Goal: Task Accomplishment & Management: Manage account settings

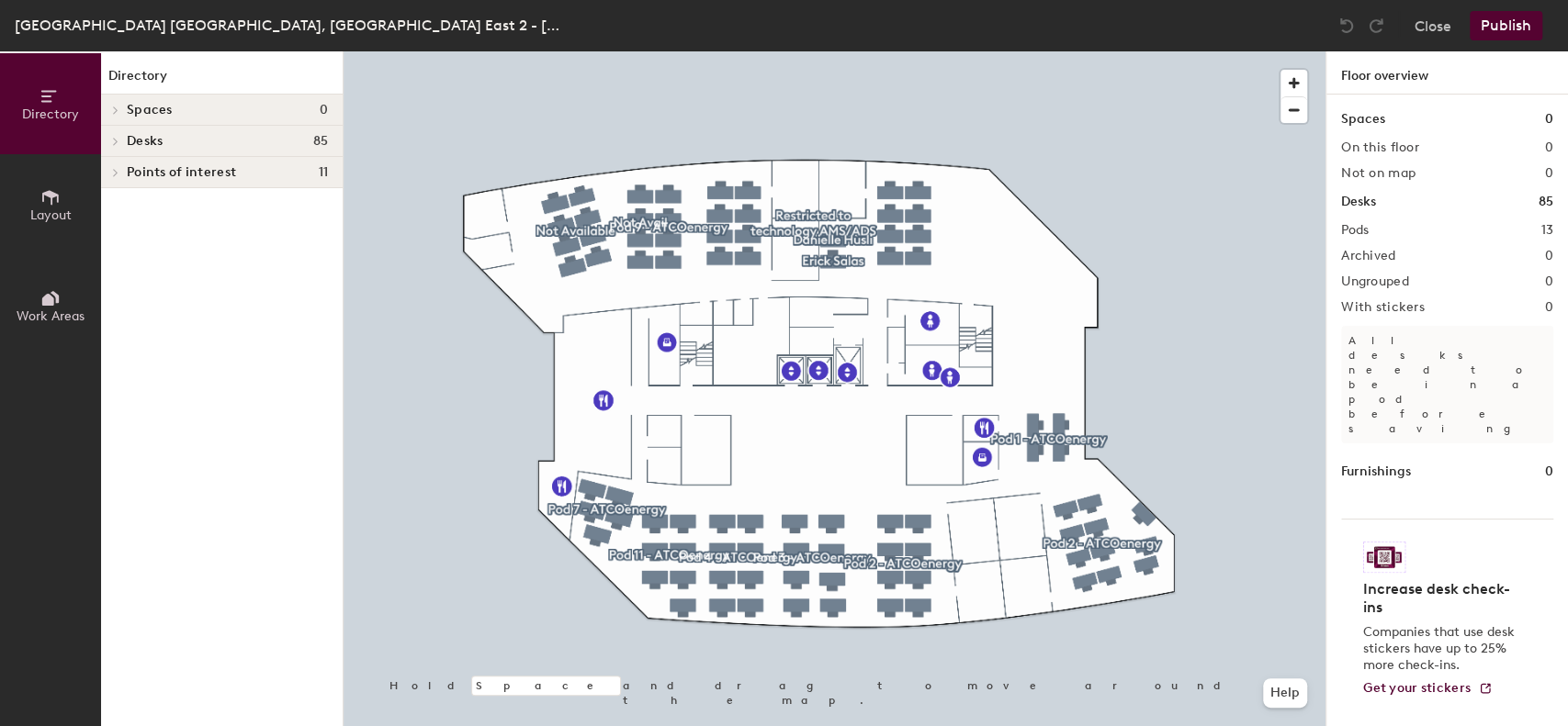
click at [122, 140] on div at bounding box center [114, 141] width 21 height 9
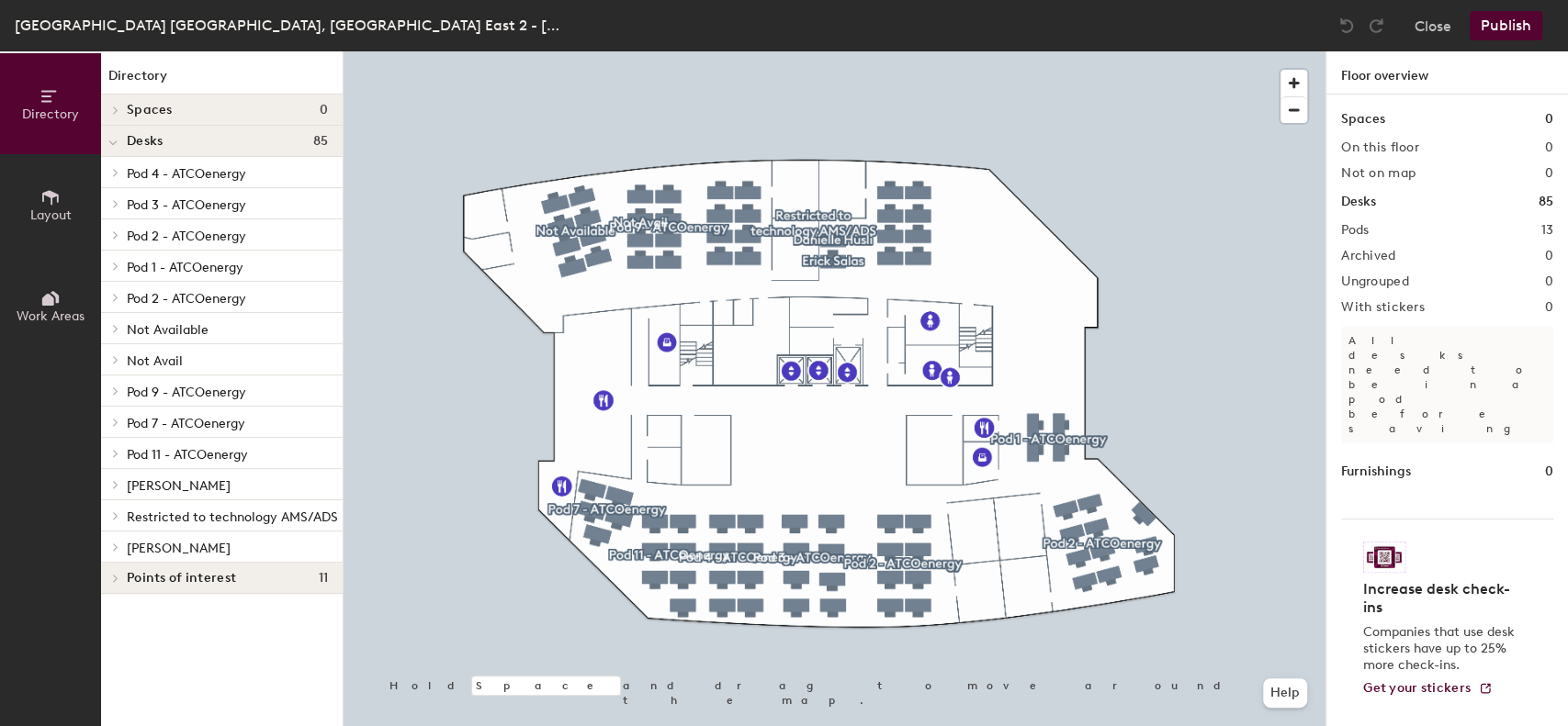
click at [190, 502] on div "Restricted to technology AMS/ADS" at bounding box center [222, 516] width 241 height 32
click at [244, 521] on span "Restricted to technology AMS/ADS" at bounding box center [233, 517] width 211 height 16
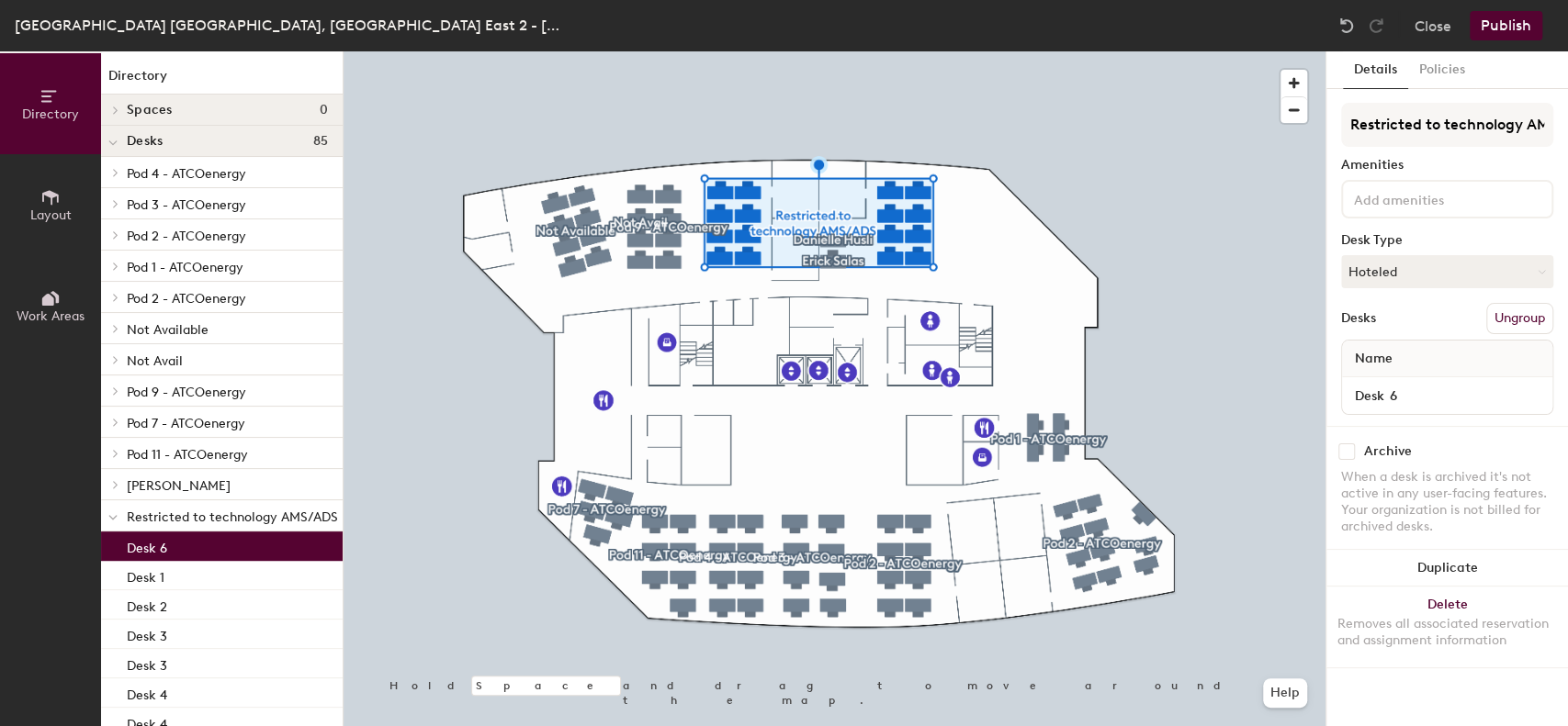
click at [187, 552] on div "Desk 6" at bounding box center [222, 547] width 241 height 30
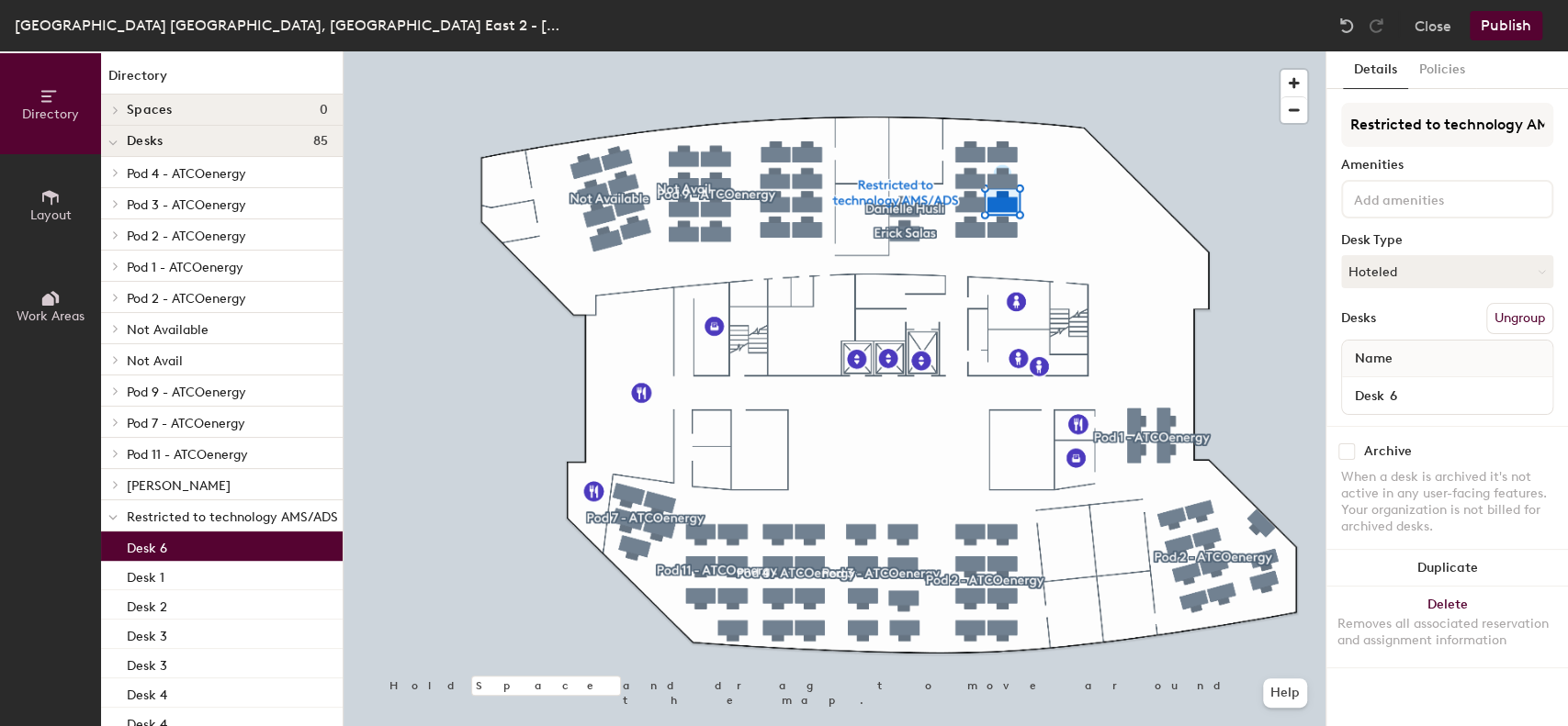
scroll to position [367, 0]
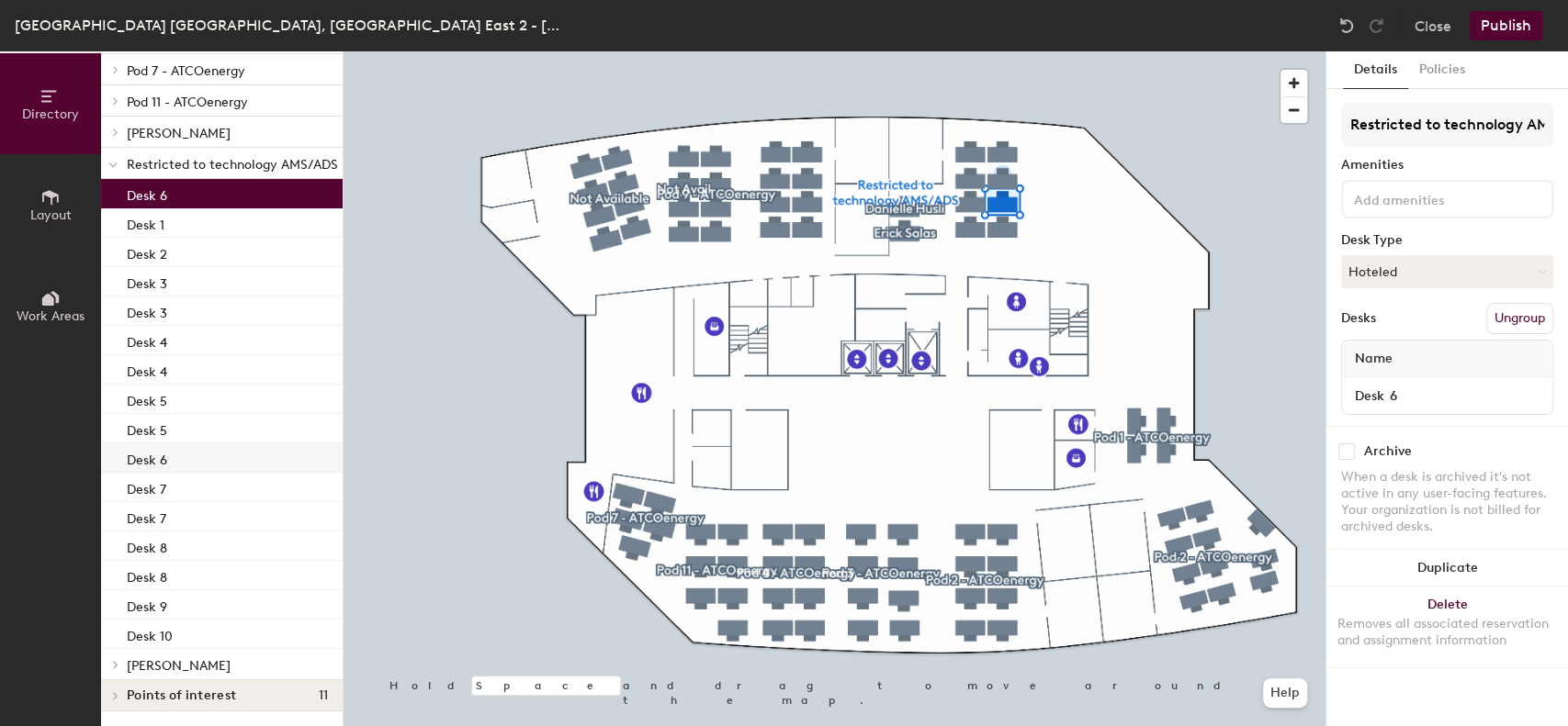
click at [172, 447] on div "Desk 6" at bounding box center [222, 458] width 241 height 30
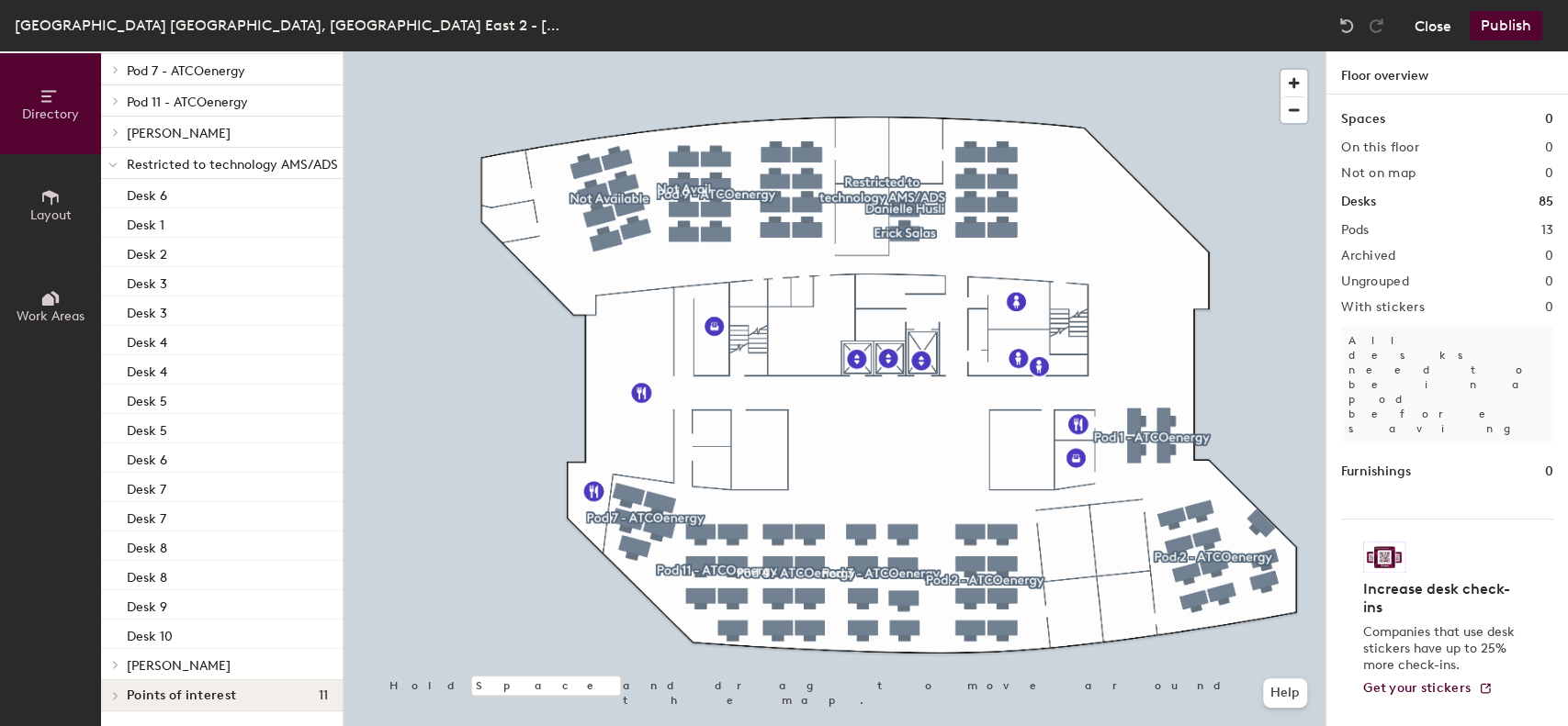
click at [1432, 24] on button "Close" at bounding box center [1432, 26] width 36 height 30
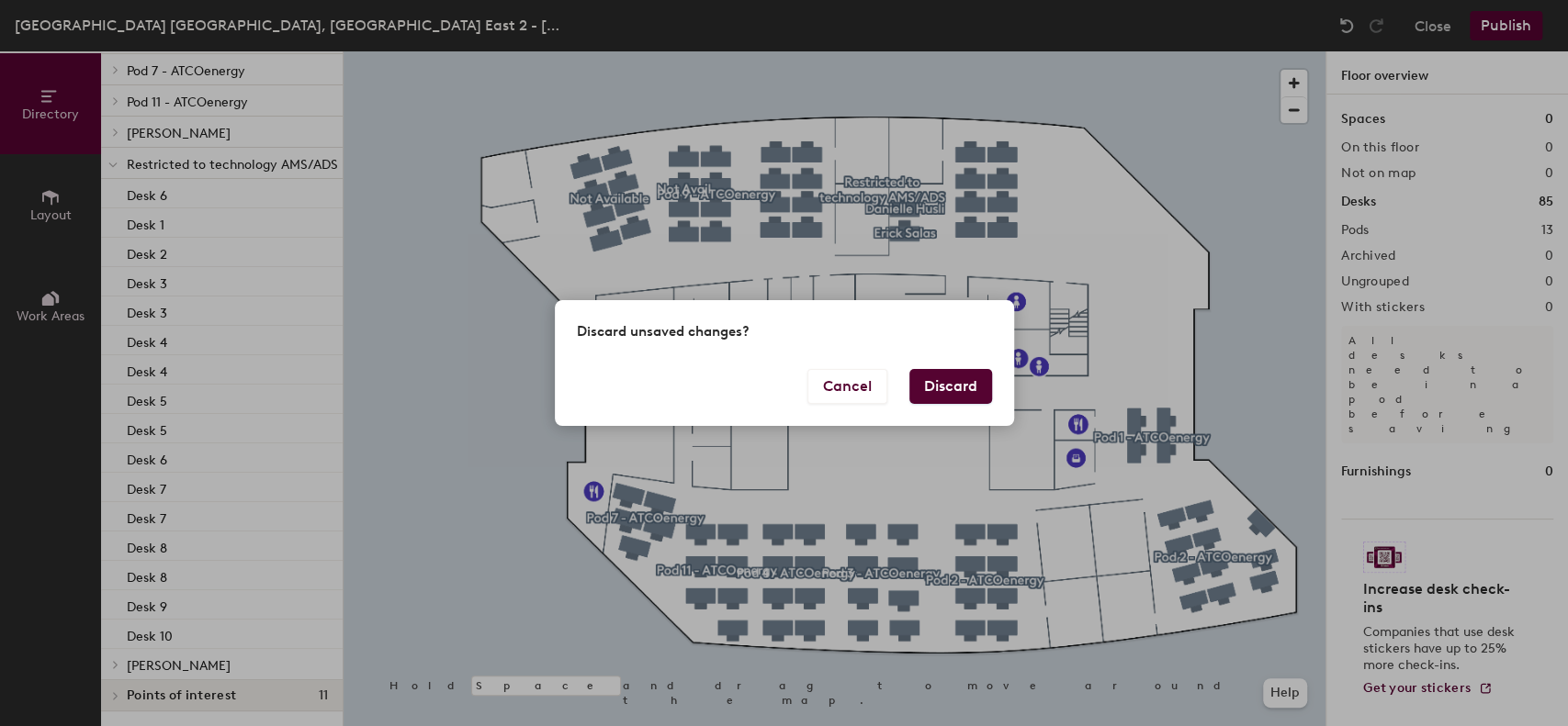
click at [953, 386] on button "Discard" at bounding box center [951, 386] width 83 height 34
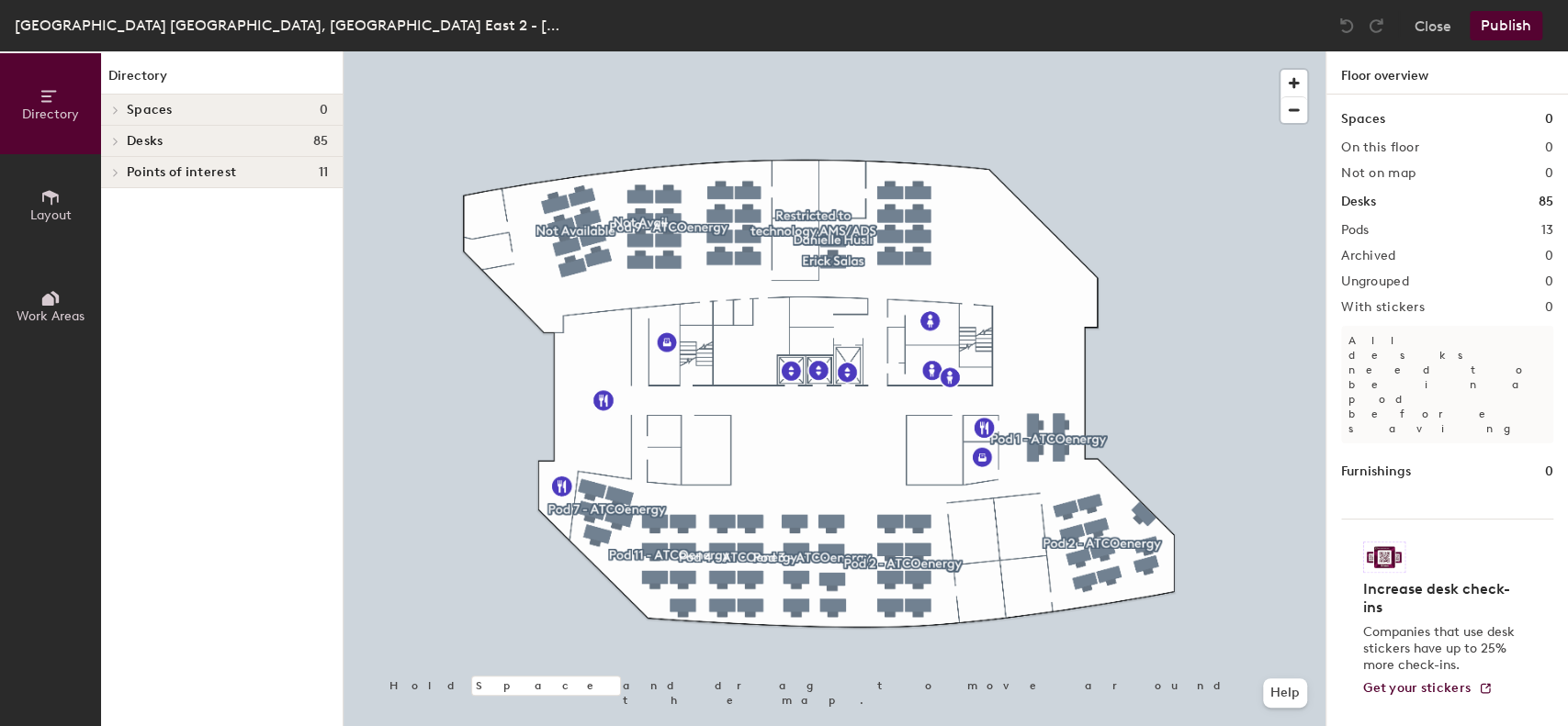
click at [118, 143] on icon at bounding box center [115, 141] width 7 height 9
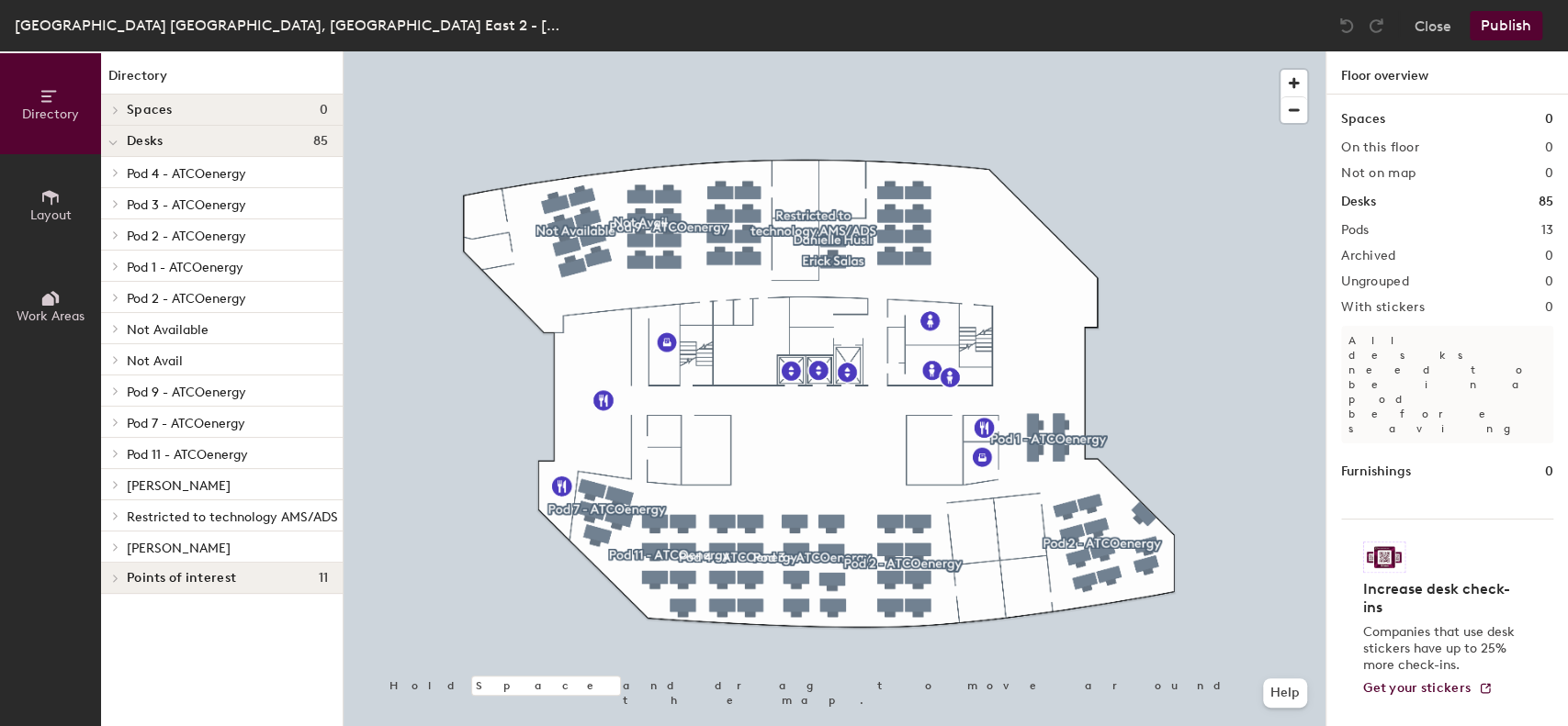
click at [225, 518] on span "Restricted to technology AMS/ADS" at bounding box center [233, 517] width 211 height 16
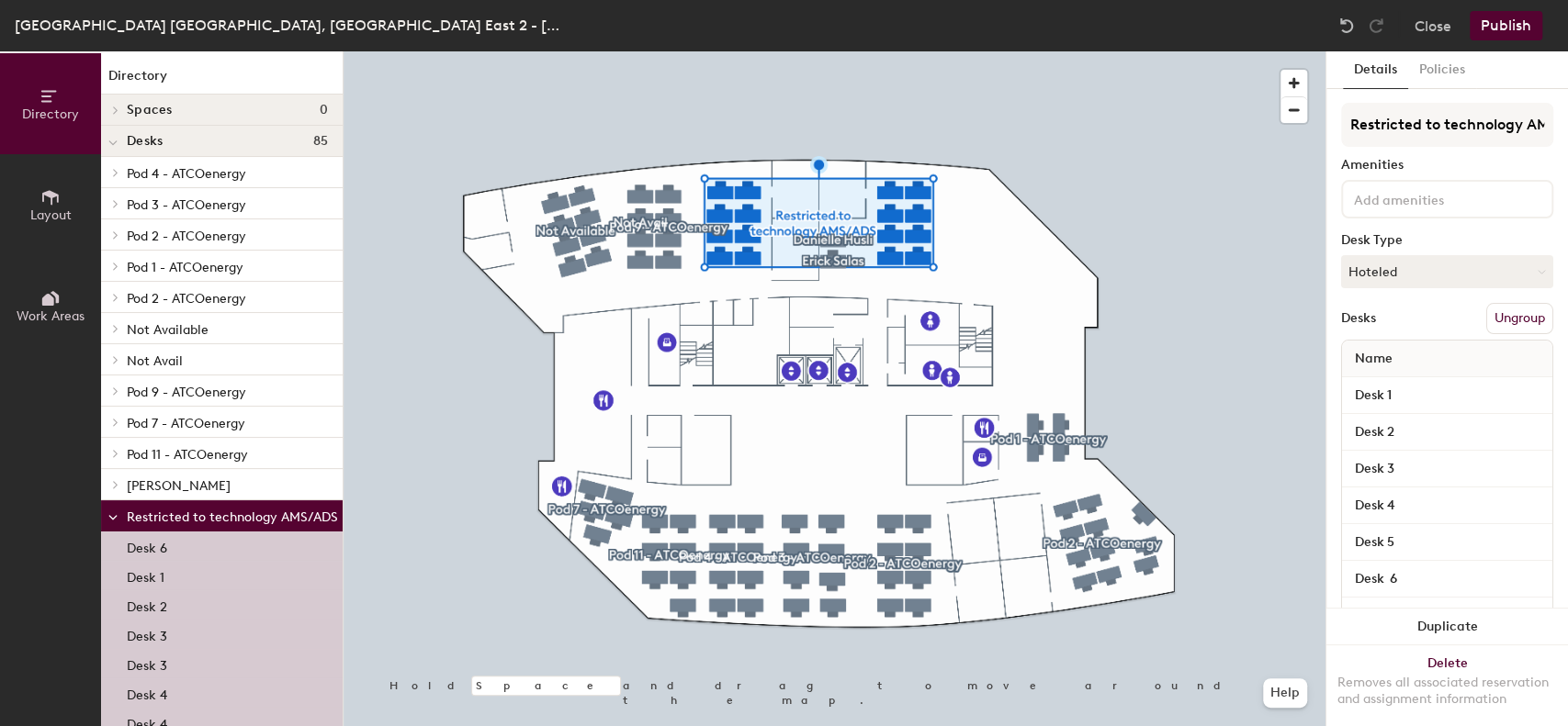
click at [113, 509] on span at bounding box center [112, 517] width 9 height 16
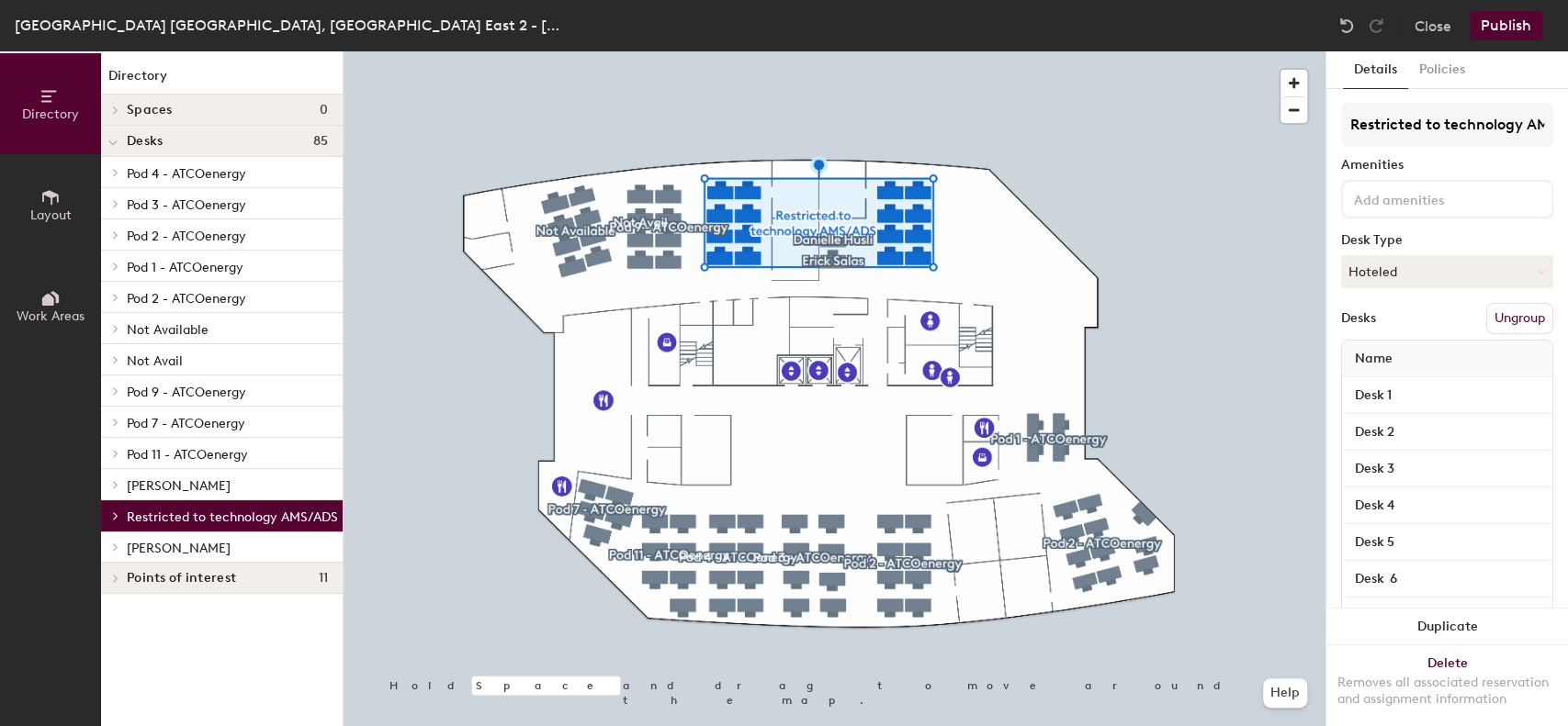
click at [114, 572] on div at bounding box center [113, 577] width 24 height 31
click at [219, 519] on span "Restricted to technology AMS/ADS" at bounding box center [233, 517] width 211 height 16
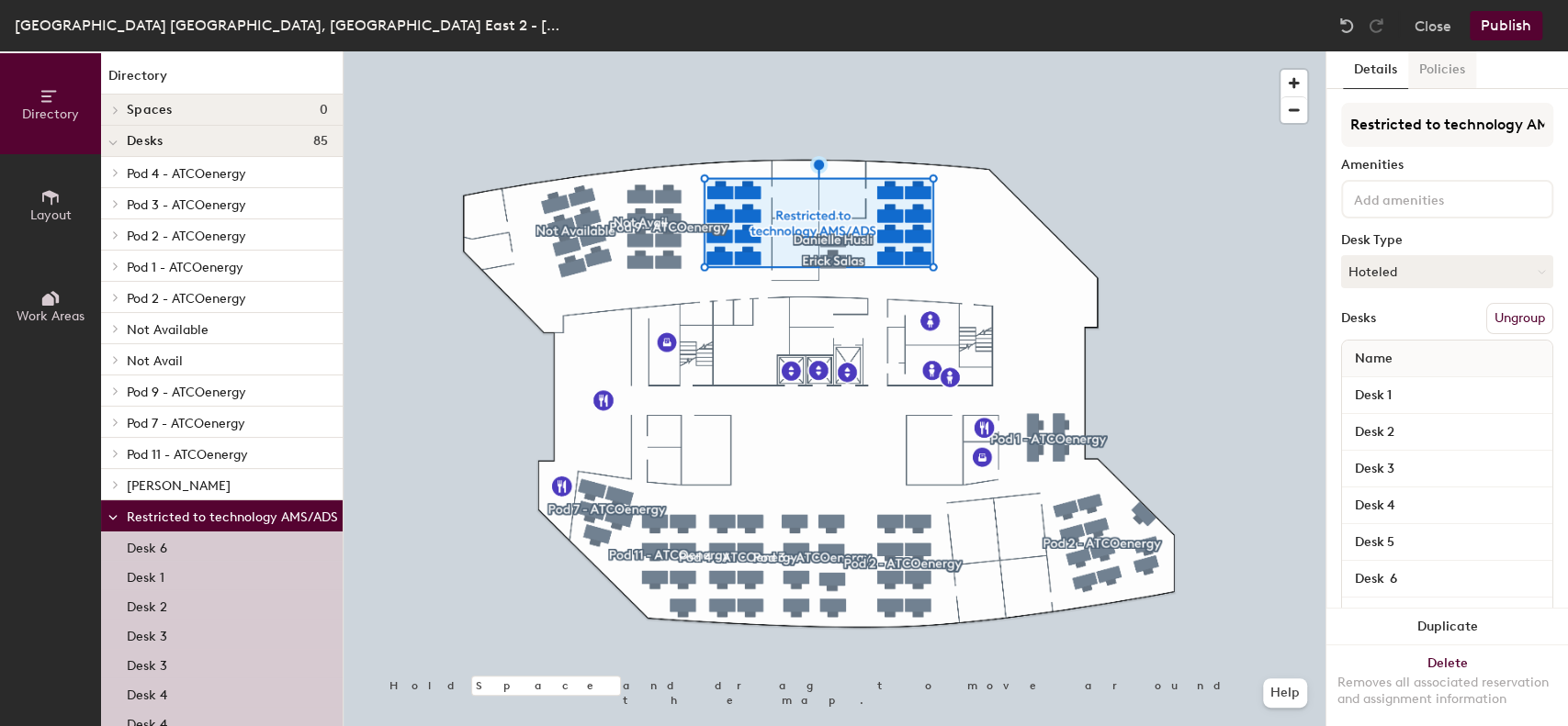
click at [1430, 79] on button "Policies" at bounding box center [1442, 70] width 68 height 37
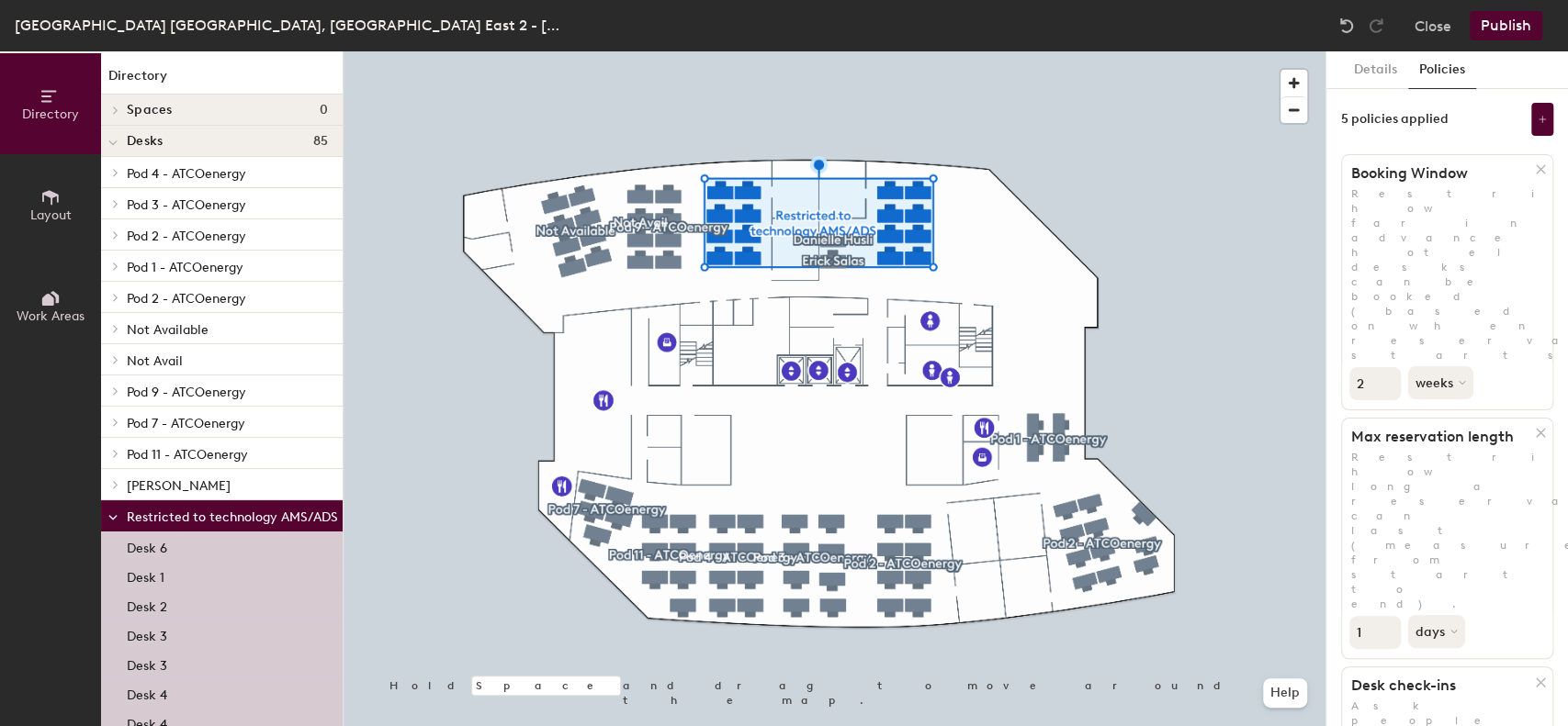
click at [44, 89] on icon at bounding box center [50, 97] width 21 height 21
click at [1439, 27] on button "Close" at bounding box center [1432, 26] width 36 height 30
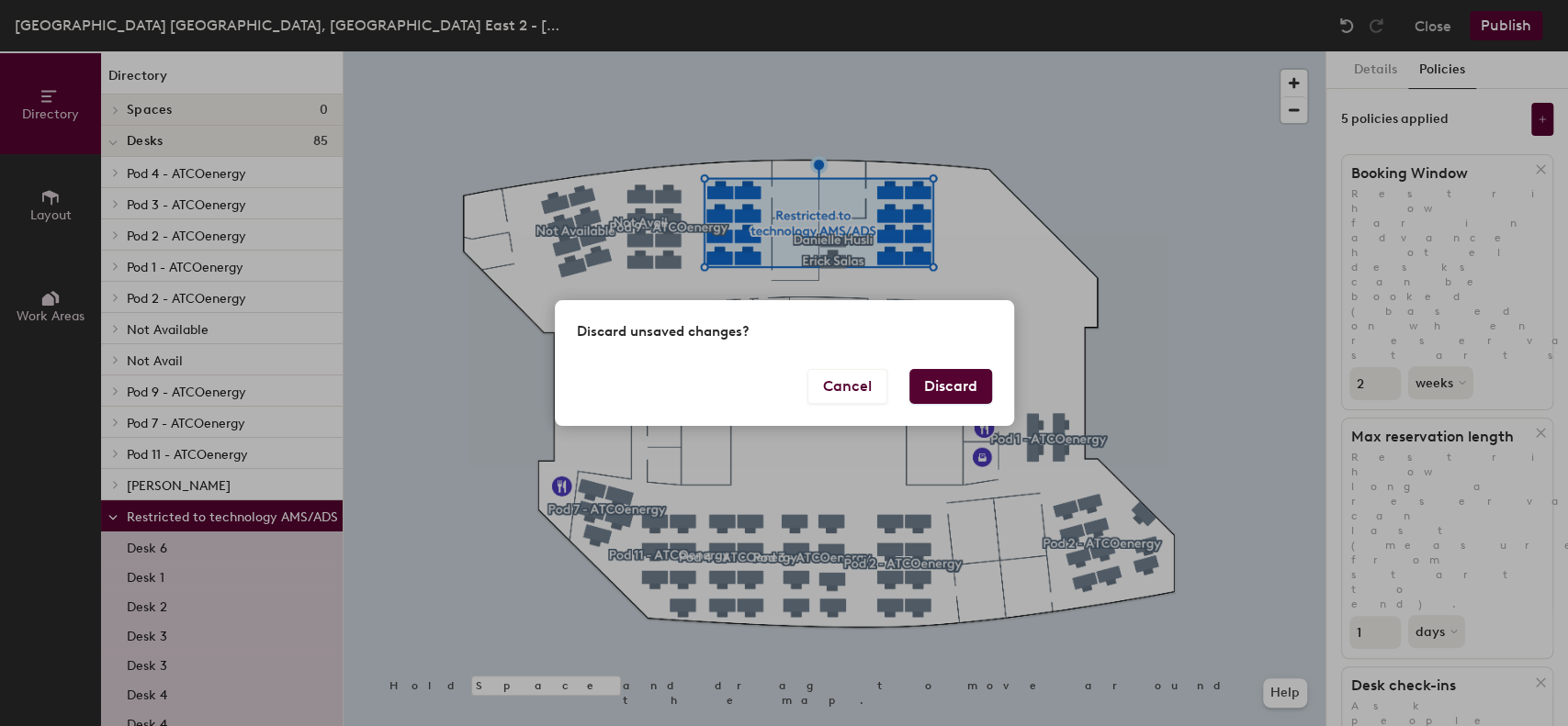
click at [925, 390] on button "Discard" at bounding box center [951, 386] width 83 height 34
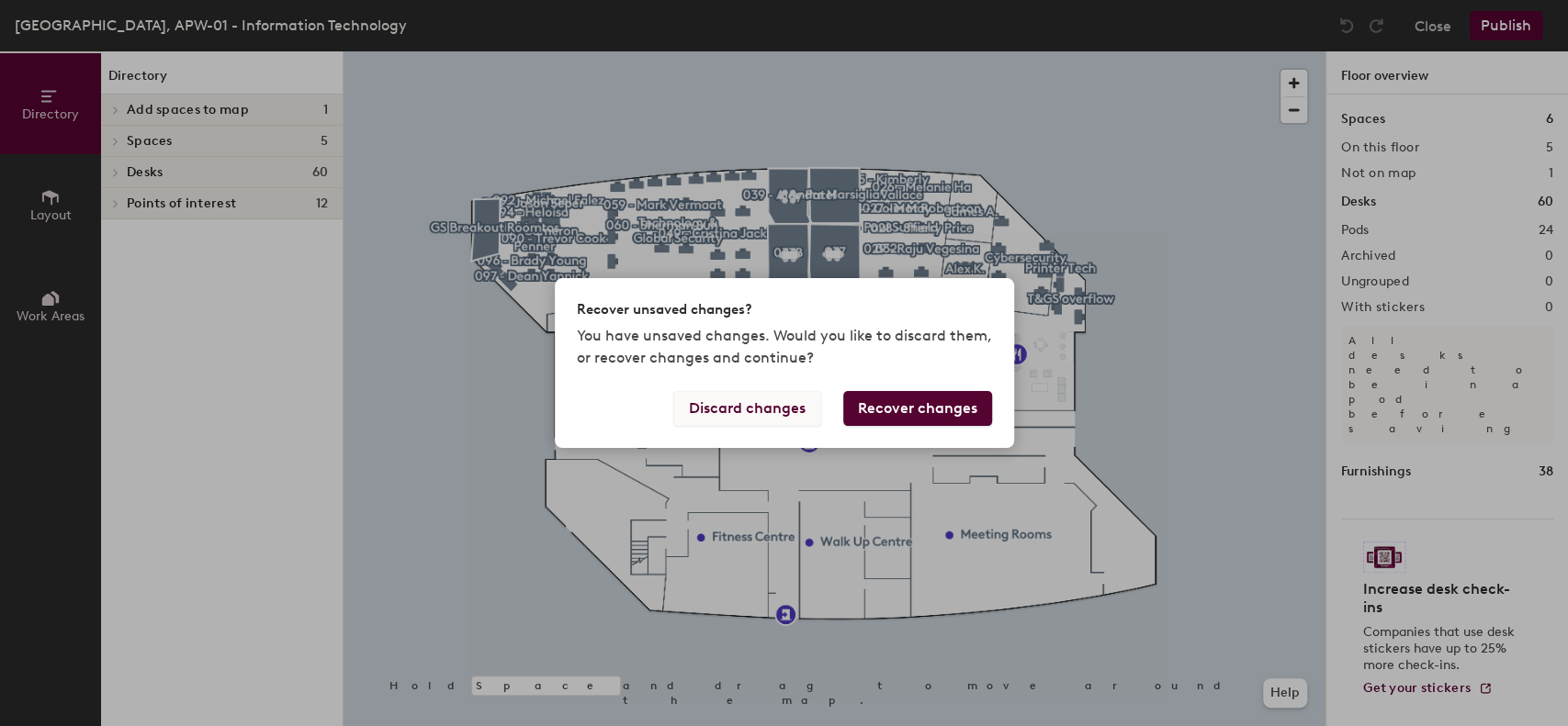
click at [778, 411] on button "Discard changes" at bounding box center [747, 408] width 148 height 34
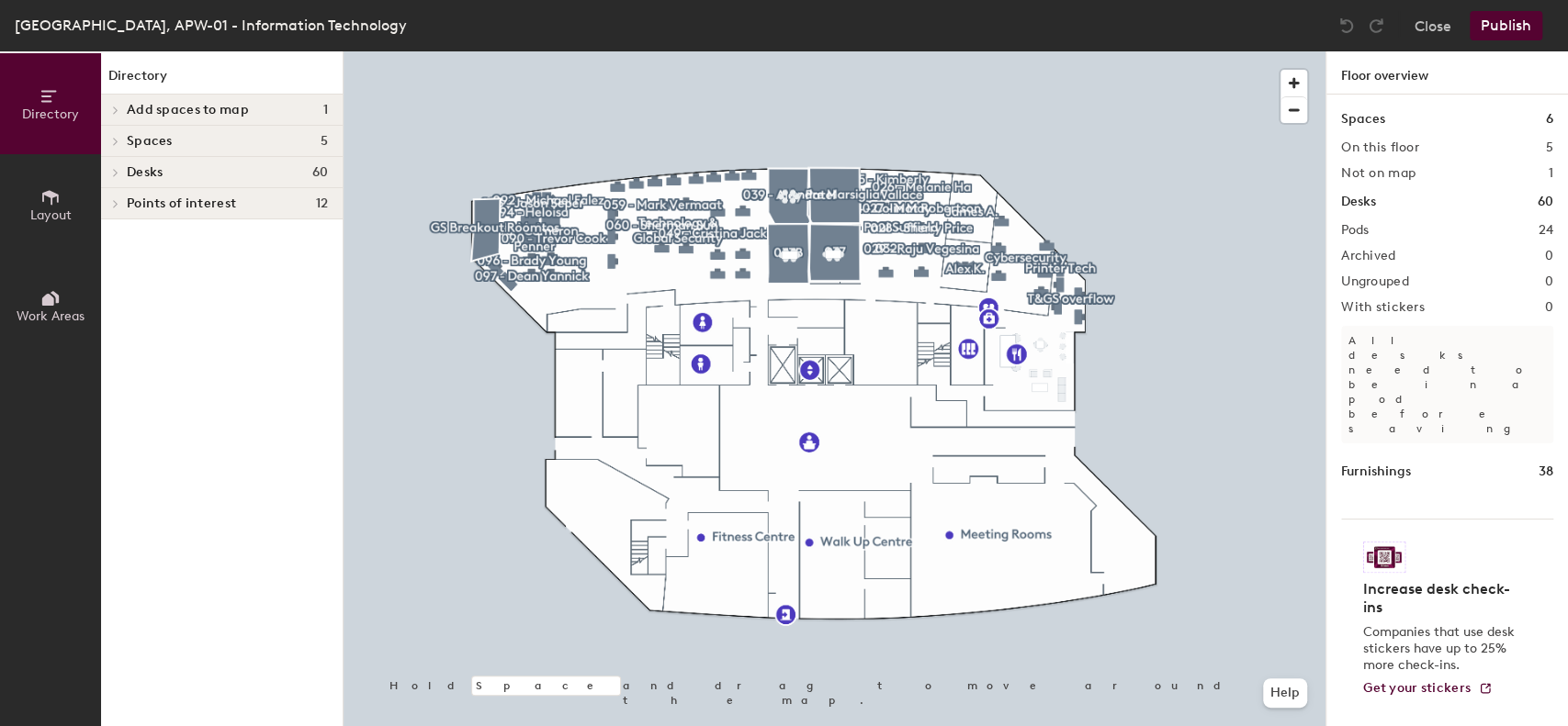
click at [123, 177] on div at bounding box center [113, 171] width 24 height 31
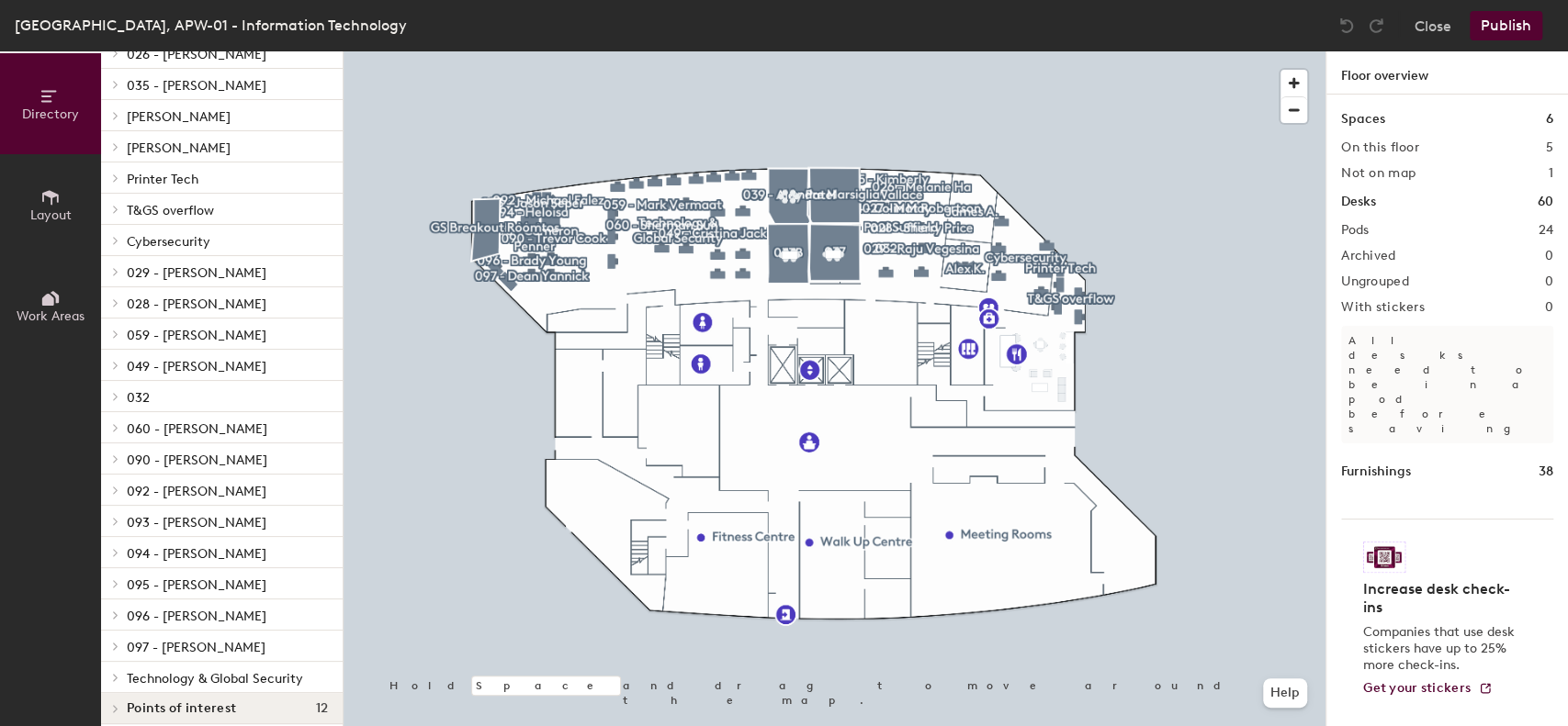
scroll to position [257, 0]
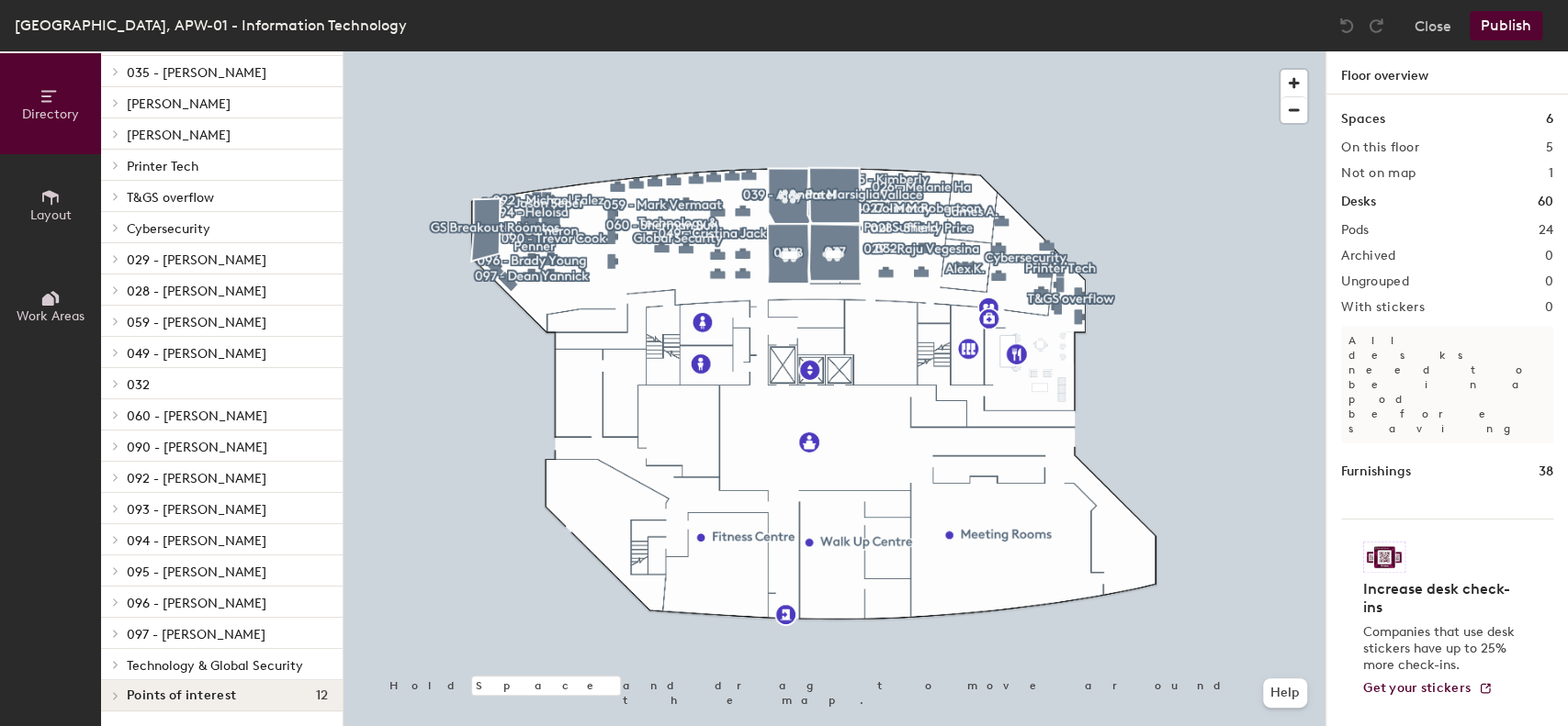
click at [217, 227] on p "Cybersecurity" at bounding box center [228, 228] width 201 height 24
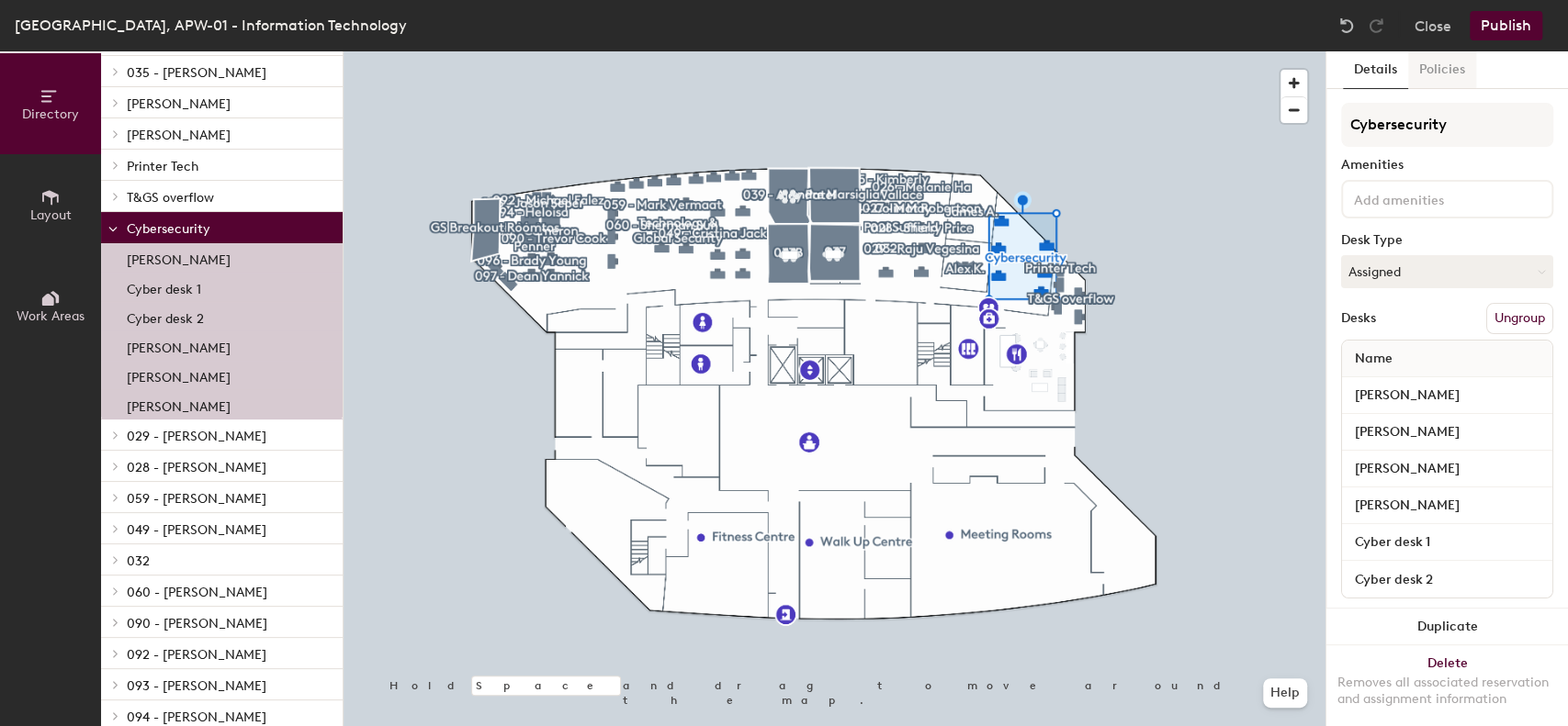
click at [1450, 73] on button "Policies" at bounding box center [1442, 70] width 68 height 37
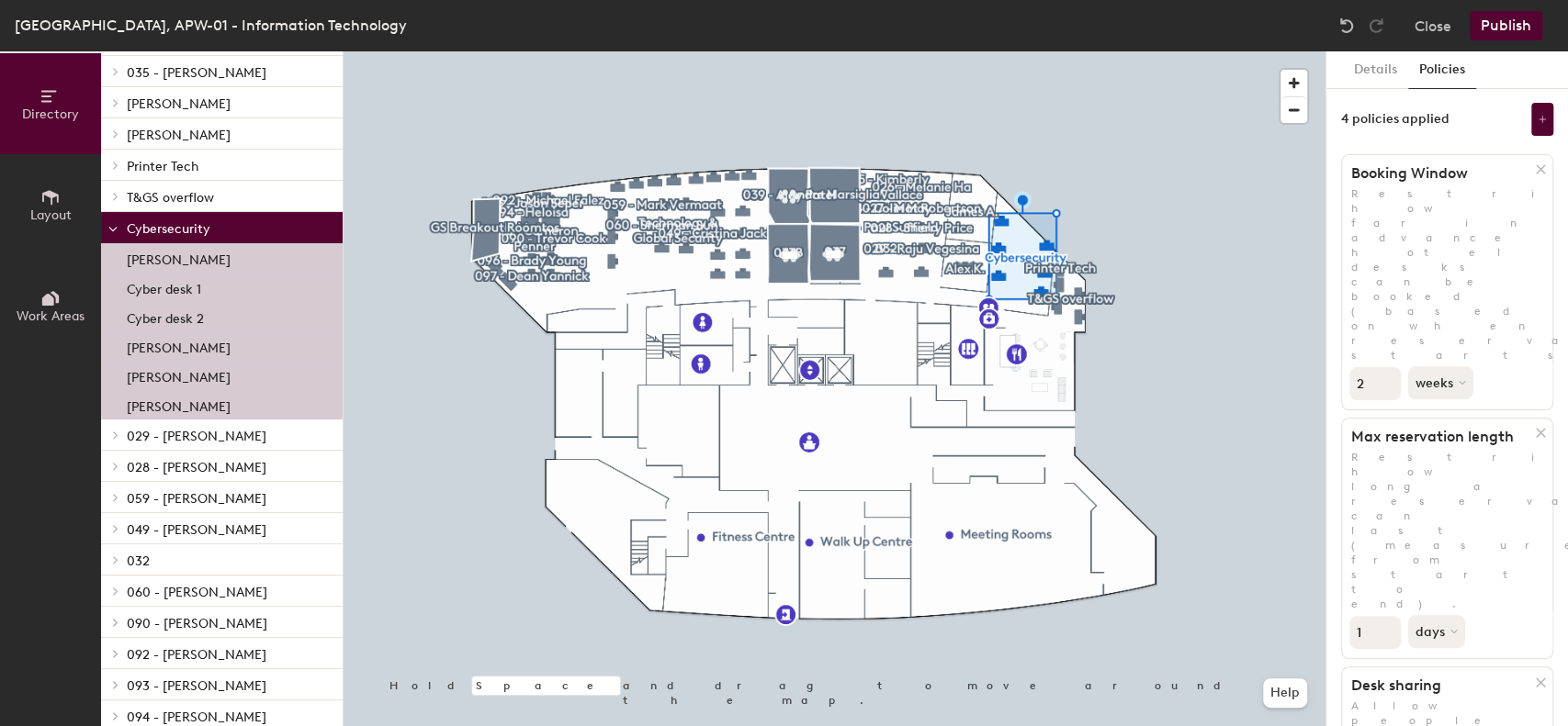
click at [208, 204] on span "T&GS overflow" at bounding box center [170, 198] width 88 height 16
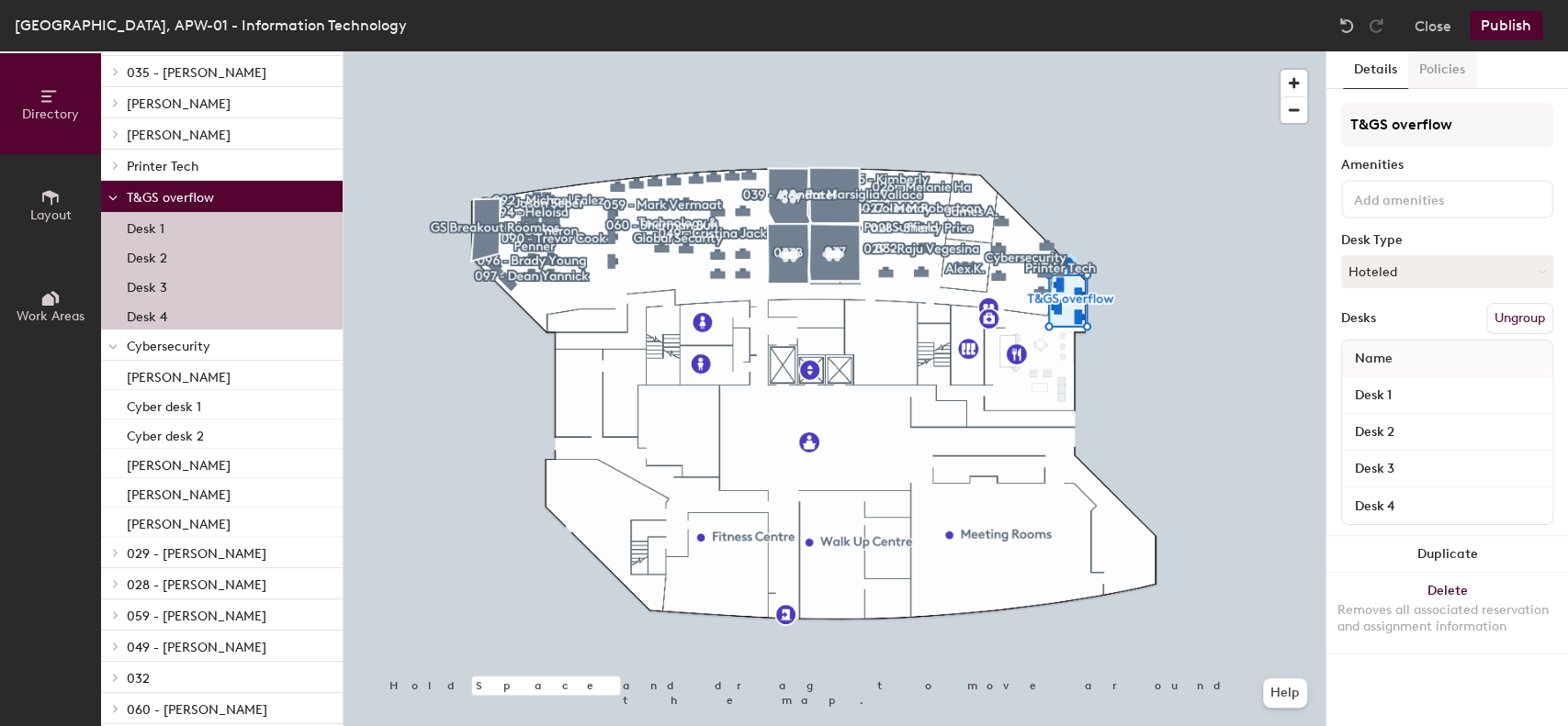
click at [1453, 66] on button "Policies" at bounding box center [1442, 70] width 68 height 37
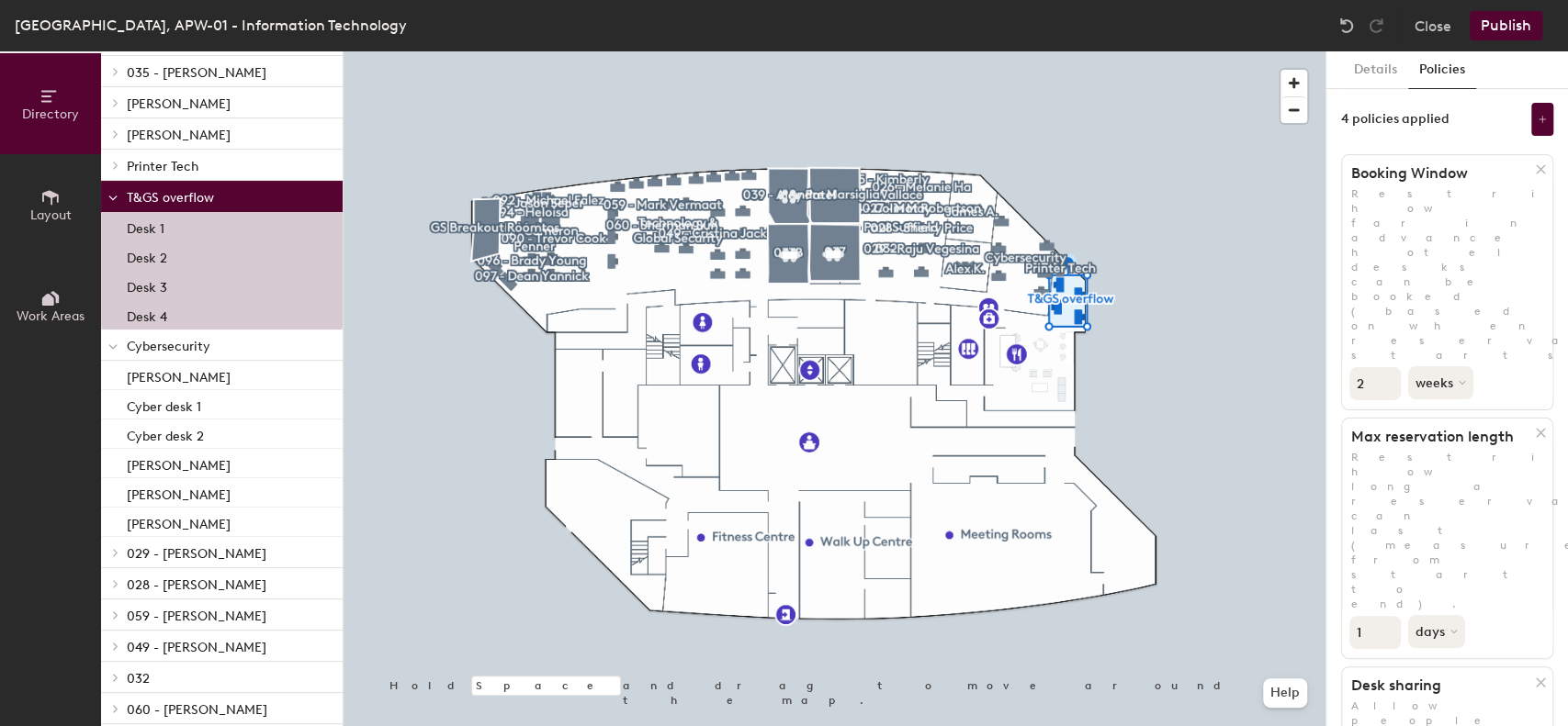
click at [110, 350] on icon at bounding box center [112, 347] width 9 height 7
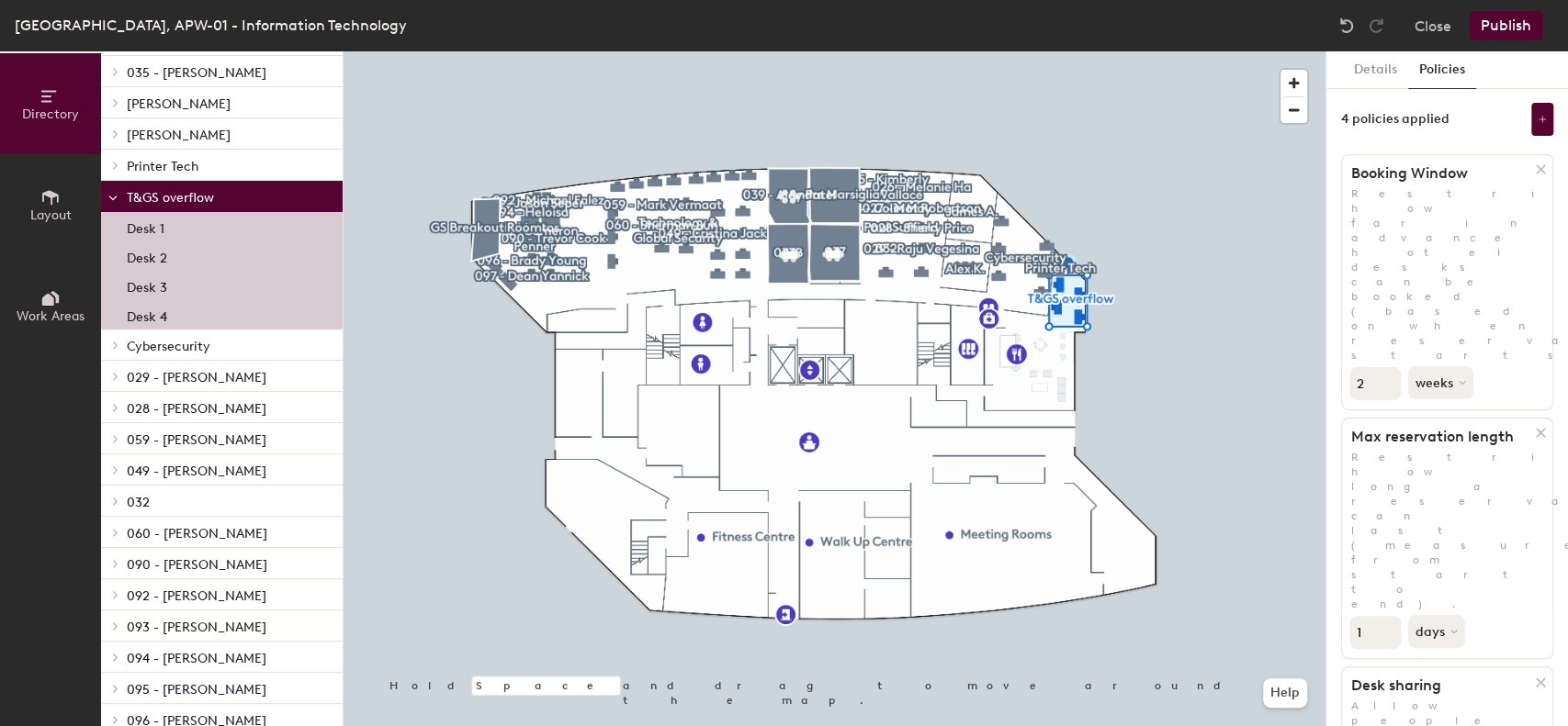
click at [108, 197] on icon at bounding box center [112, 198] width 9 height 7
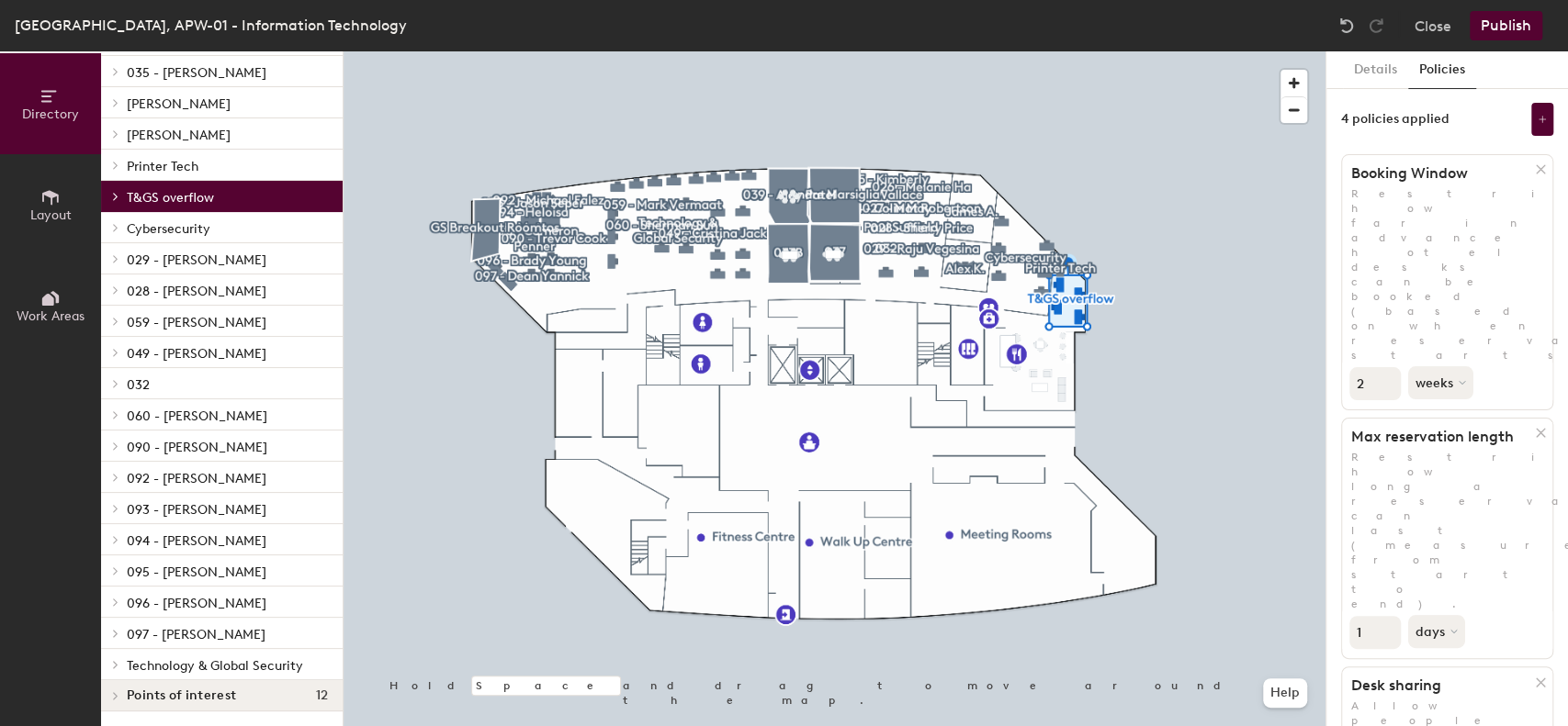
click at [200, 665] on span "Technology & Global Security" at bounding box center [215, 666] width 176 height 16
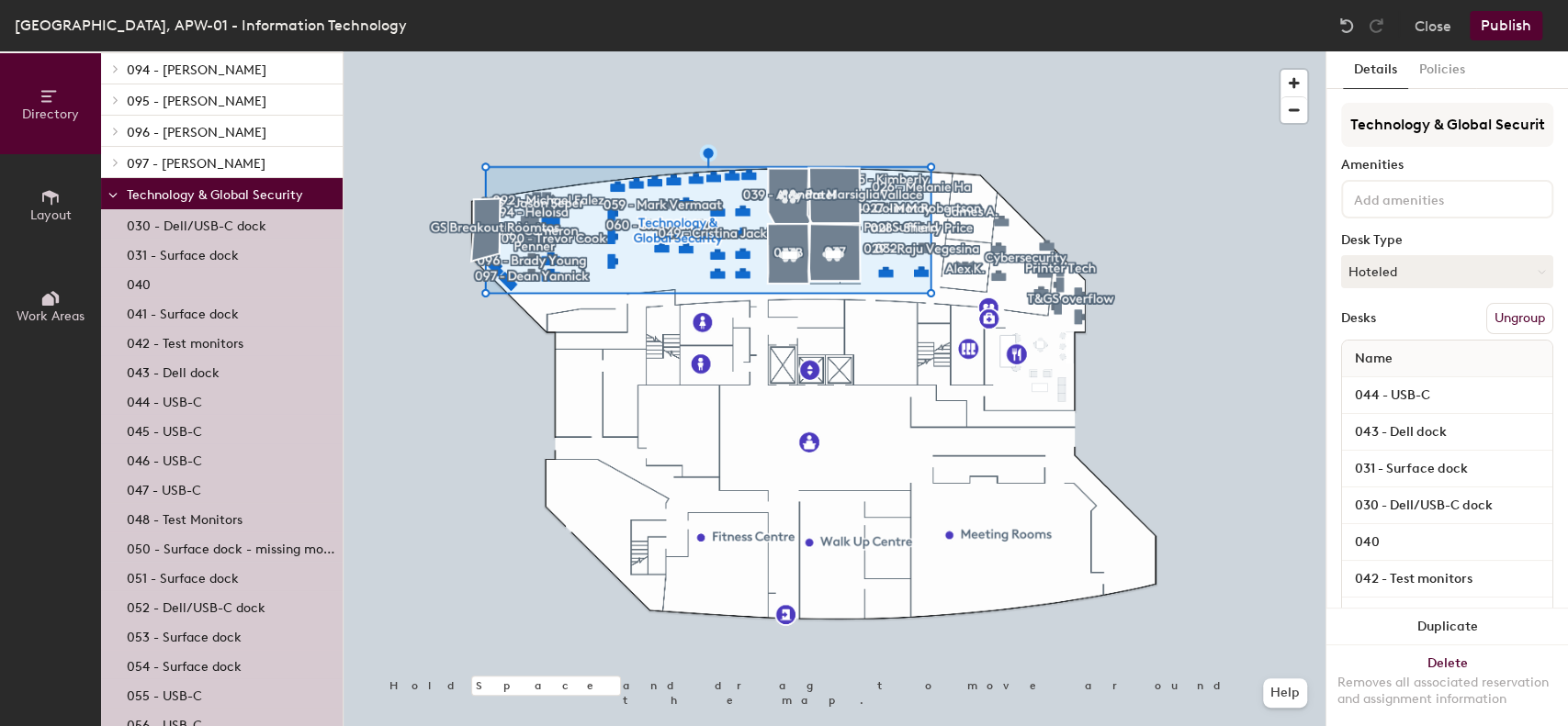
scroll to position [777, 0]
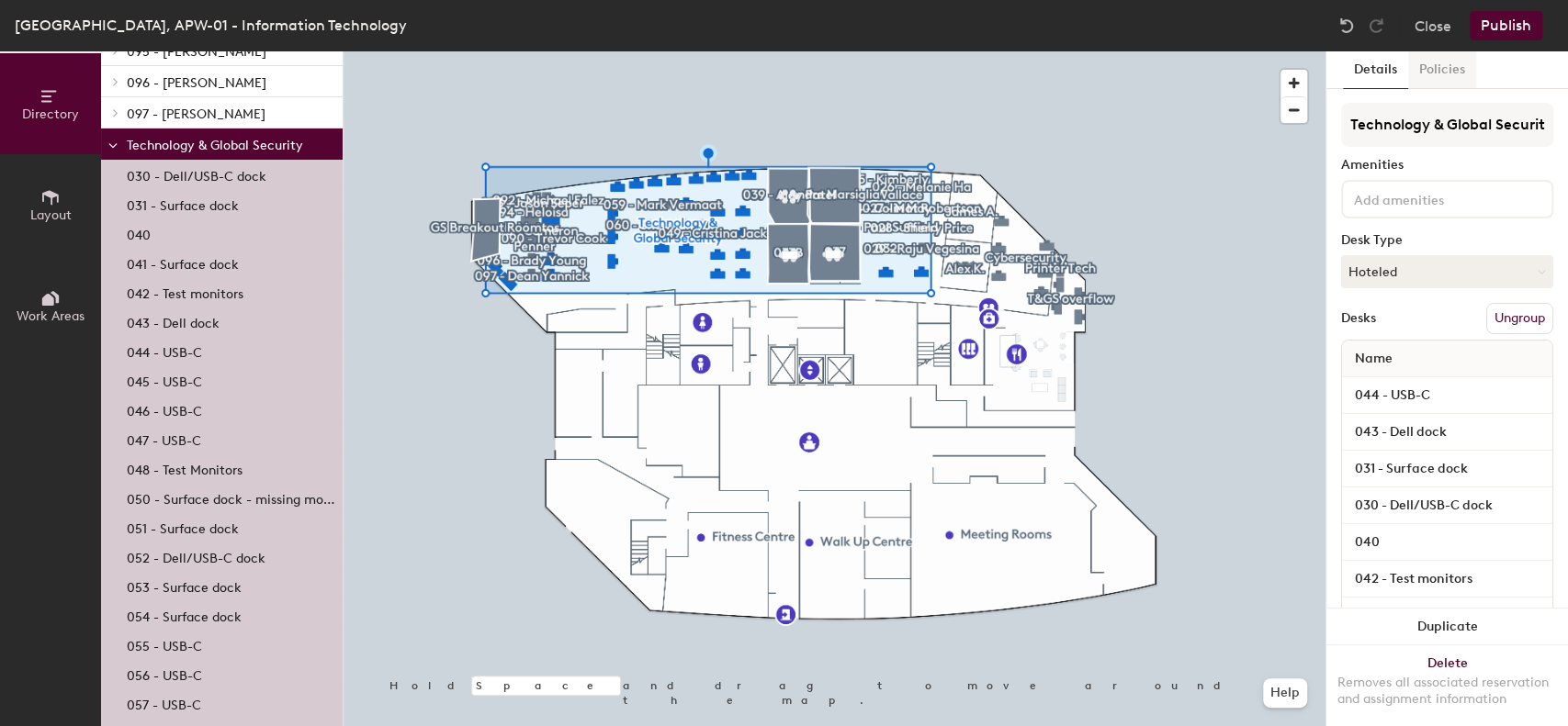
click at [1432, 77] on button "Policies" at bounding box center [1442, 70] width 68 height 37
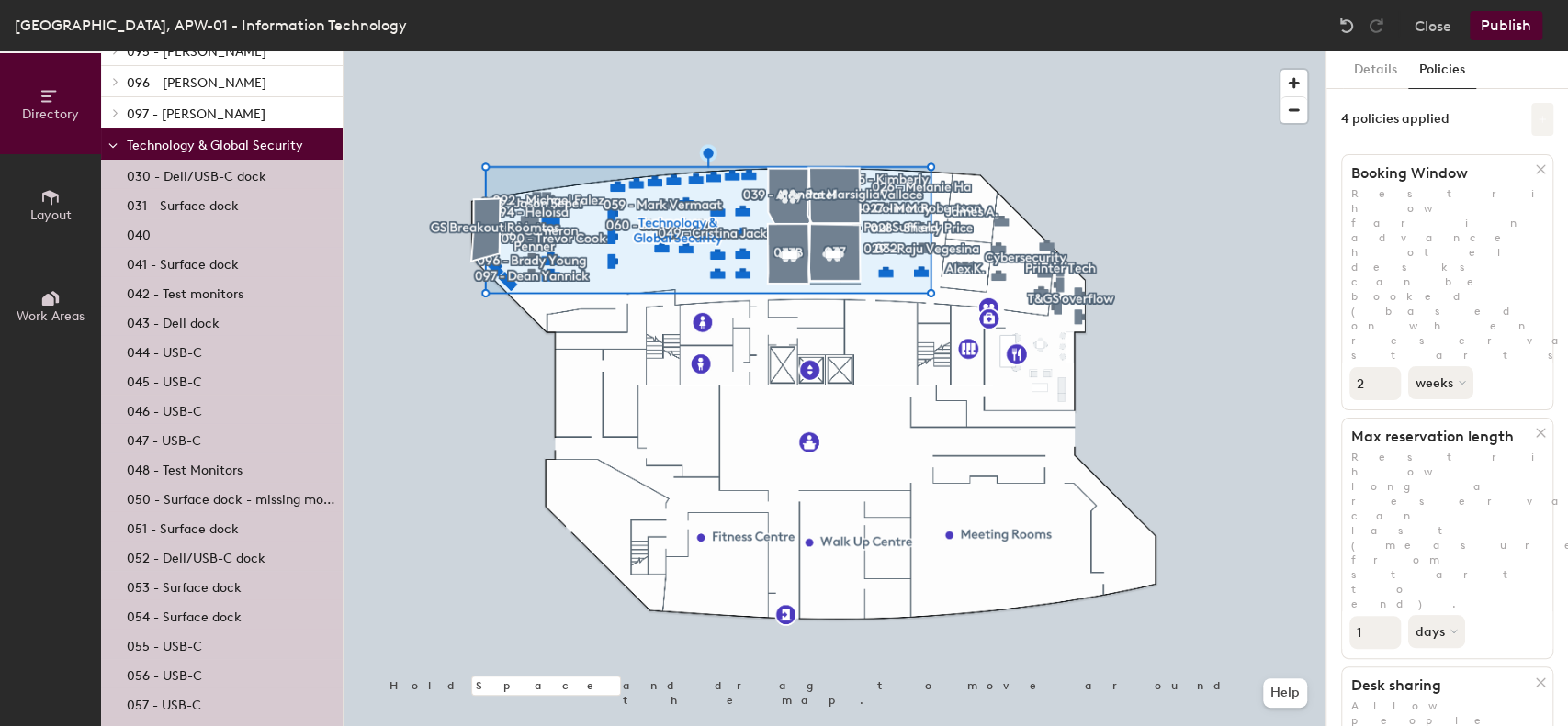
click at [1534, 121] on button at bounding box center [1541, 119] width 22 height 33
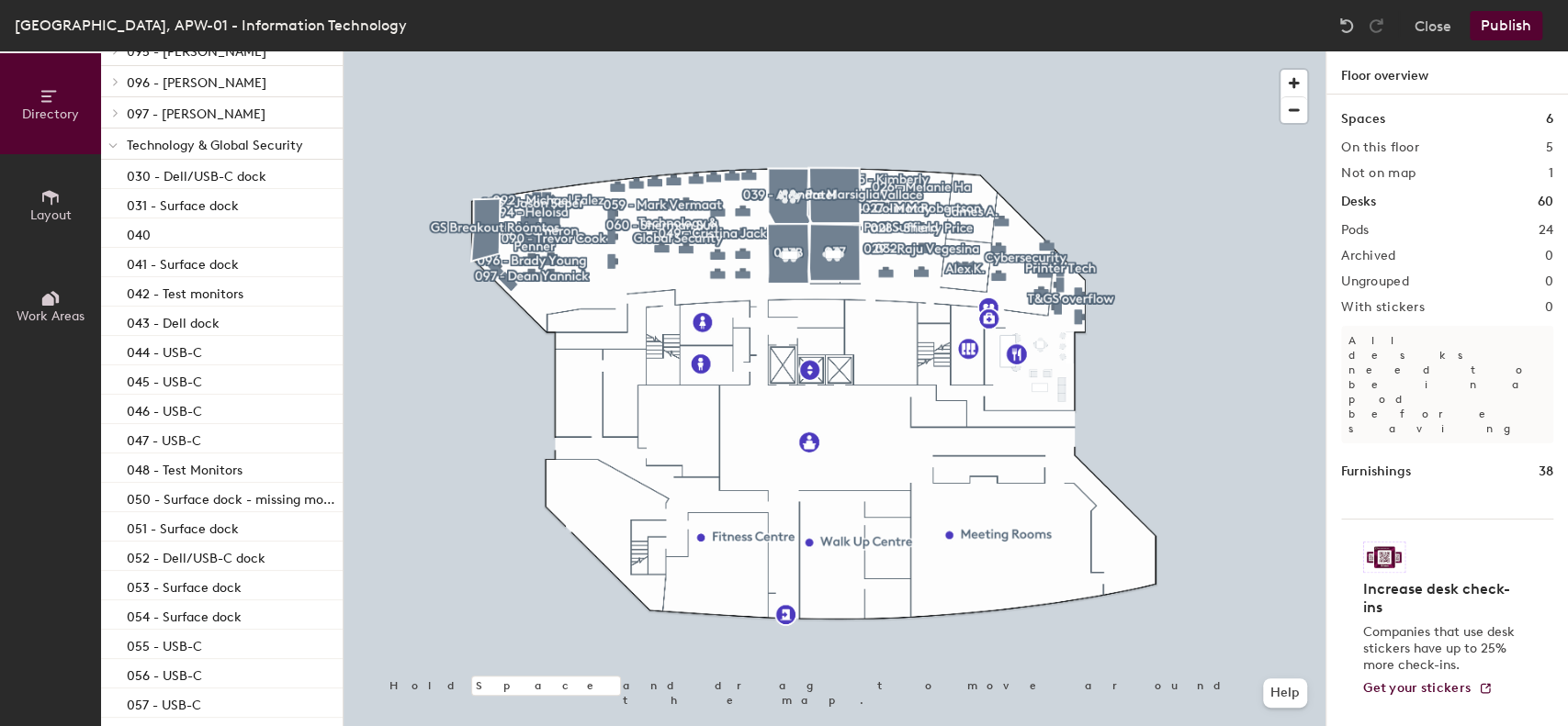
click at [216, 149] on span "Technology & Global Security" at bounding box center [215, 146] width 176 height 16
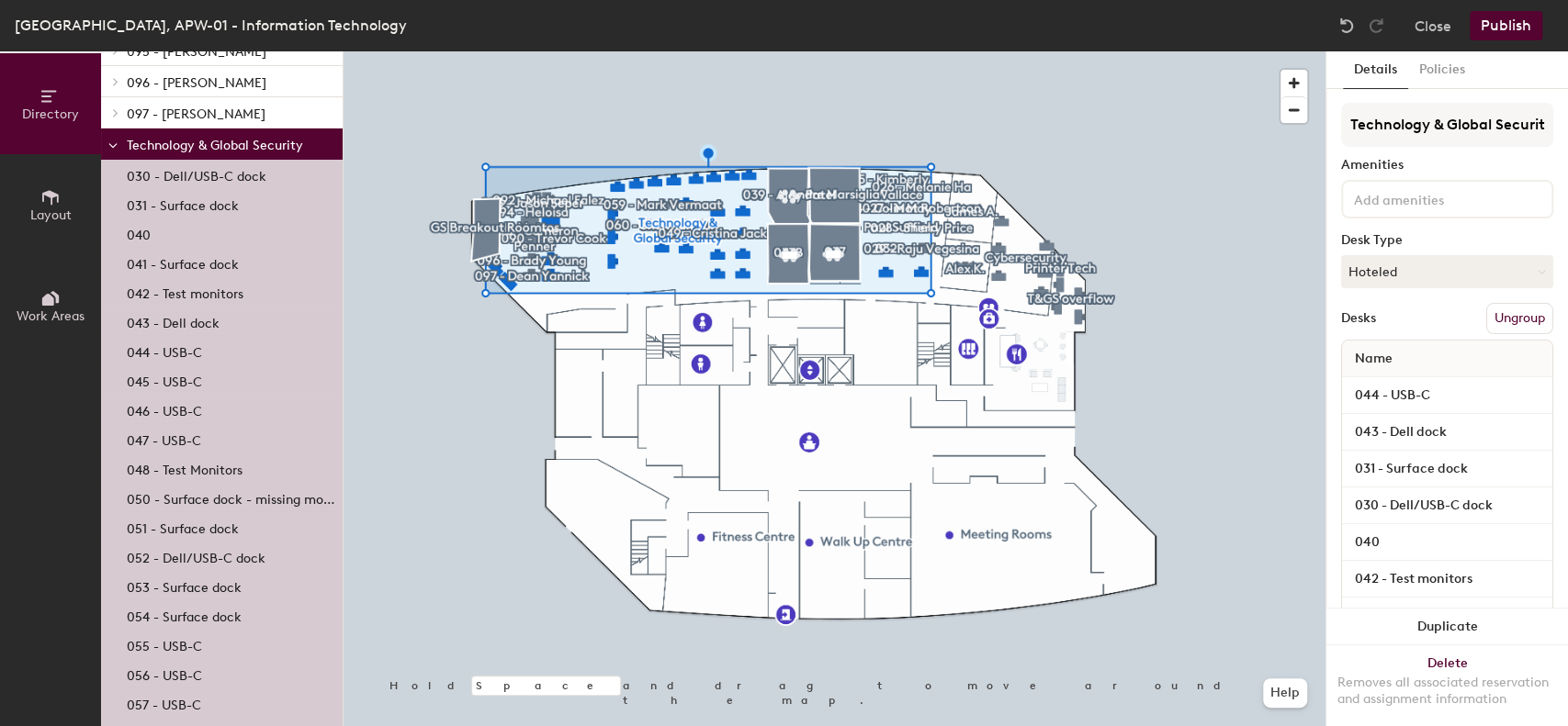
click at [109, 147] on icon at bounding box center [112, 145] width 9 height 7
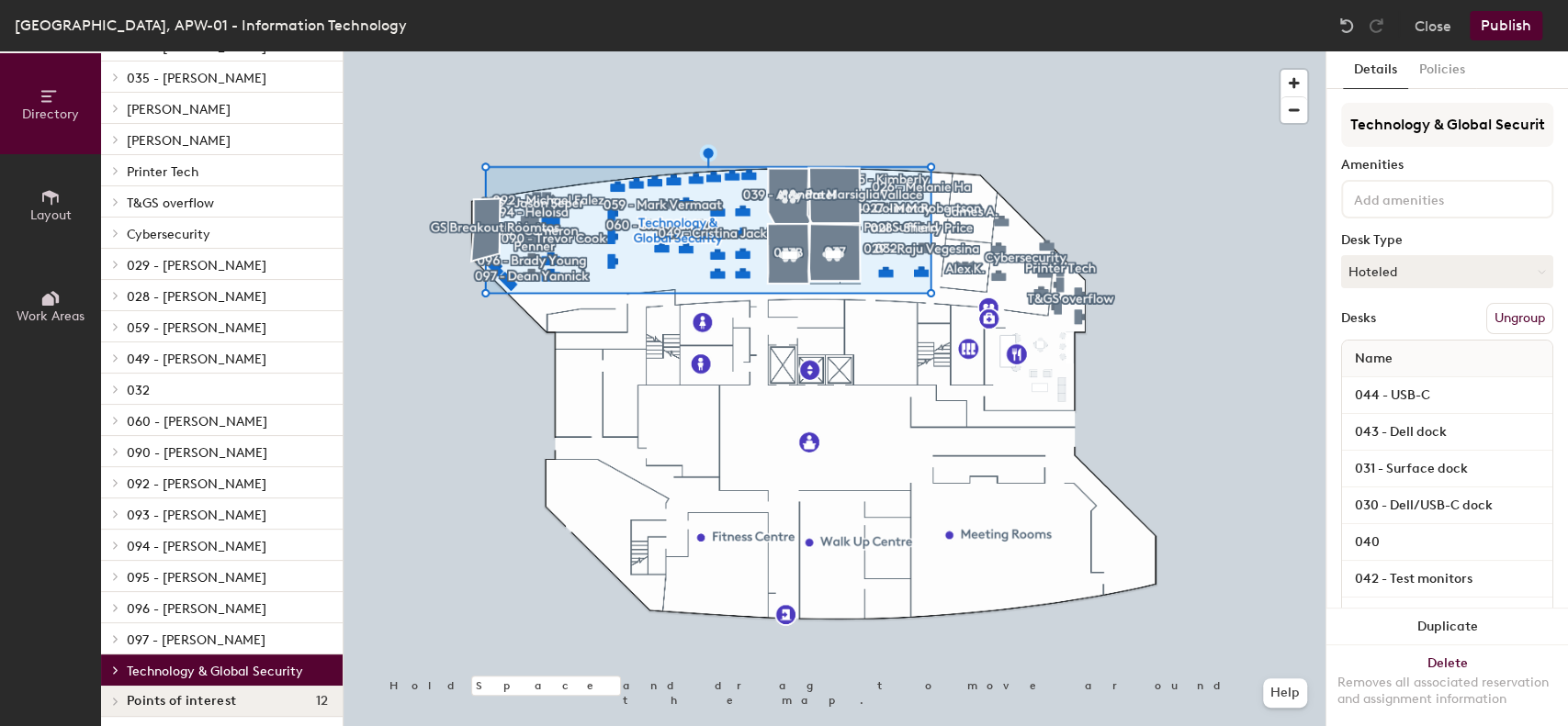
scroll to position [257, 0]
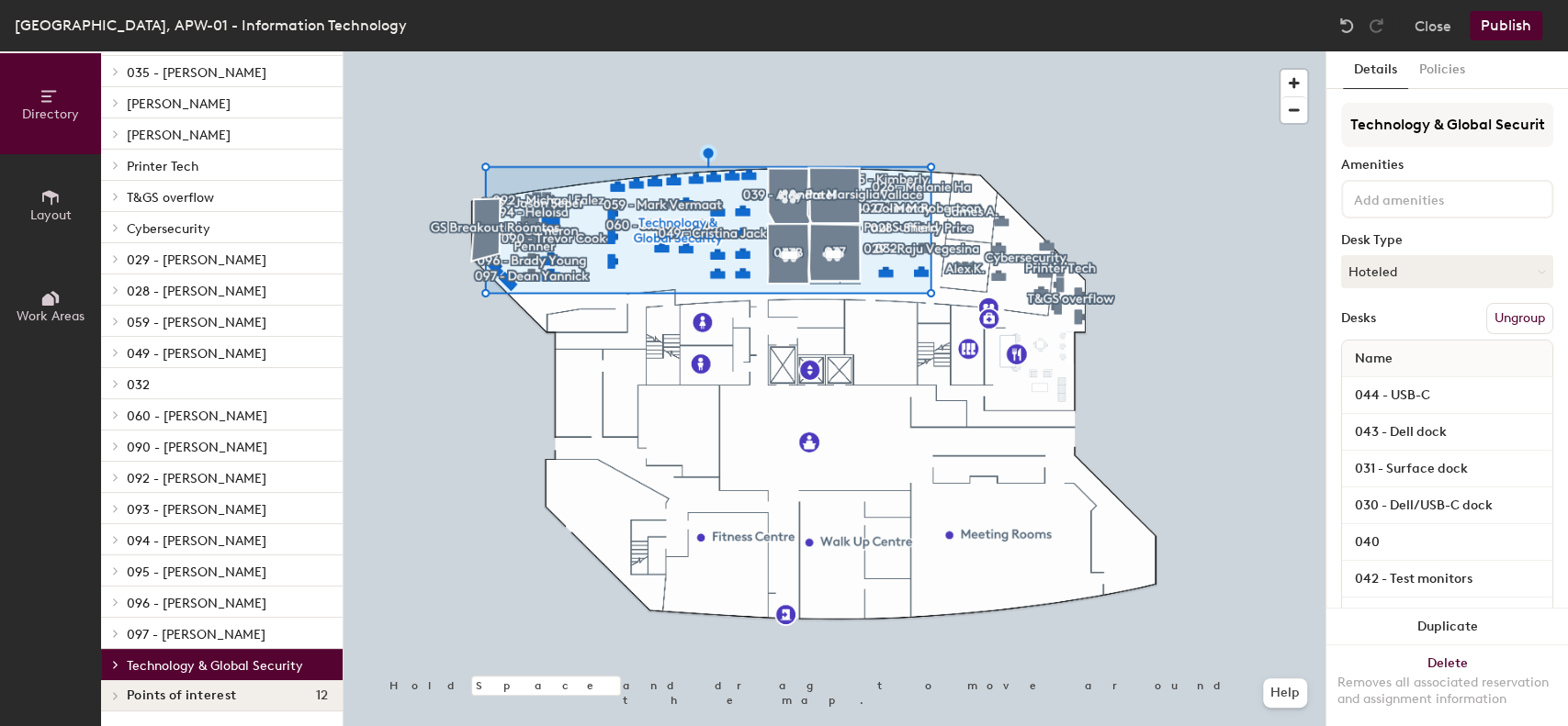
click at [116, 664] on icon at bounding box center [116, 664] width 4 height 7
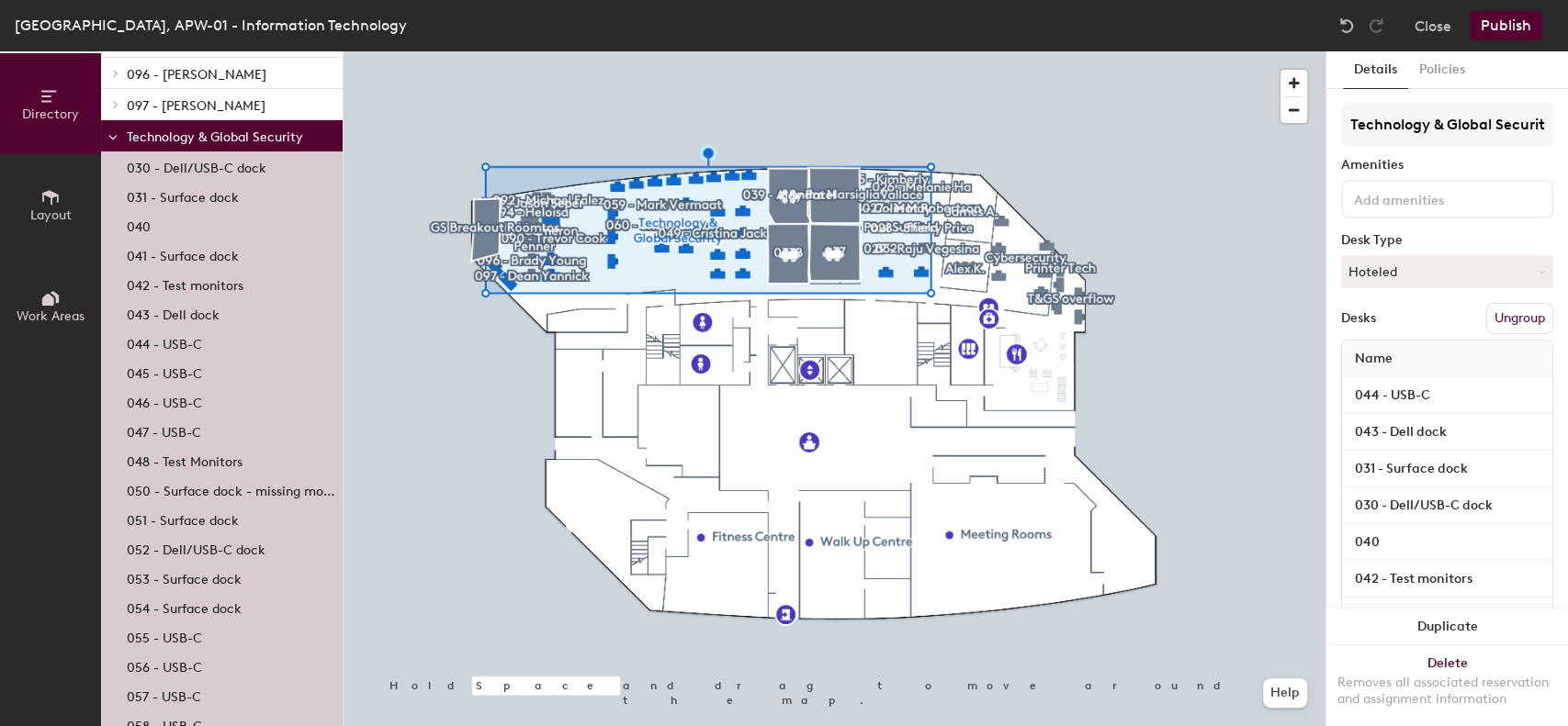
scroll to position [788, 0]
click at [114, 138] on icon at bounding box center [112, 135] width 9 height 7
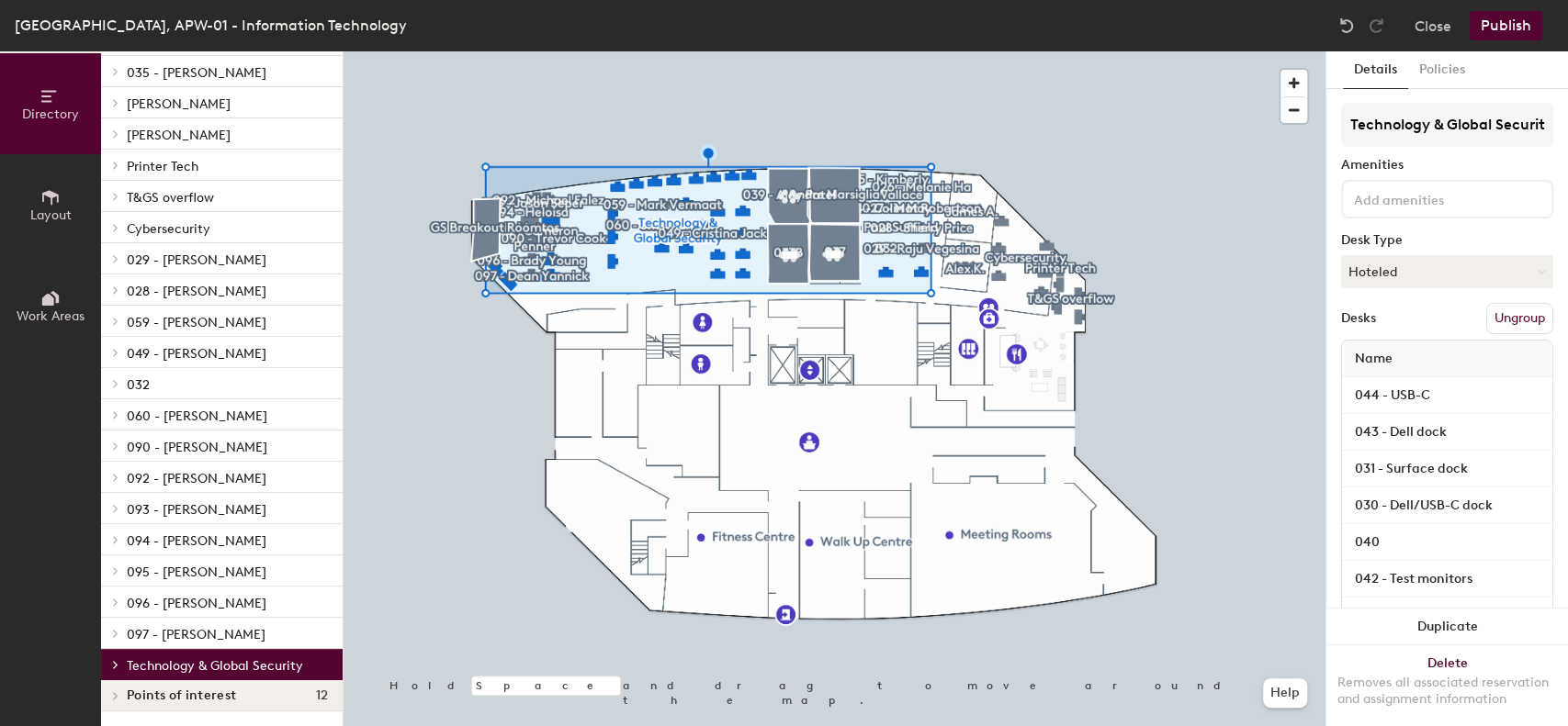
scroll to position [257, 0]
click at [190, 231] on span "Cybersecurity" at bounding box center [169, 230] width 84 height 16
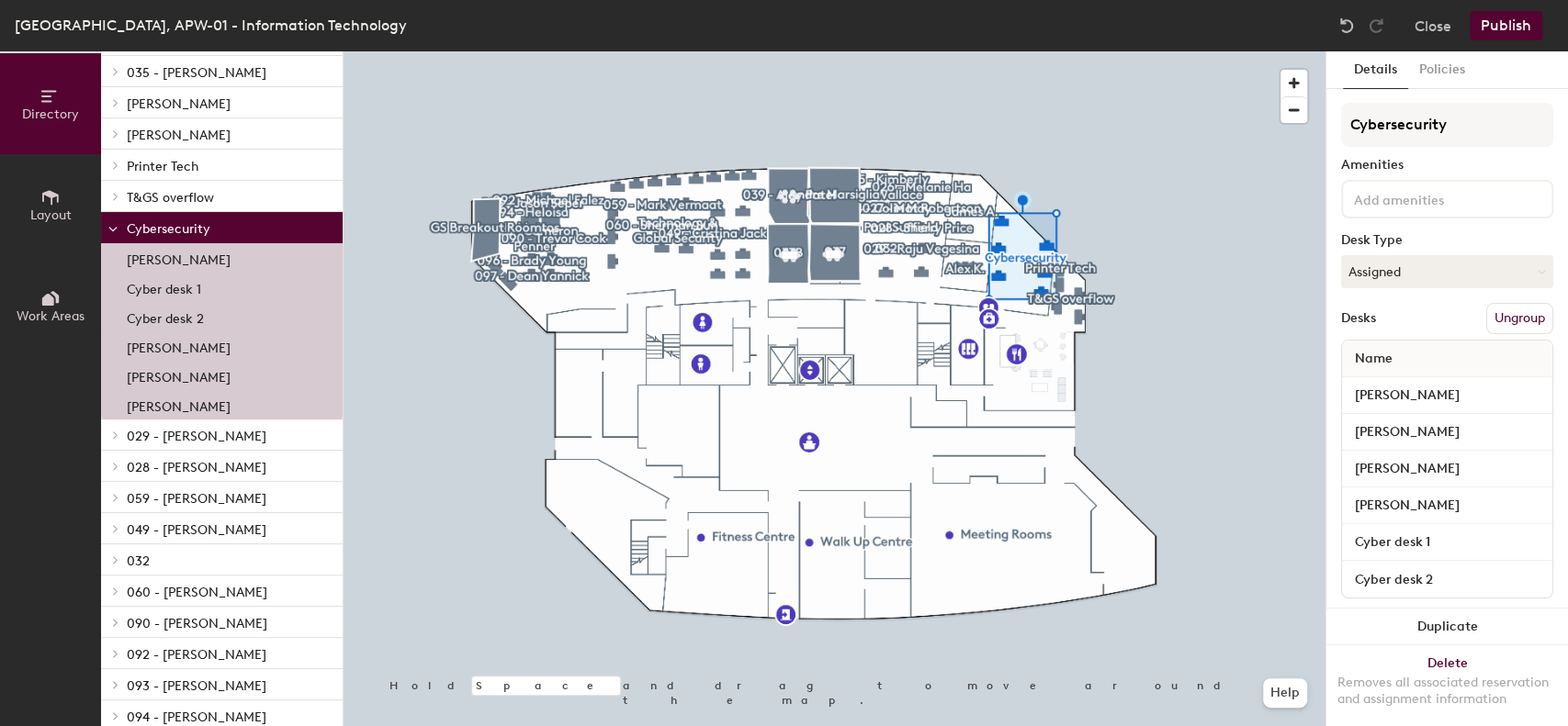
click at [177, 207] on p "T&GS overflow" at bounding box center [228, 196] width 201 height 24
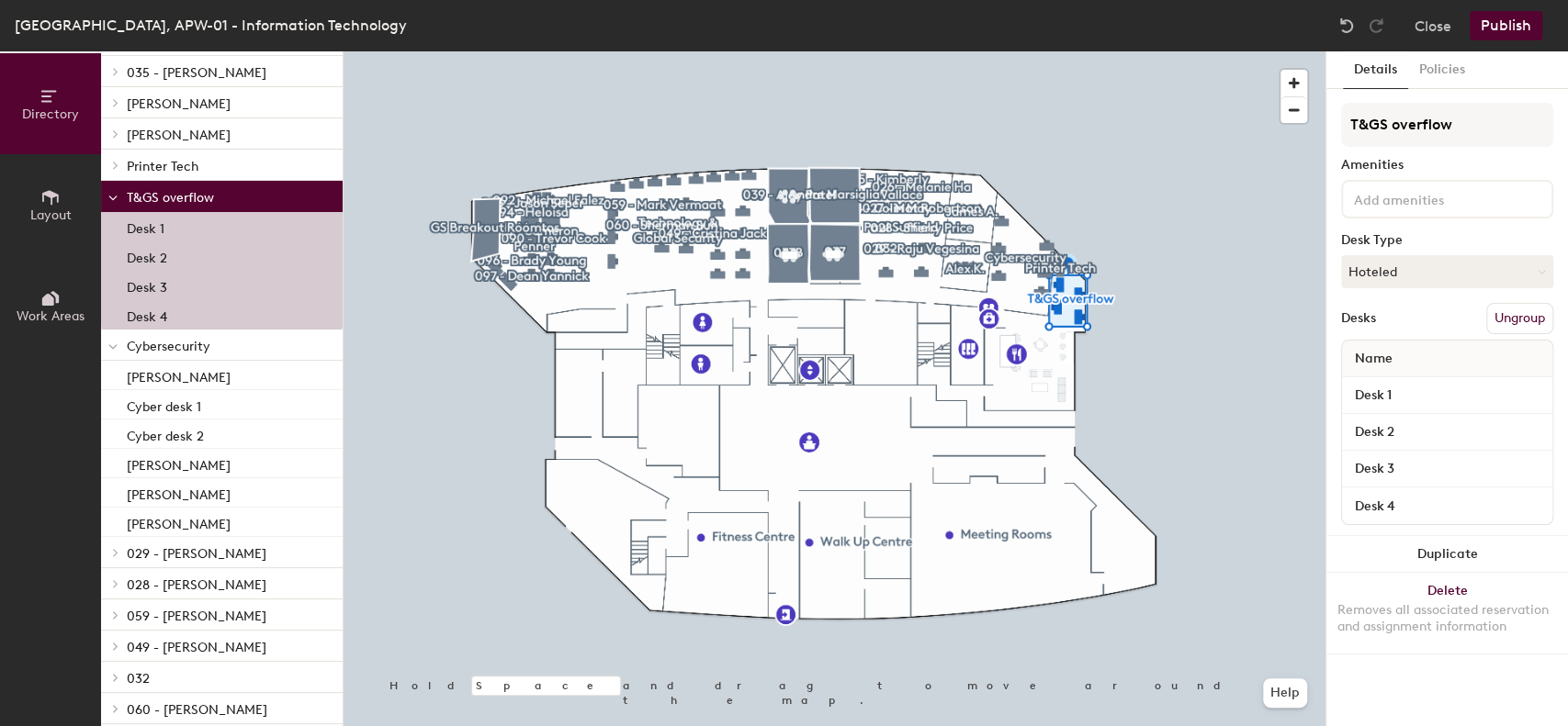
click at [108, 346] on icon at bounding box center [112, 347] width 9 height 7
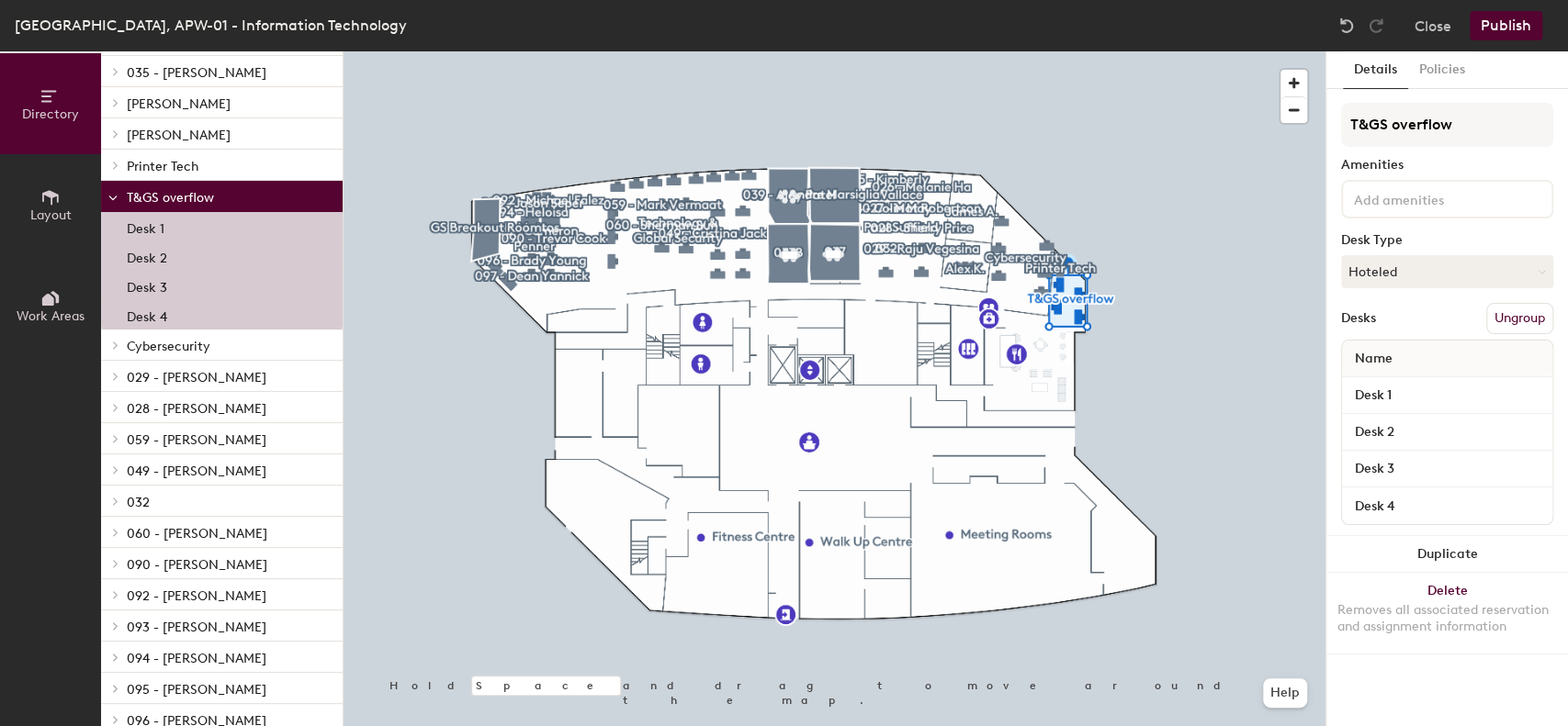
click at [110, 197] on icon at bounding box center [112, 198] width 7 height 4
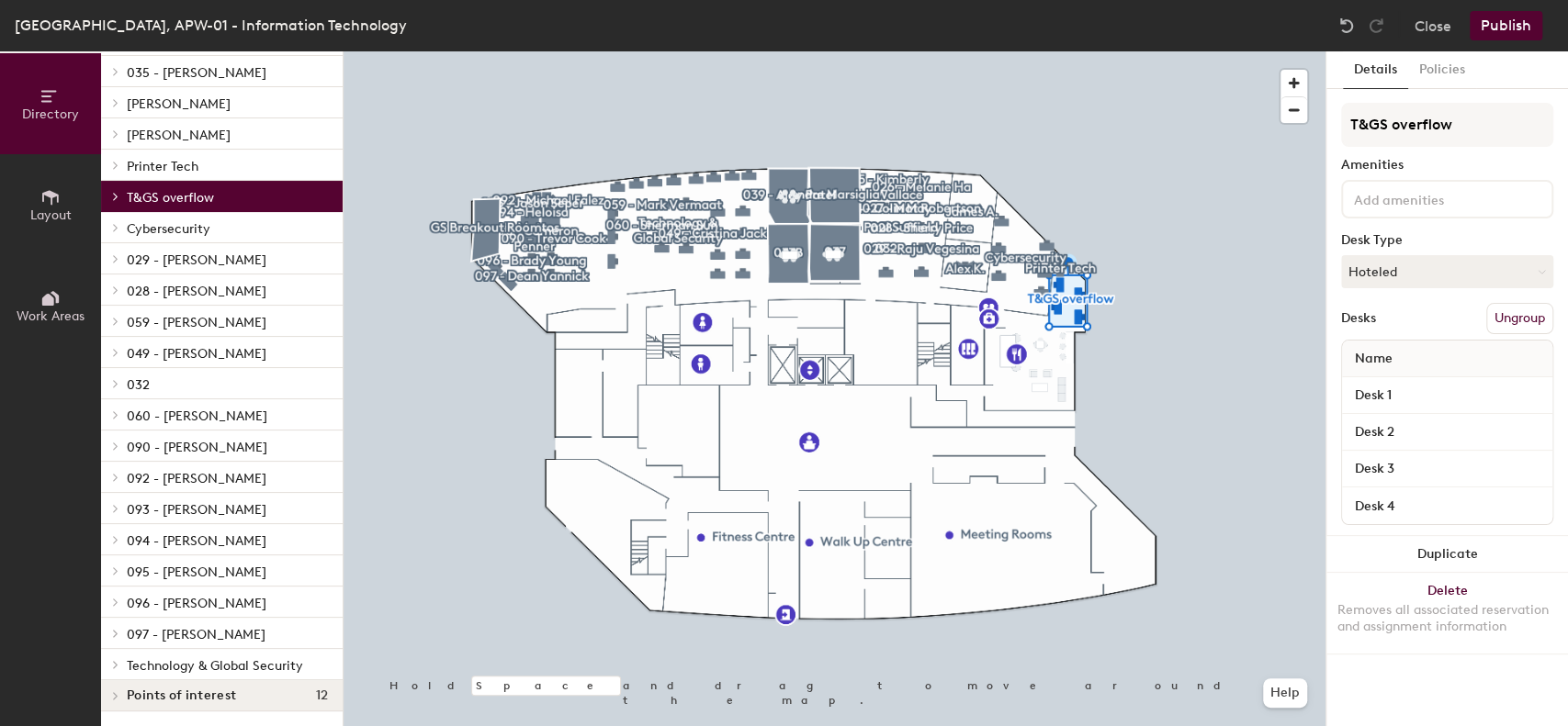
click at [213, 660] on span "Technology & Global Security" at bounding box center [215, 666] width 176 height 16
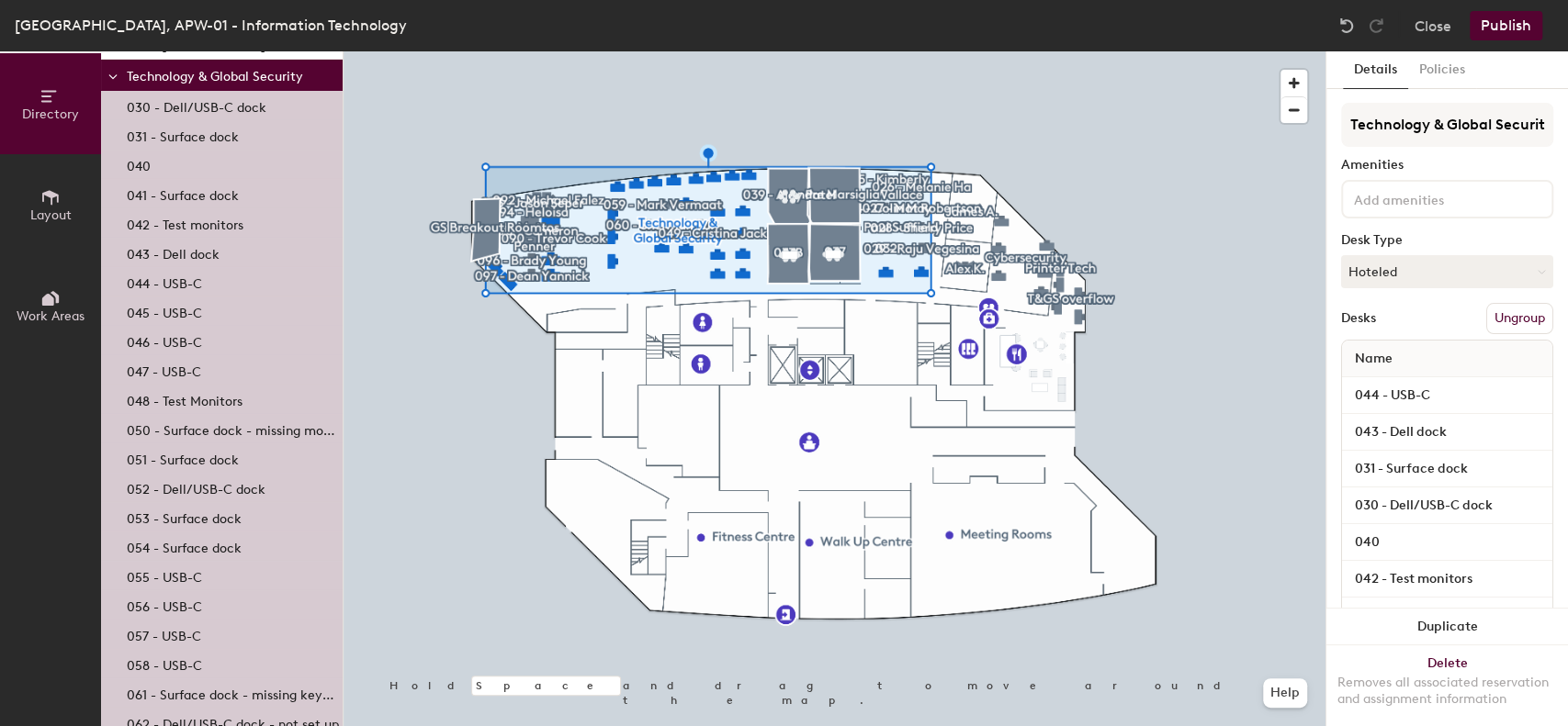
scroll to position [1109, 0]
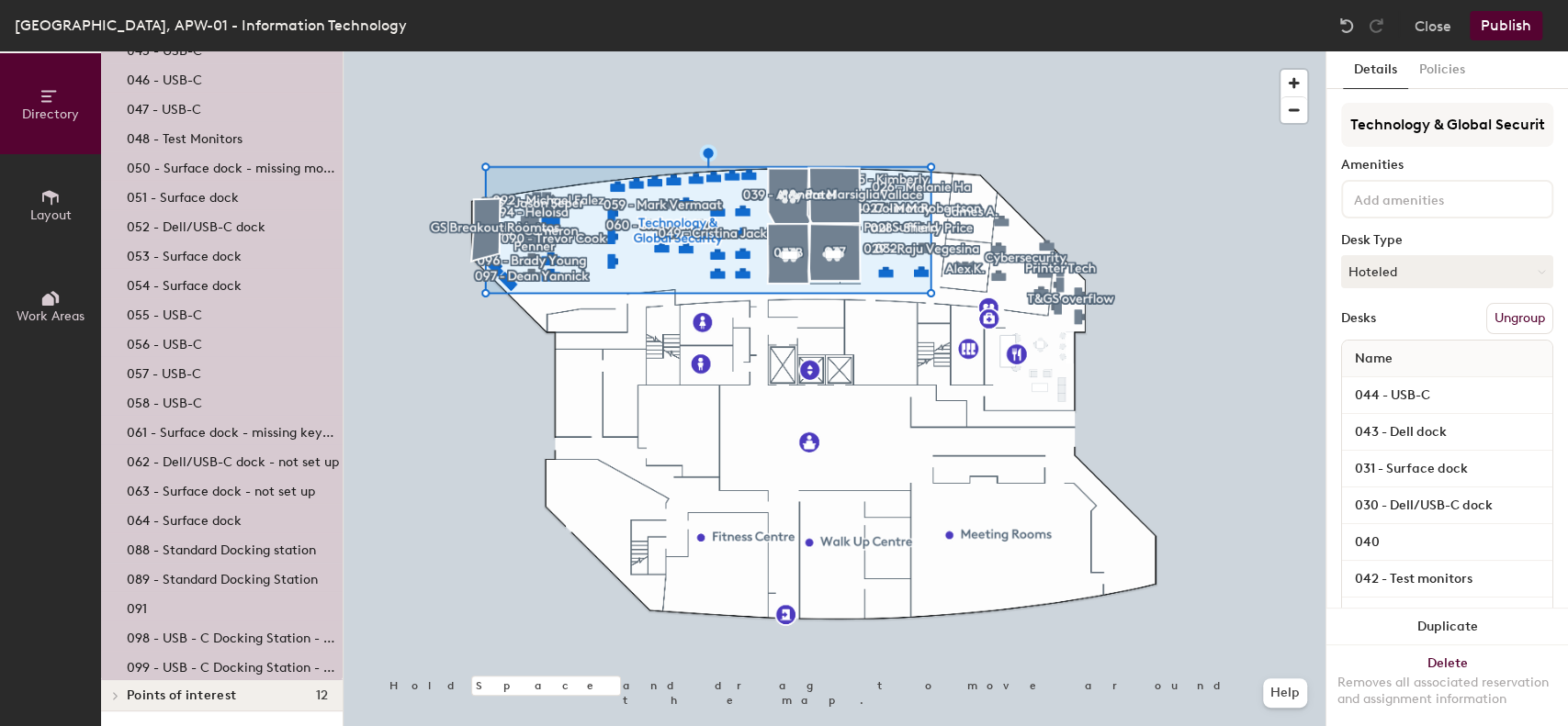
click at [118, 27] on div "[GEOGRAPHIC_DATA], APW-01 - Information Technology" at bounding box center [211, 25] width 392 height 23
click at [1443, 23] on button "Close" at bounding box center [1432, 26] width 36 height 30
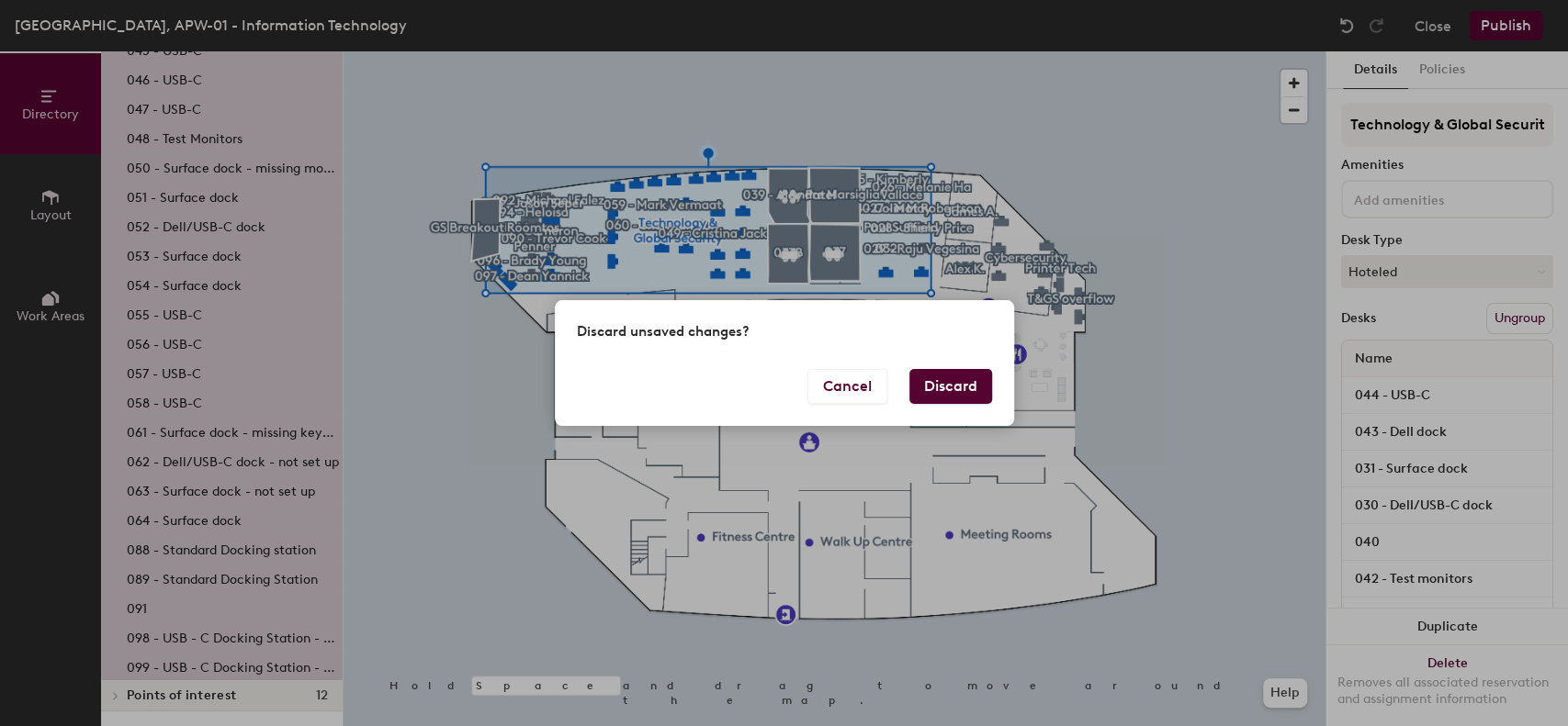
click at [948, 375] on button "Discard" at bounding box center [951, 386] width 83 height 34
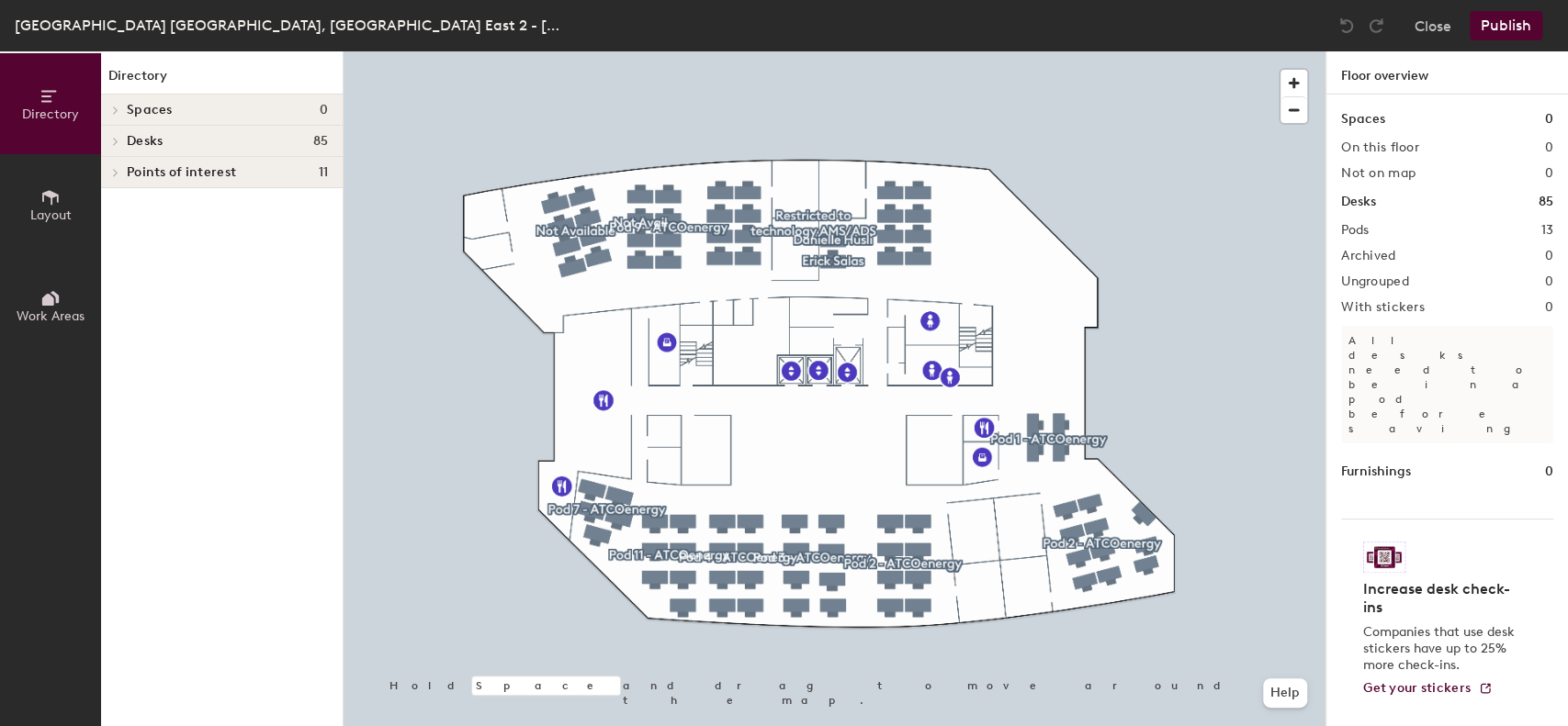
click at [140, 139] on span "Desks" at bounding box center [145, 141] width 35 height 15
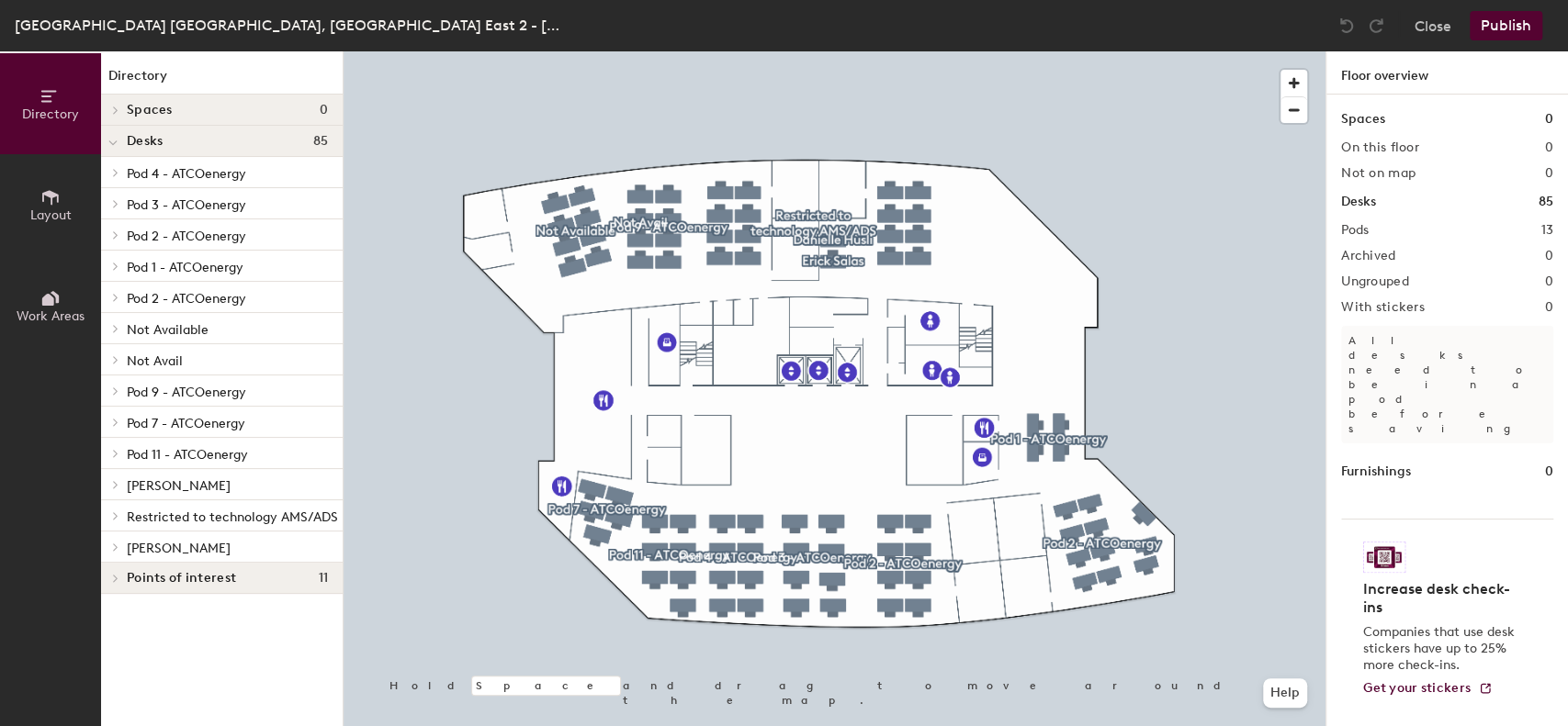
click at [229, 516] on span "Restricted to technology AMS/ADS" at bounding box center [233, 517] width 211 height 16
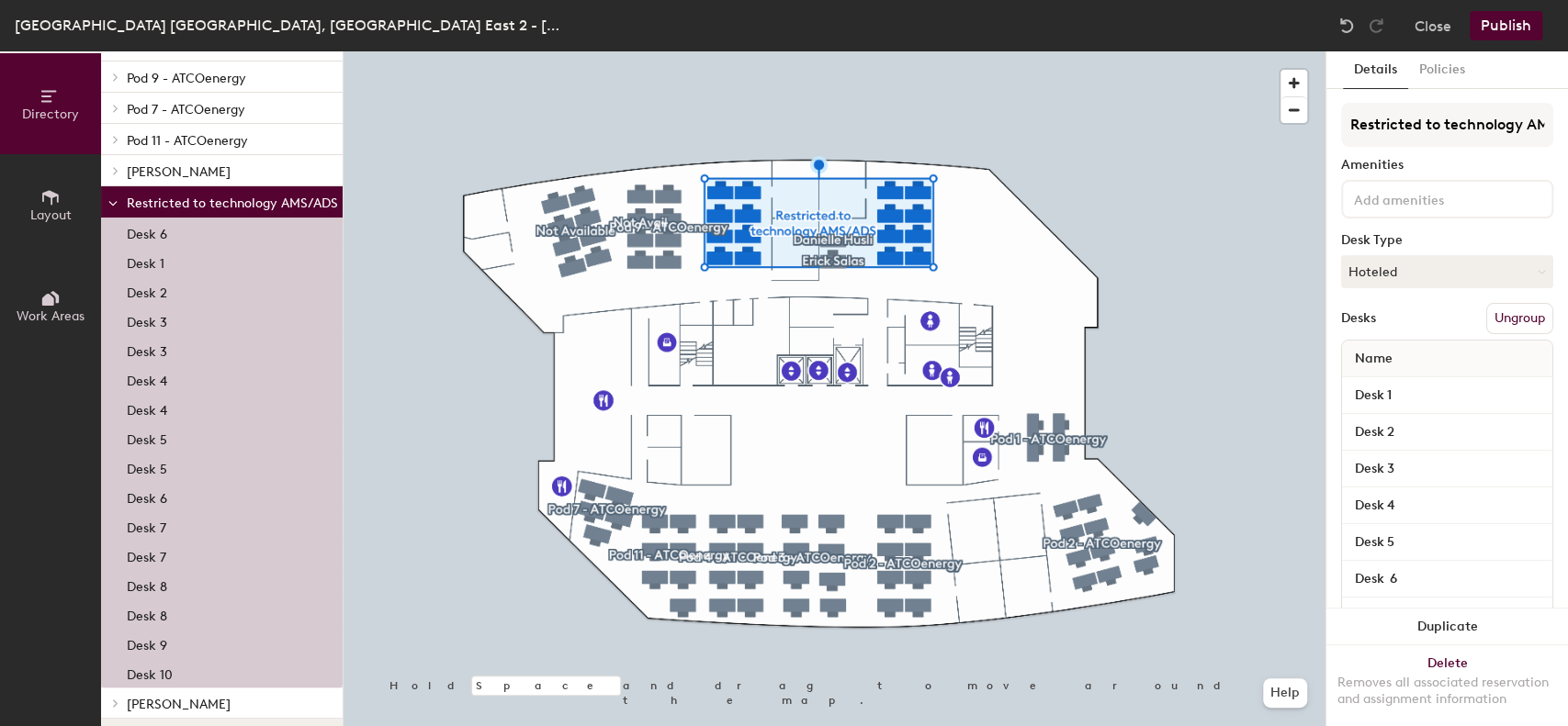
scroll to position [330, 0]
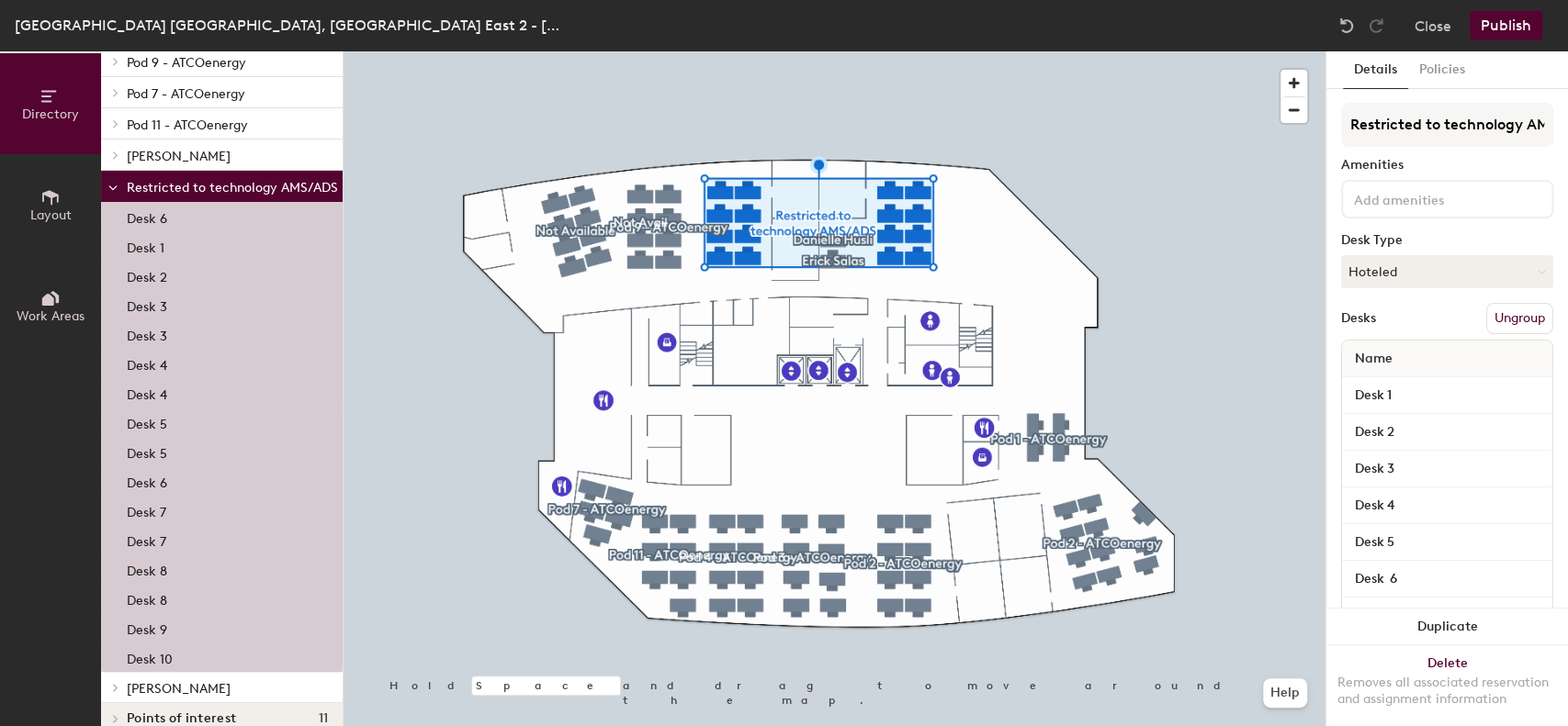
click at [174, 189] on span "Restricted to technology AMS/ADS" at bounding box center [233, 188] width 211 height 16
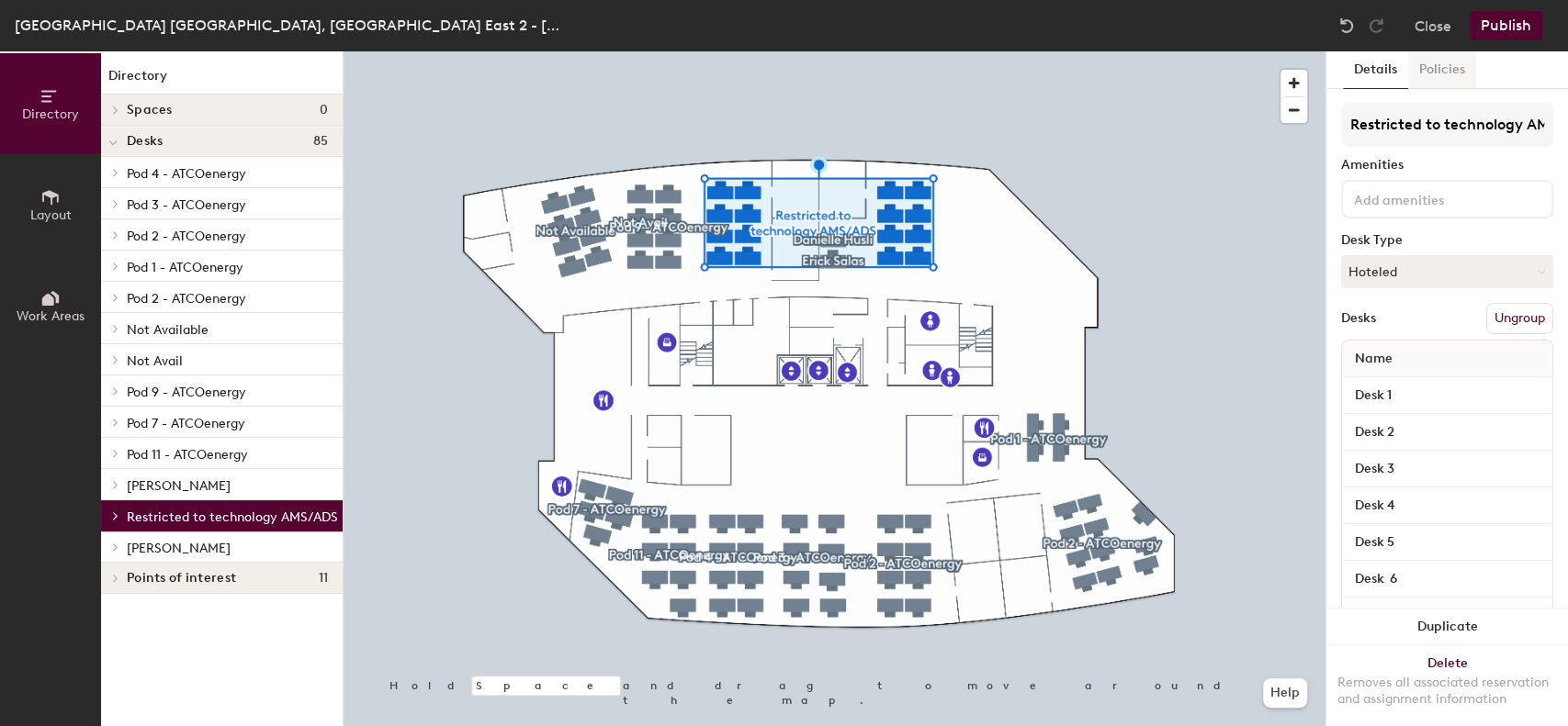
click at [1439, 68] on button "Policies" at bounding box center [1442, 70] width 68 height 37
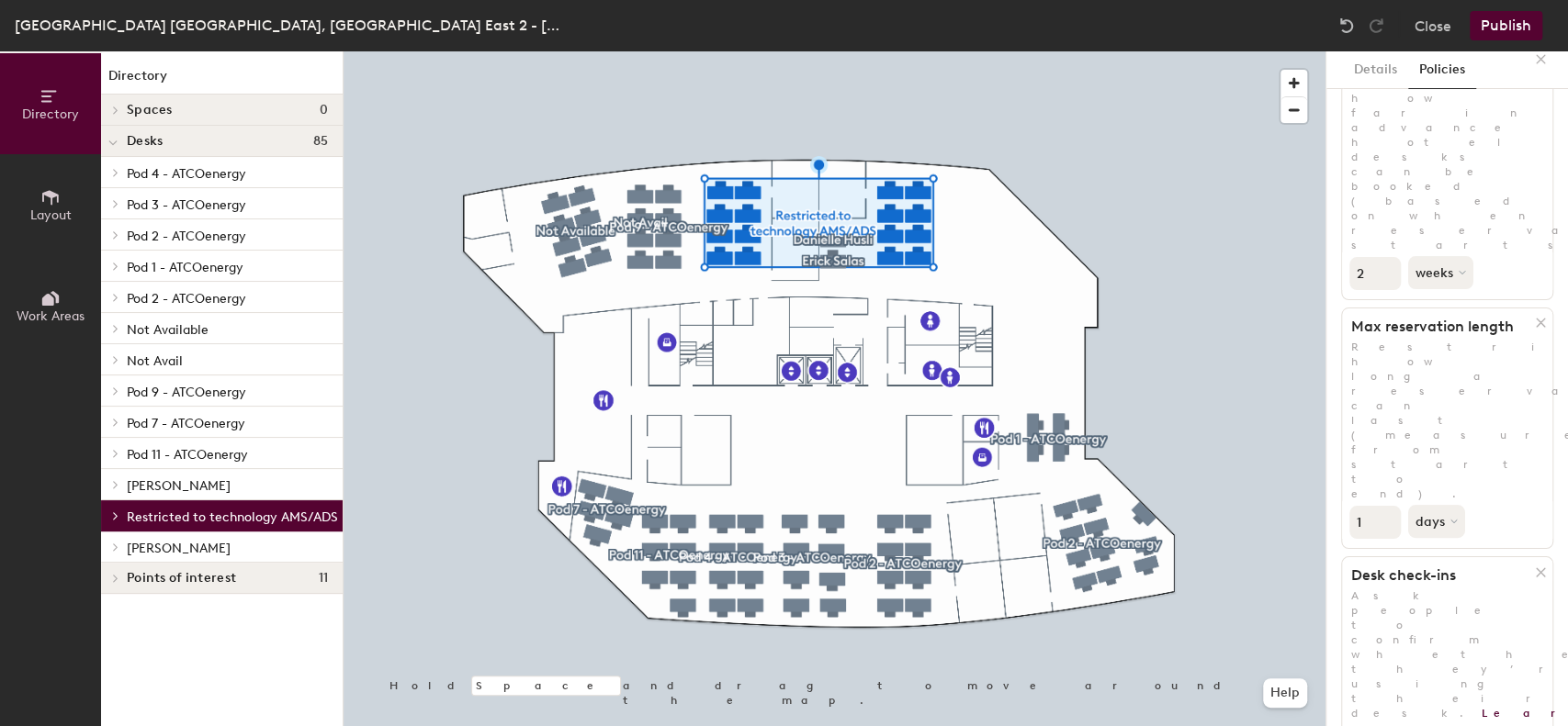
scroll to position [111, 0]
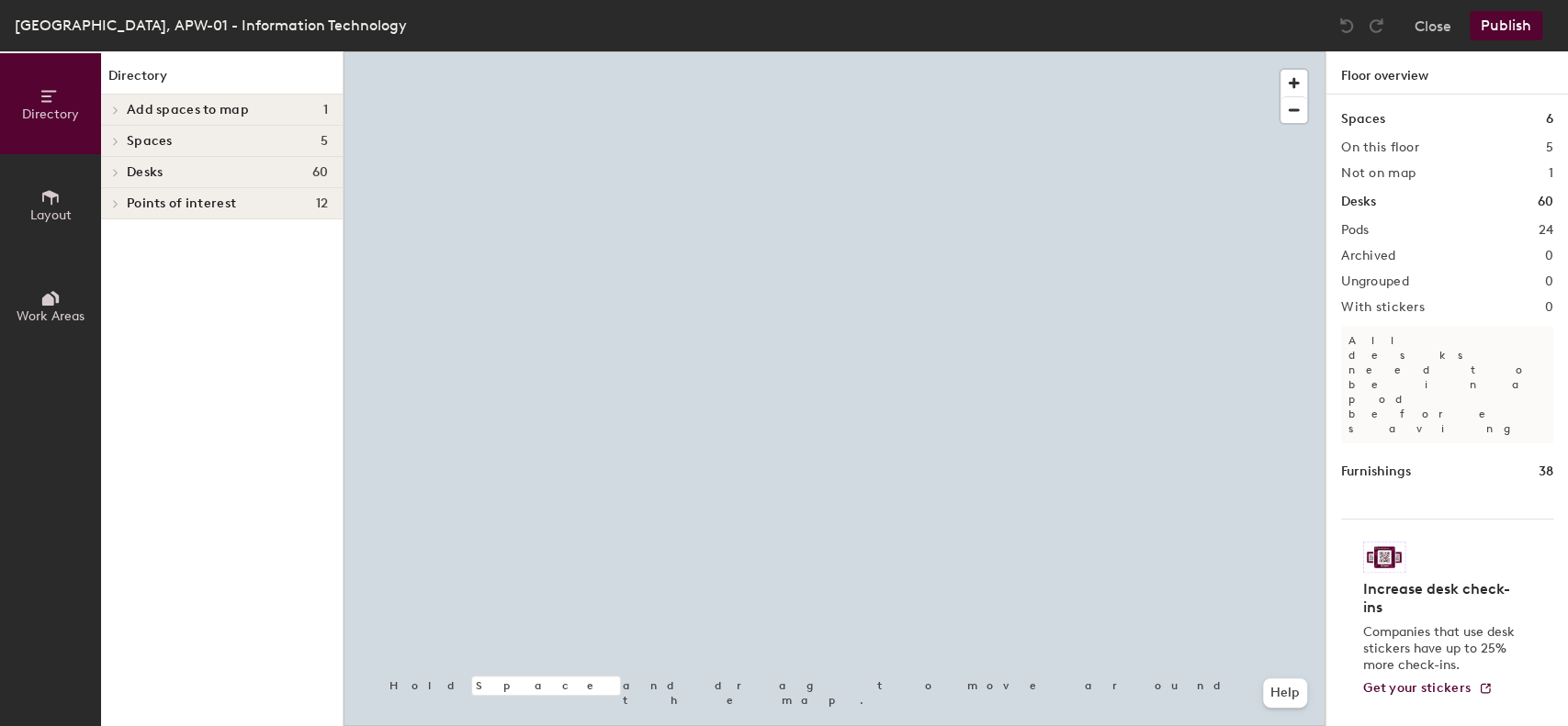
click at [149, 174] on span "Desks" at bounding box center [145, 172] width 35 height 15
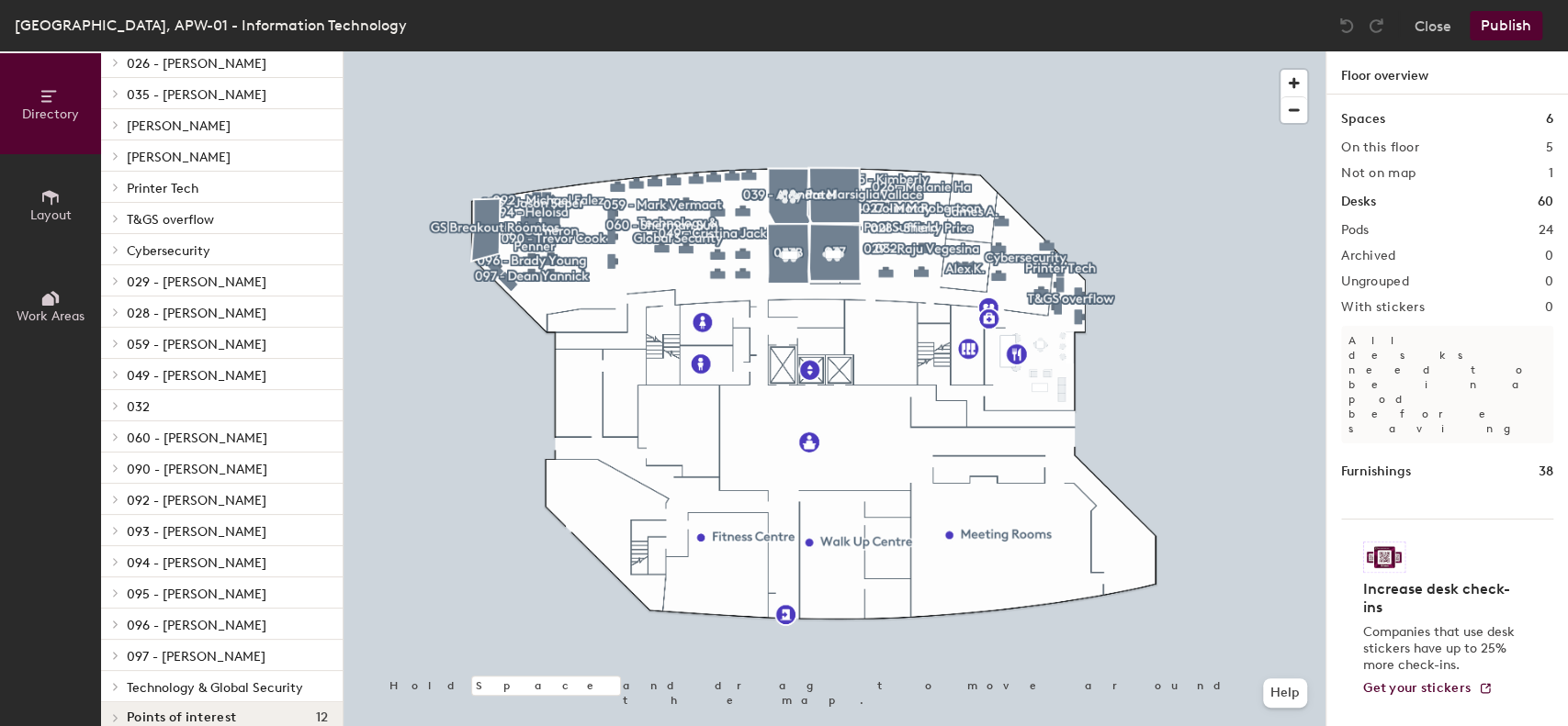
scroll to position [257, 0]
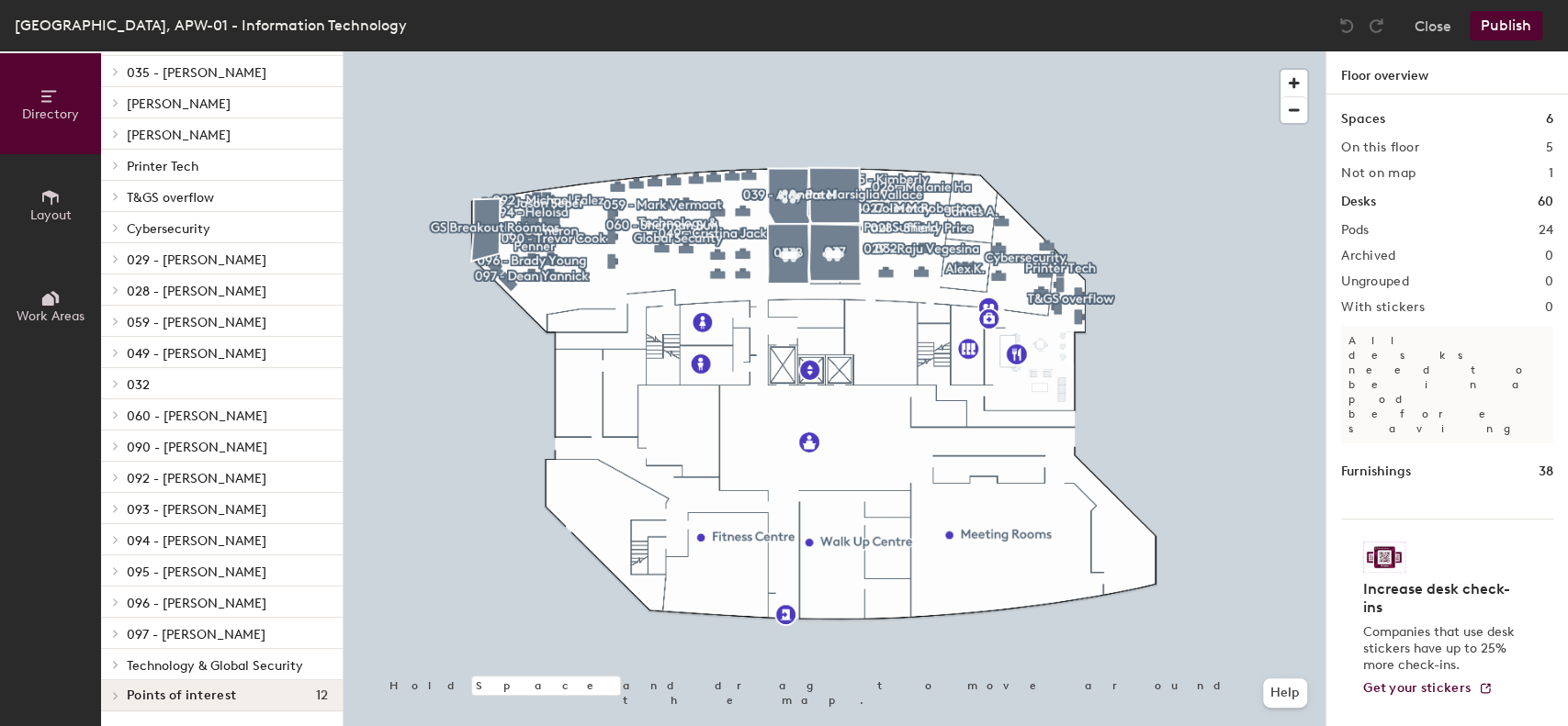
click at [154, 665] on span "Technology & Global Security" at bounding box center [215, 666] width 176 height 16
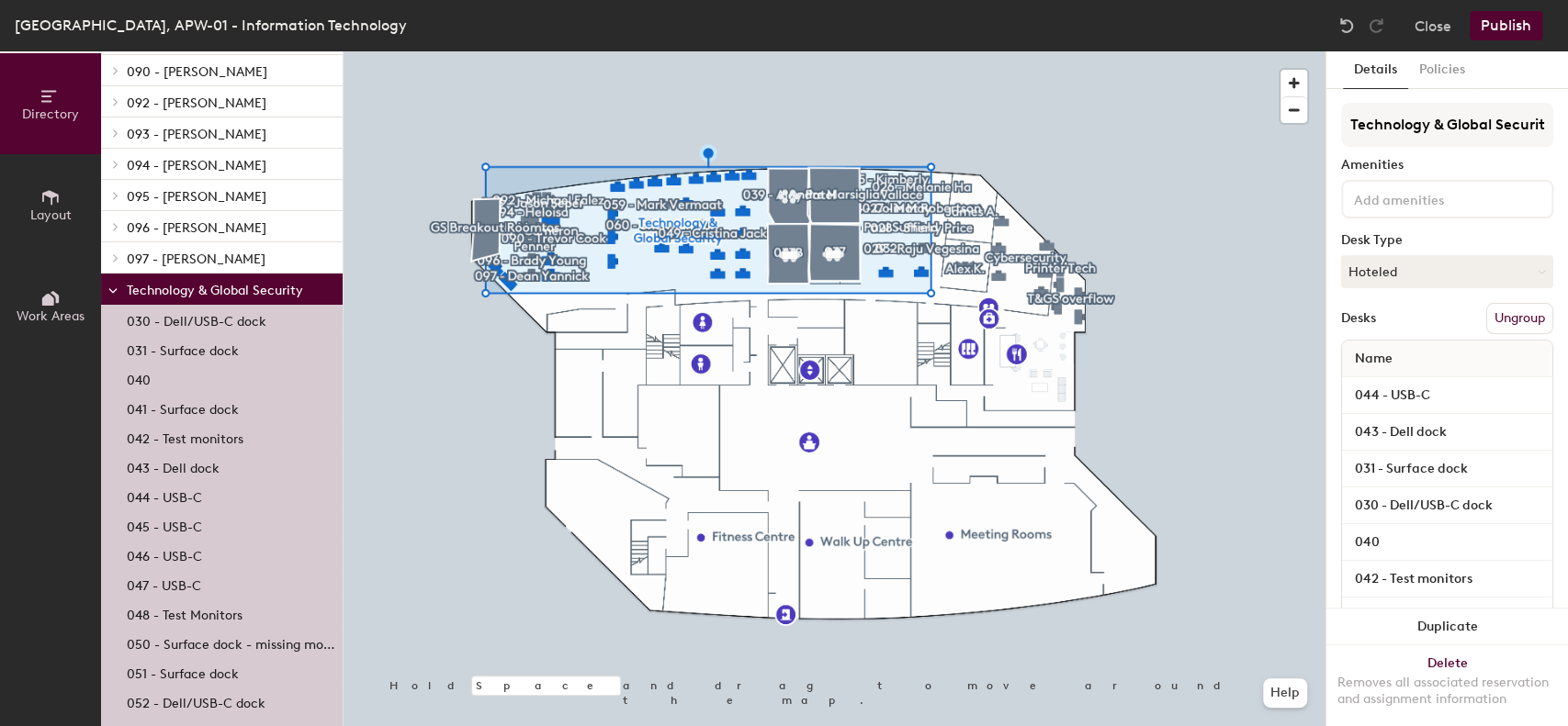
scroll to position [625, 0]
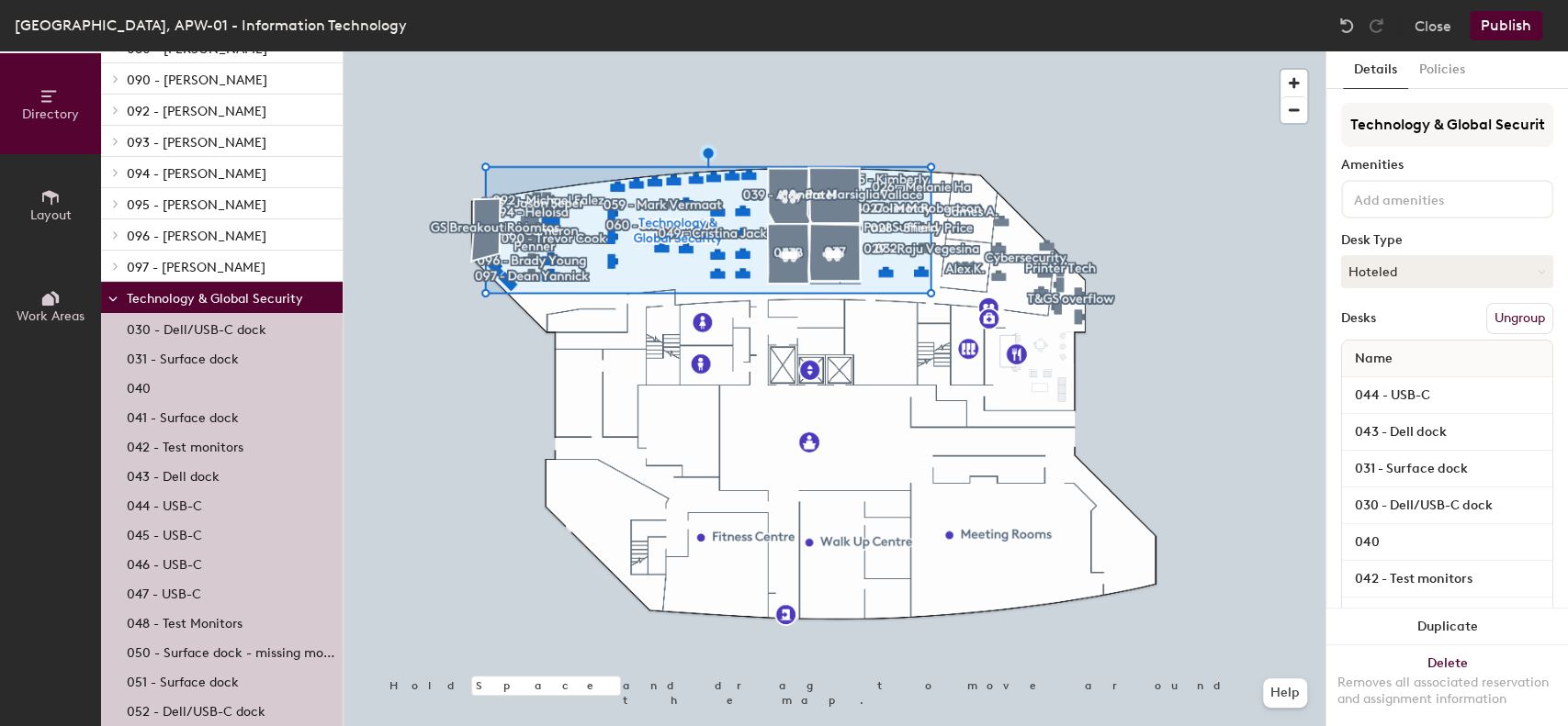
click at [108, 297] on icon at bounding box center [112, 298] width 9 height 7
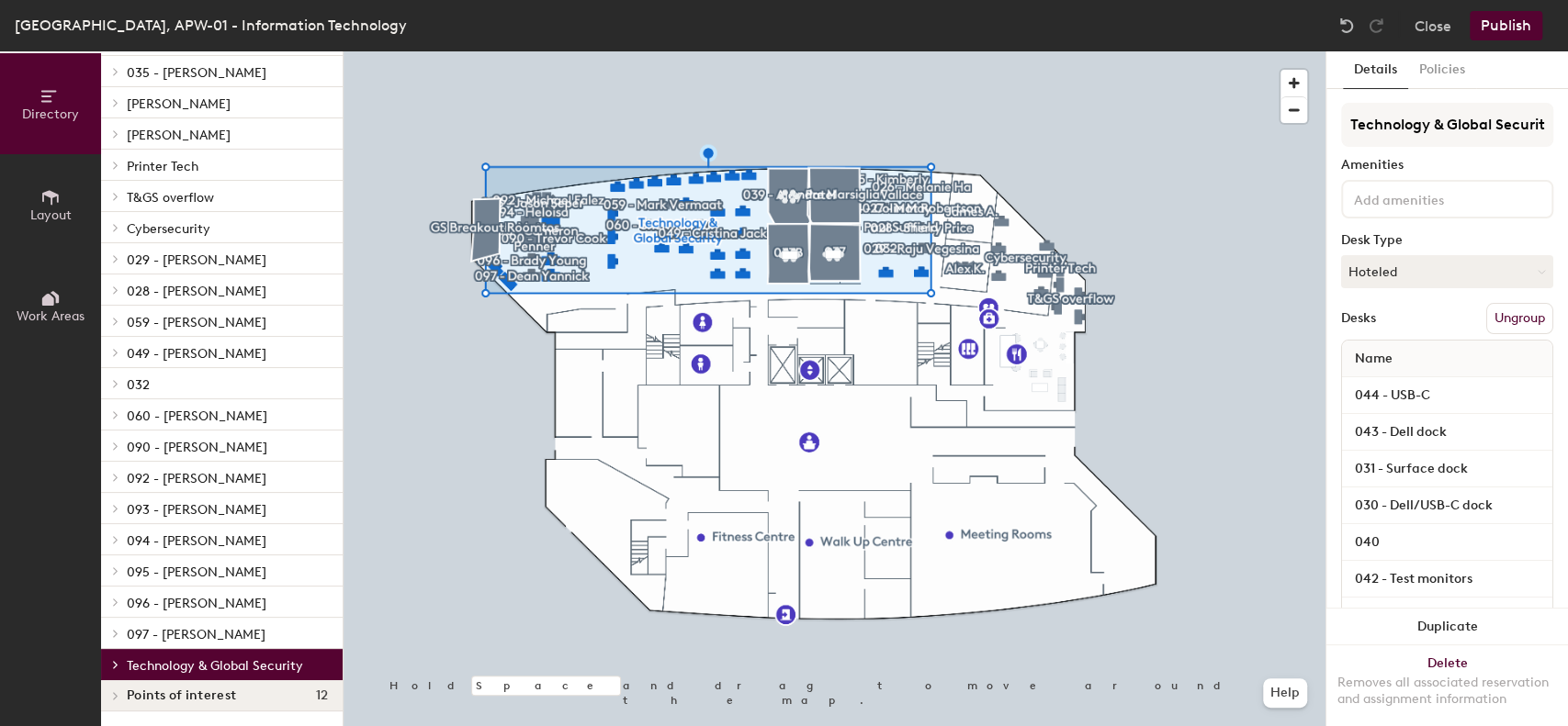
click at [112, 668] on icon at bounding box center [115, 664] width 7 height 9
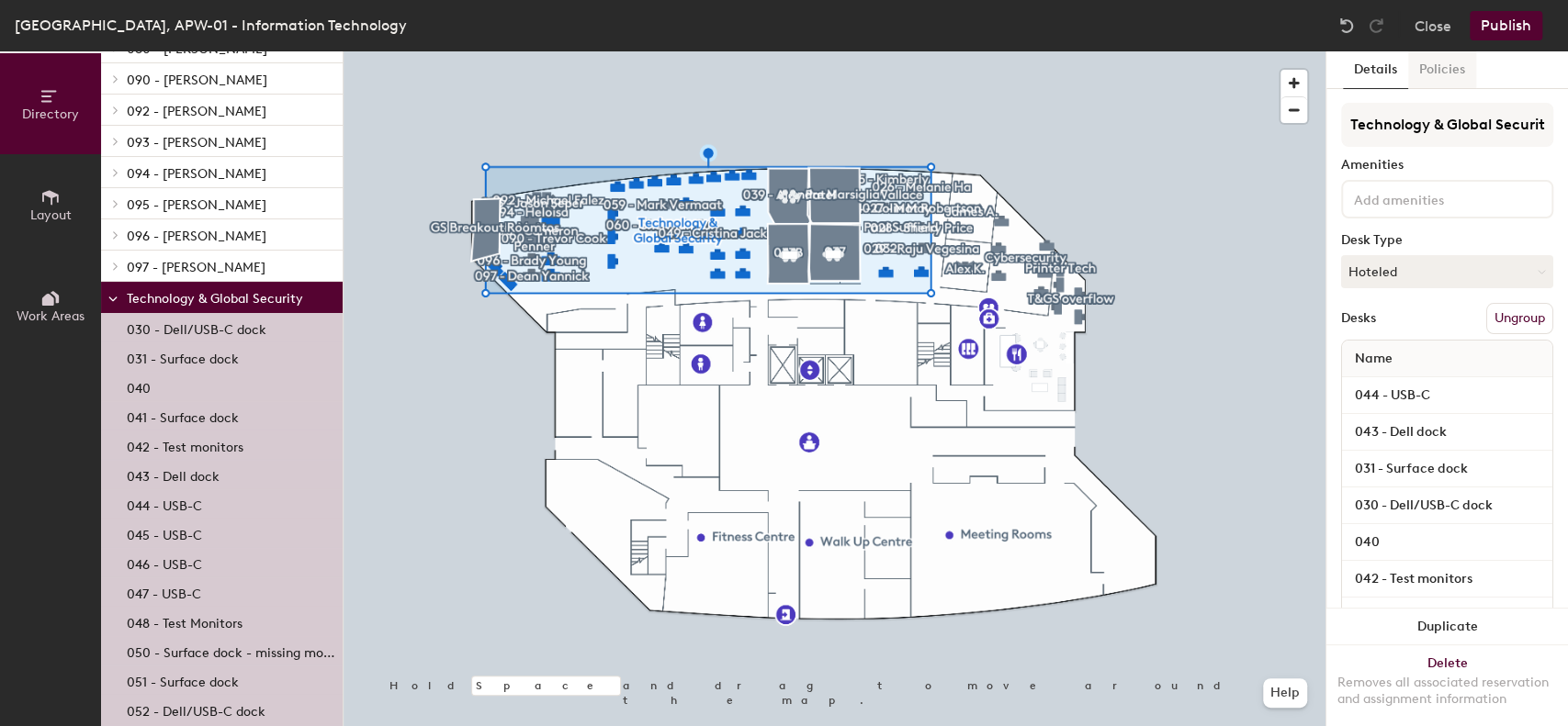
click at [1448, 68] on button "Policies" at bounding box center [1442, 70] width 68 height 37
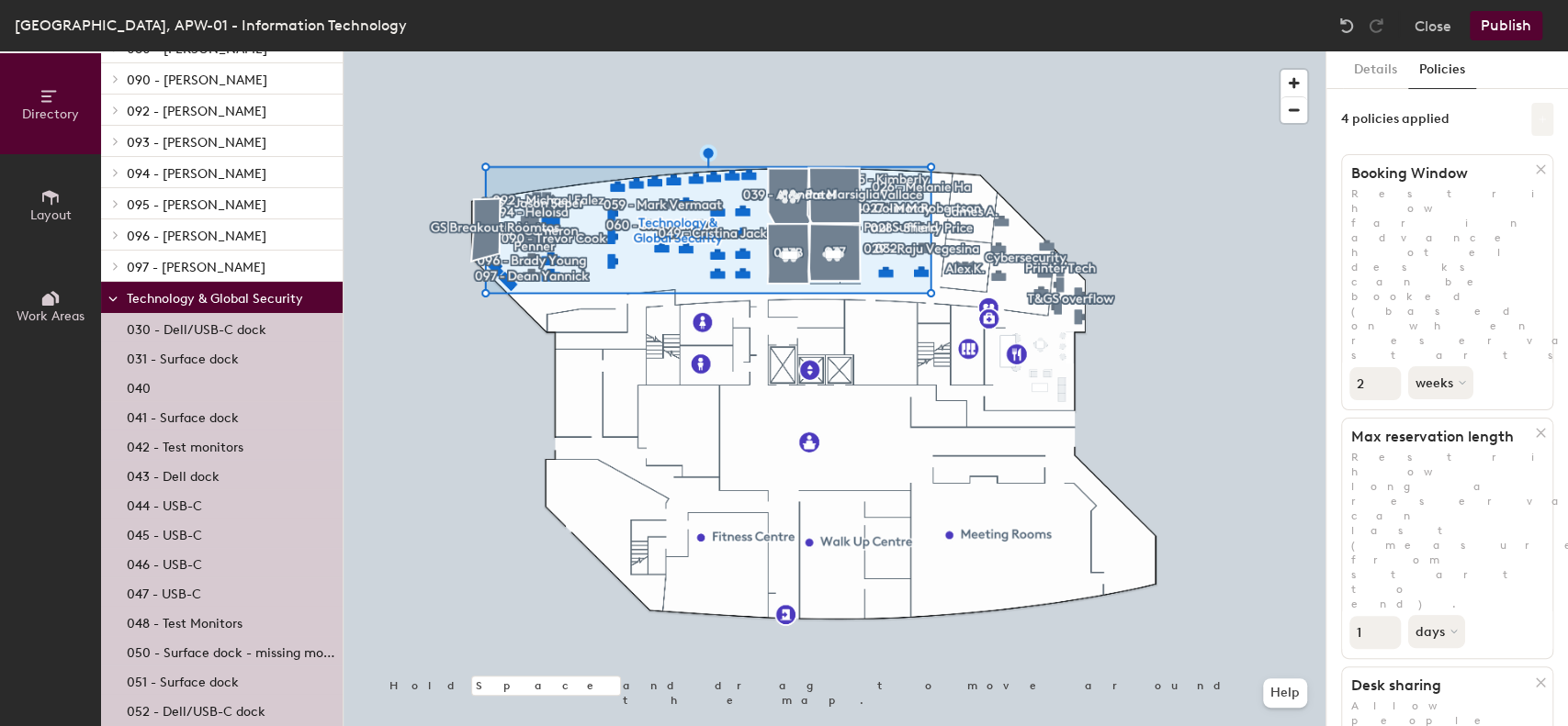
click at [1537, 122] on icon at bounding box center [1541, 118] width 9 height 9
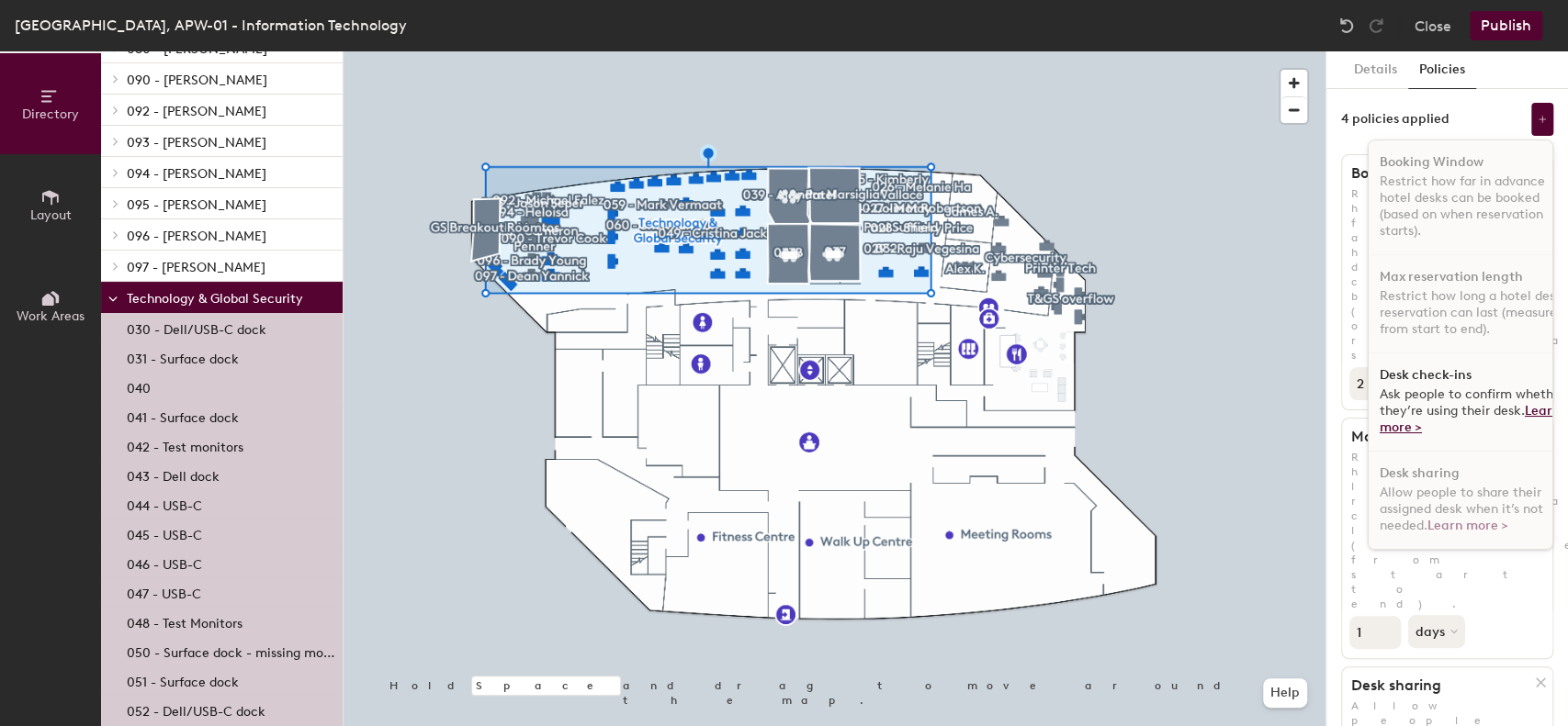
click at [1385, 423] on link "Learn more >" at bounding box center [1470, 419] width 181 height 33
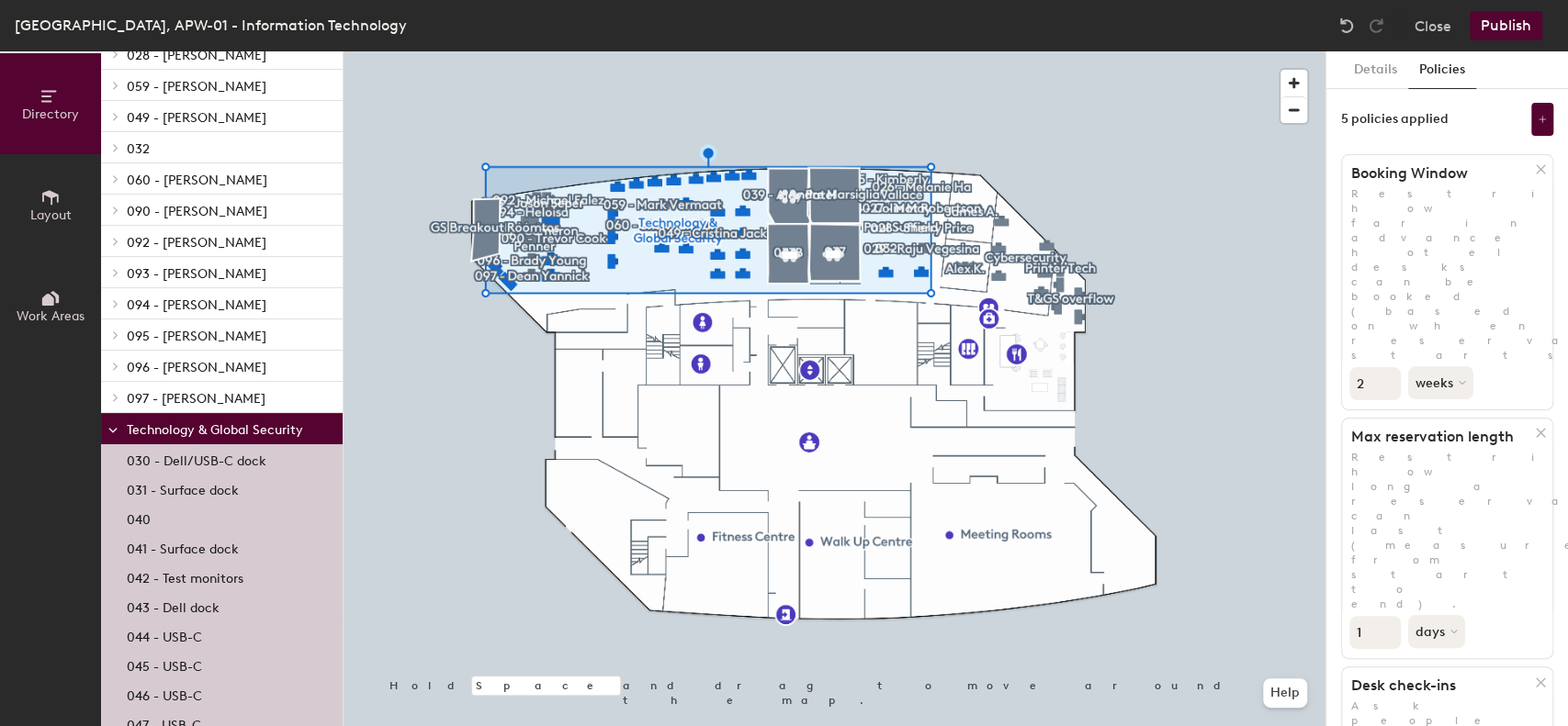
scroll to position [489, 0]
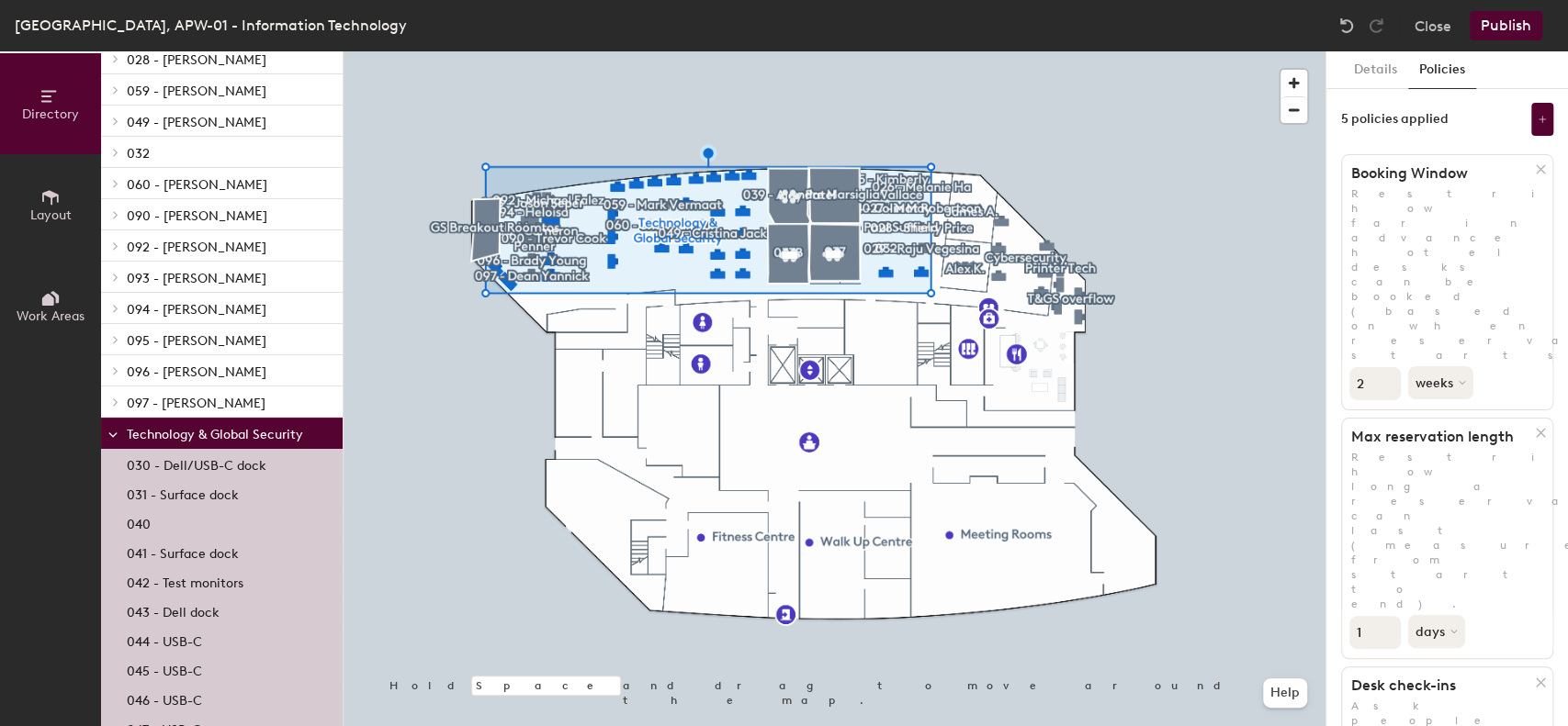
click at [210, 377] on span "096 - [PERSON_NAME]" at bounding box center [197, 372] width 140 height 16
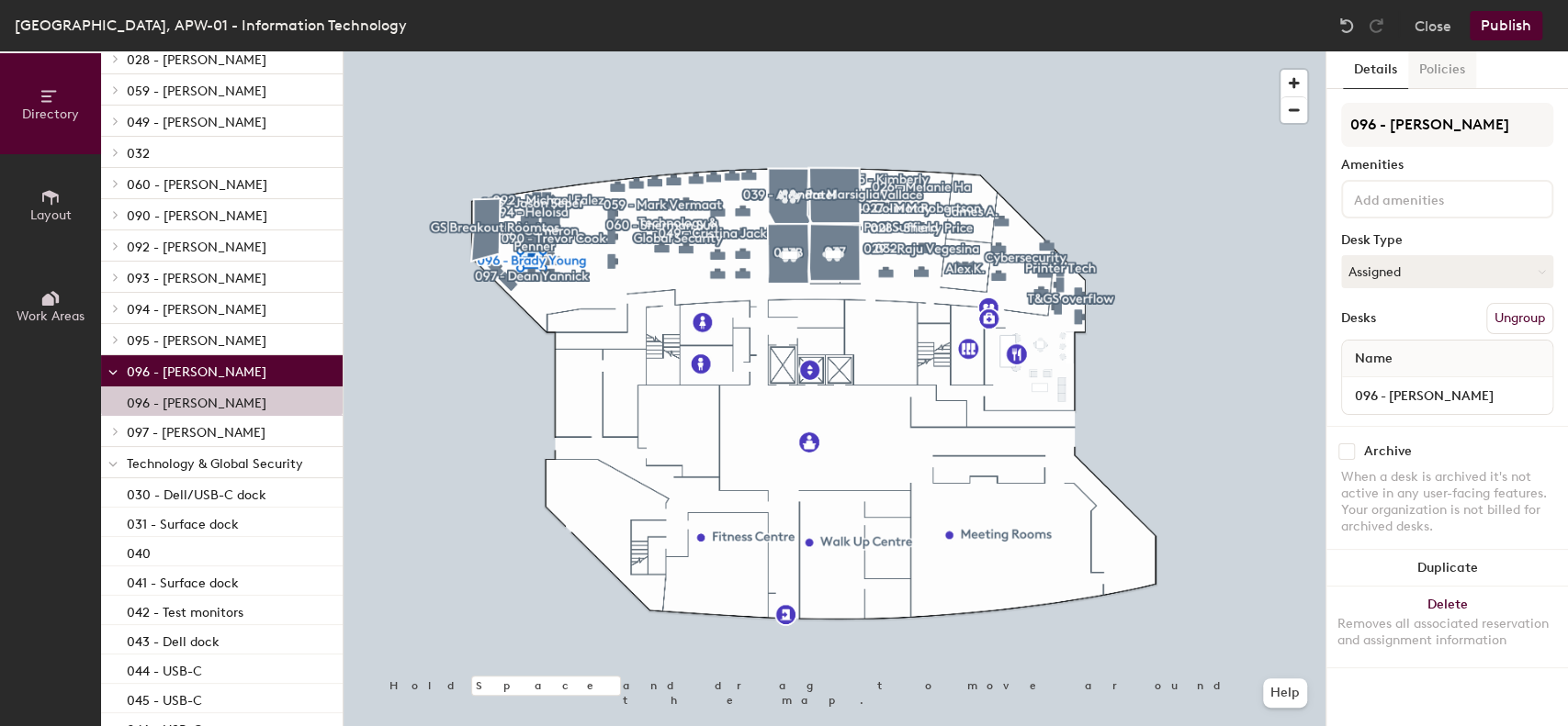
click at [1455, 63] on button "Policies" at bounding box center [1442, 70] width 68 height 37
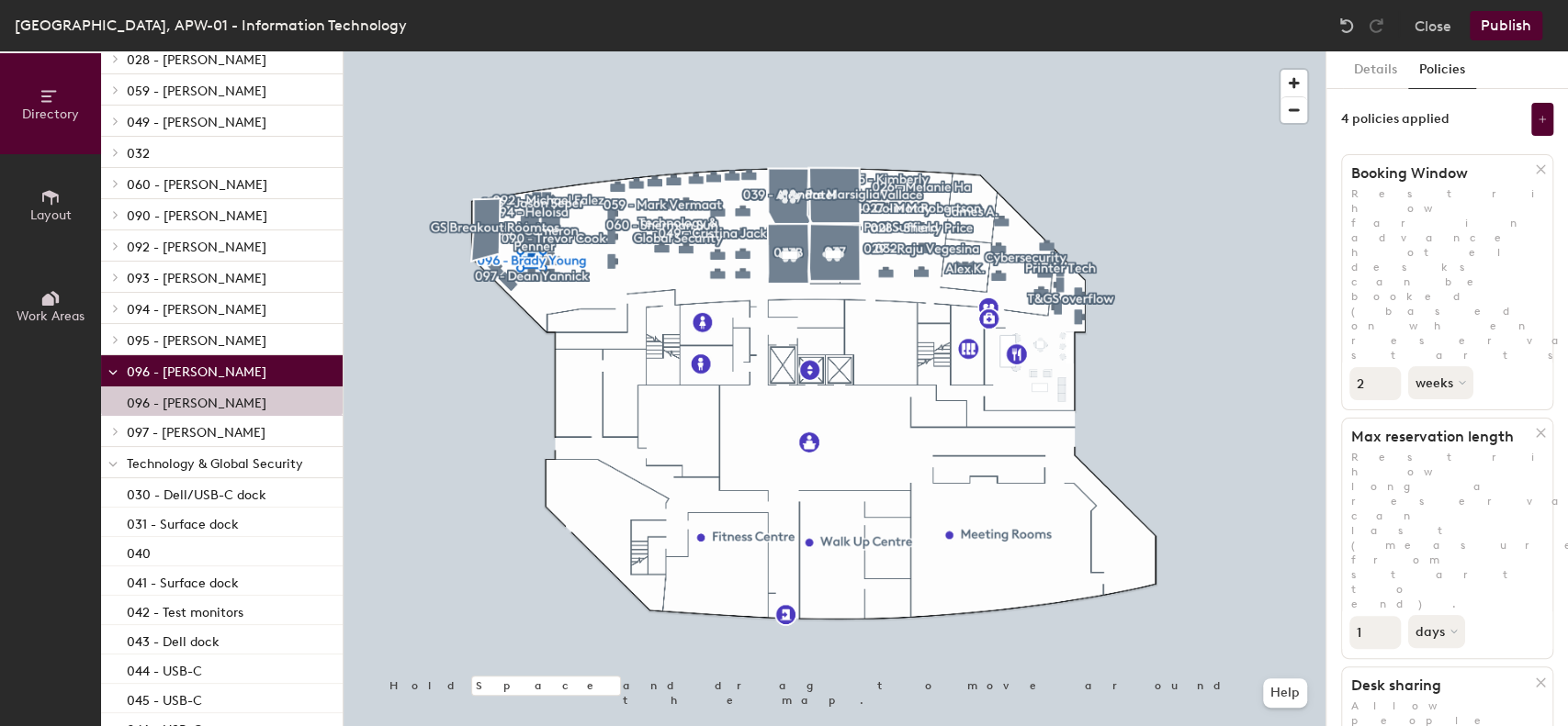
click at [112, 465] on icon at bounding box center [112, 465] width 7 height 4
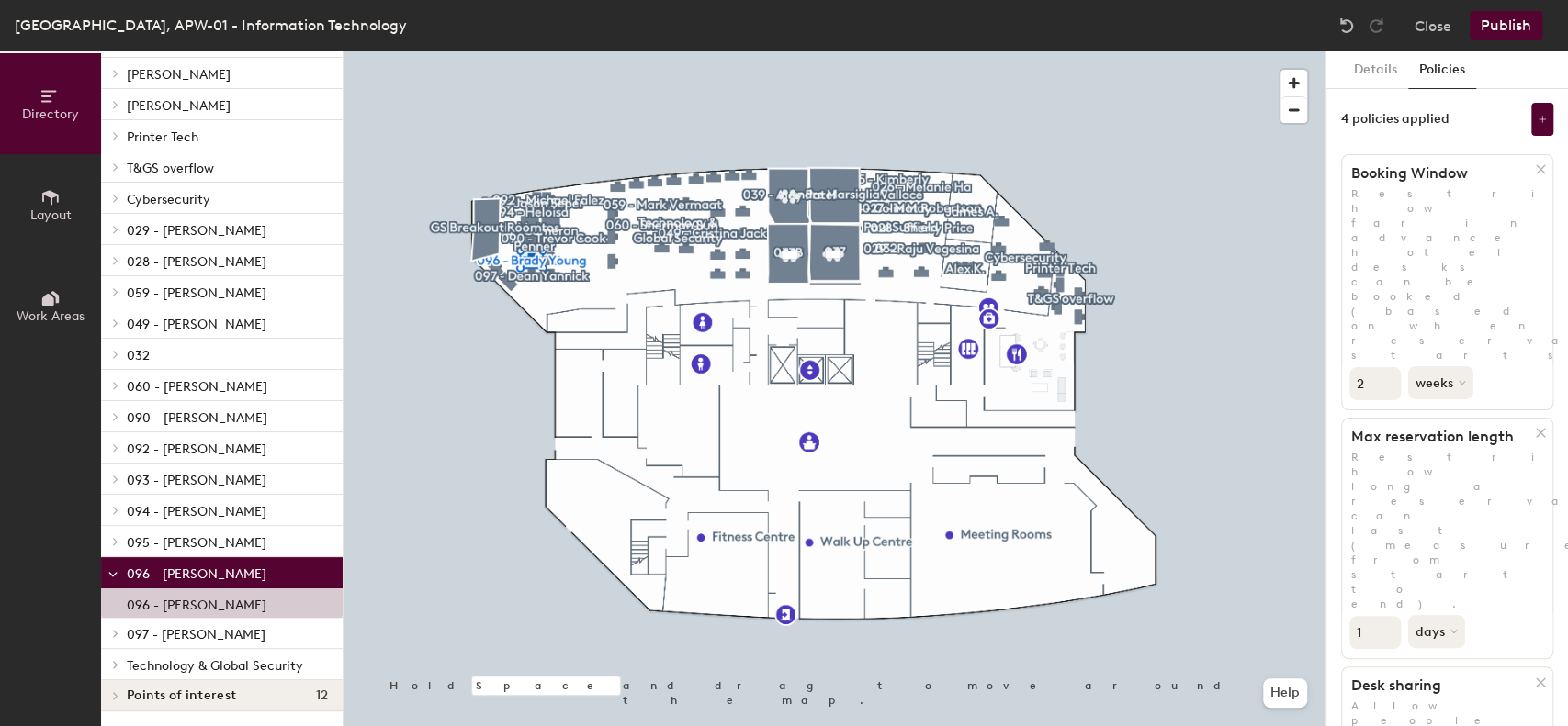
click at [192, 665] on span "Technology & Global Security" at bounding box center [215, 666] width 176 height 16
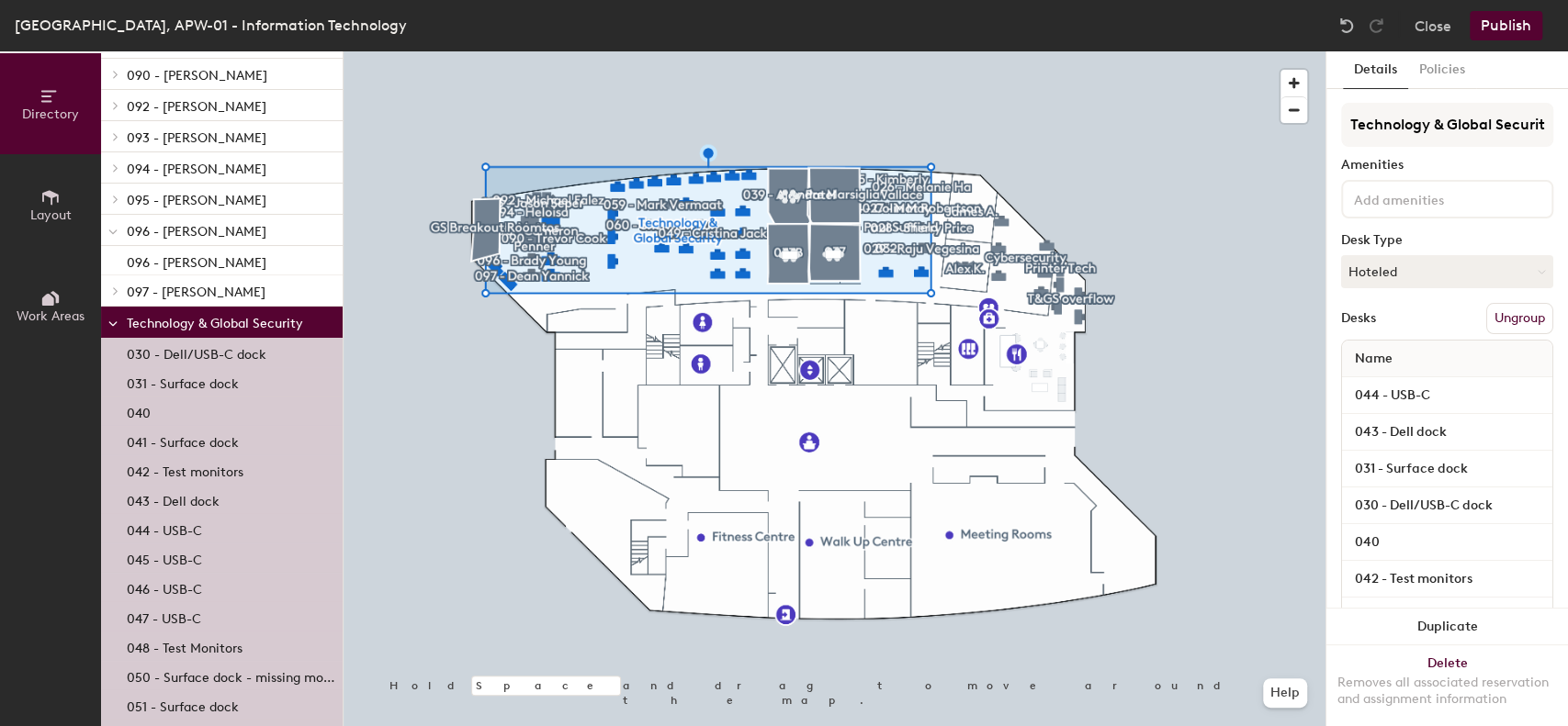
scroll to position [678, 0]
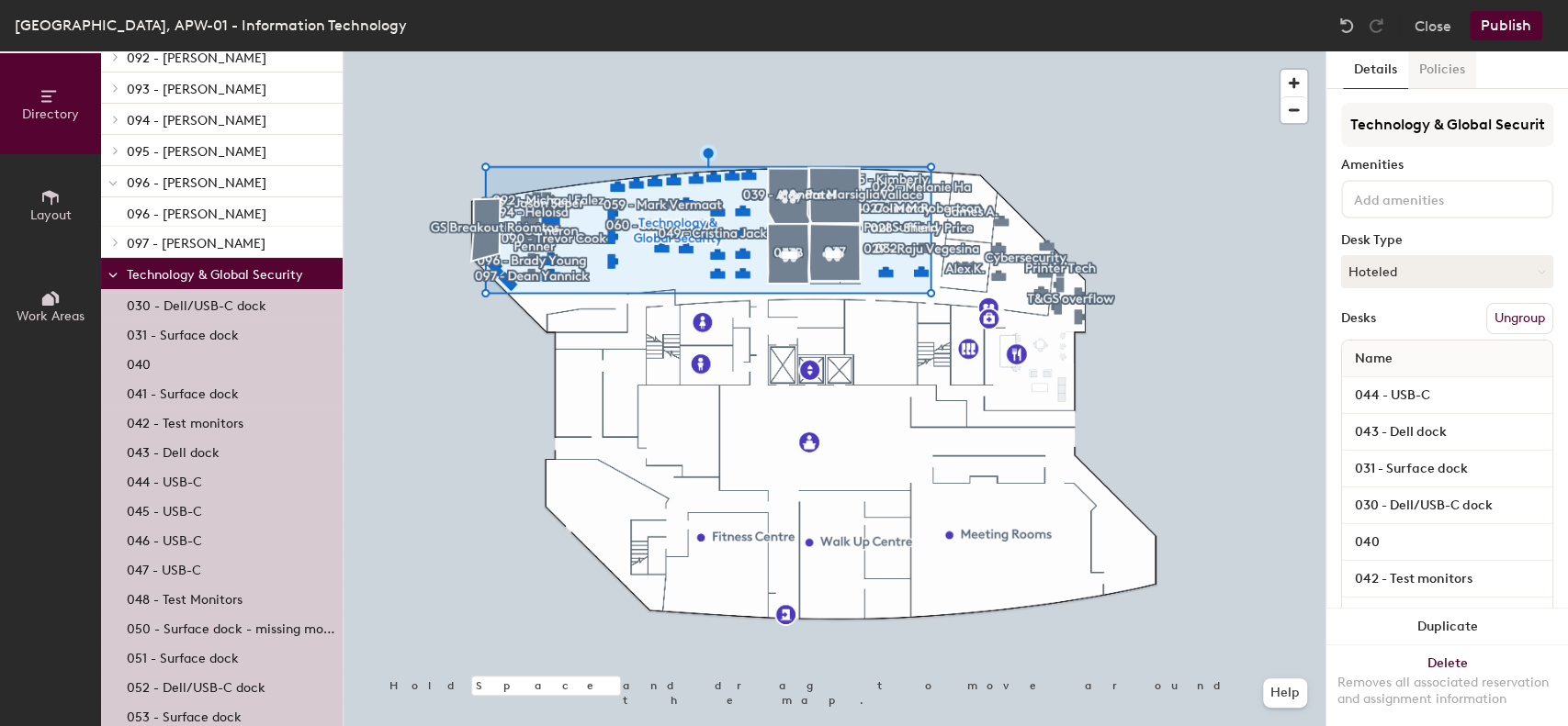
click at [1450, 71] on button "Policies" at bounding box center [1442, 70] width 68 height 37
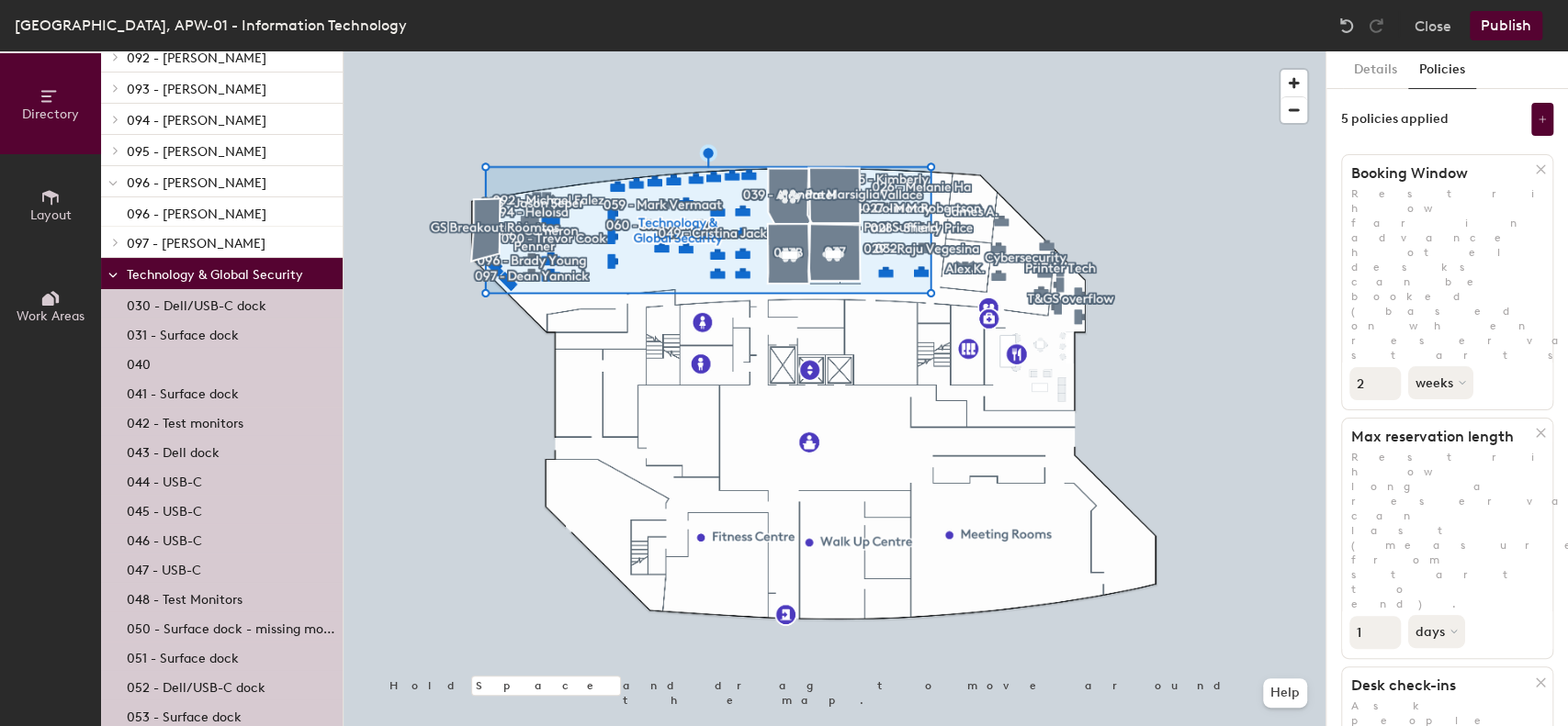
click at [1512, 24] on button "Publish" at bounding box center [1506, 26] width 73 height 30
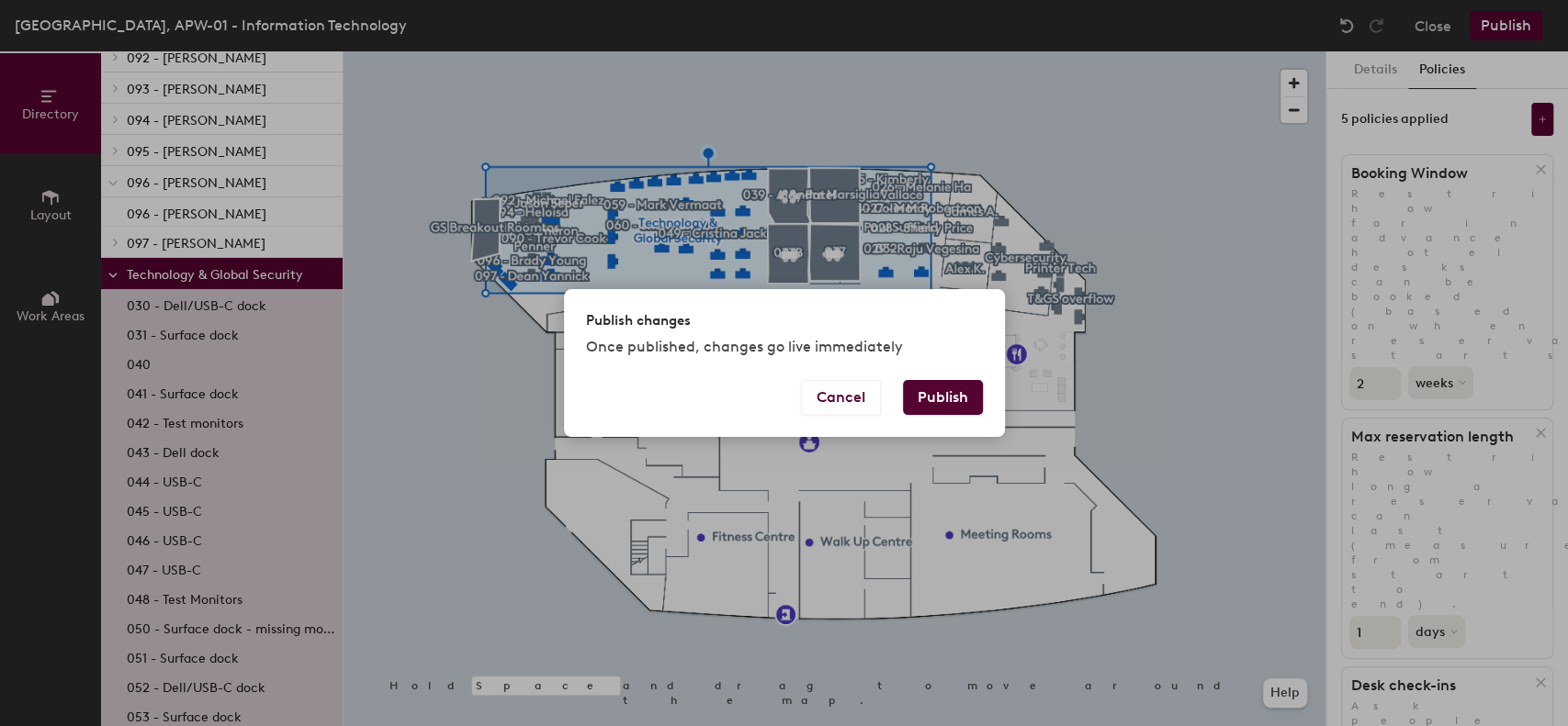
click at [929, 397] on button "Publish" at bounding box center [942, 397] width 80 height 34
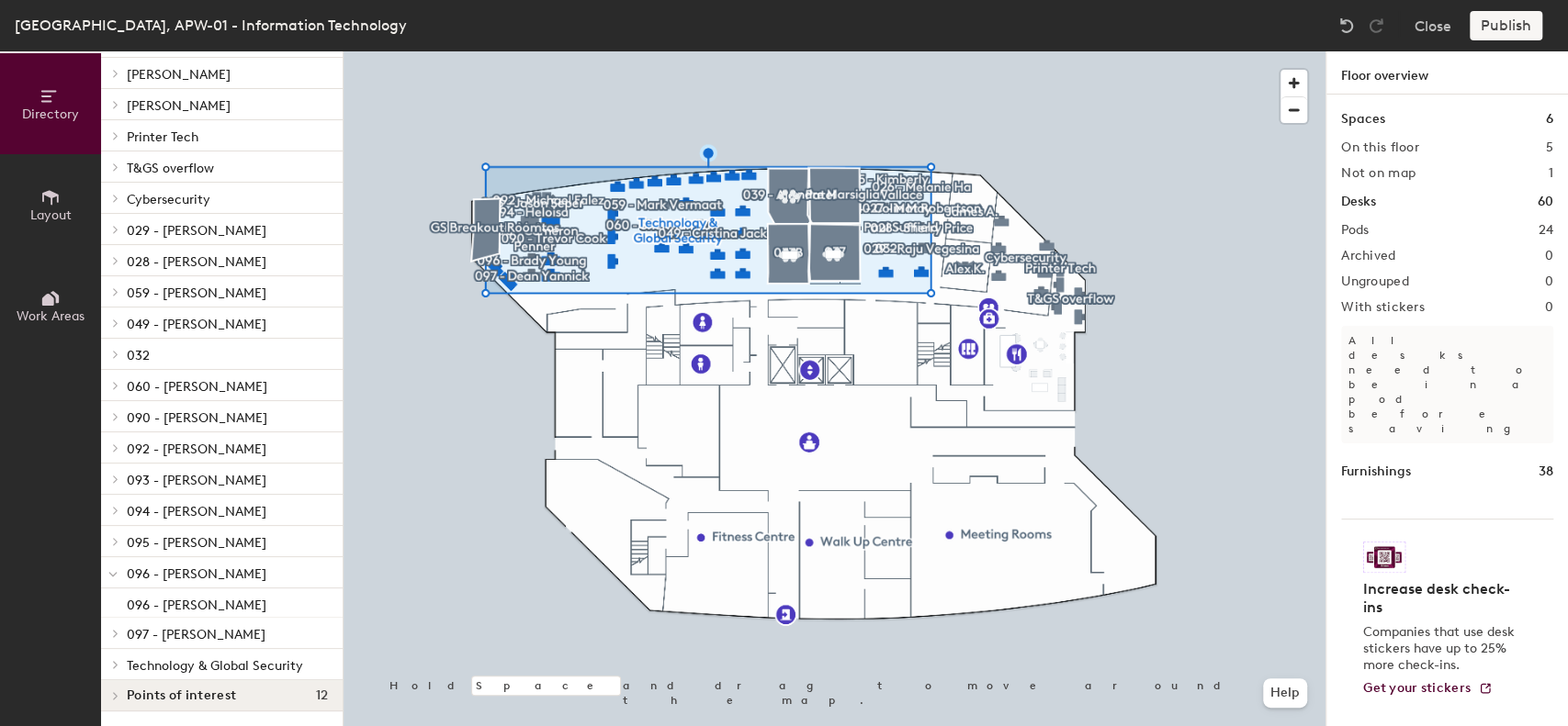
scroll to position [287, 0]
